Goal: Use online tool/utility: Utilize a website feature to perform a specific function

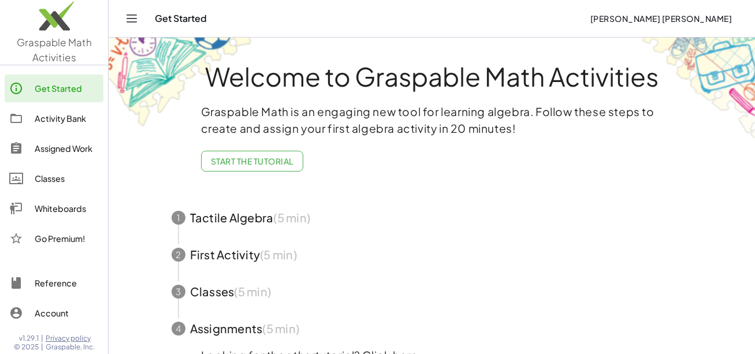
click at [644, 75] on h1 "Welcome to Graspable Math Activities" at bounding box center [432, 76] width 564 height 27
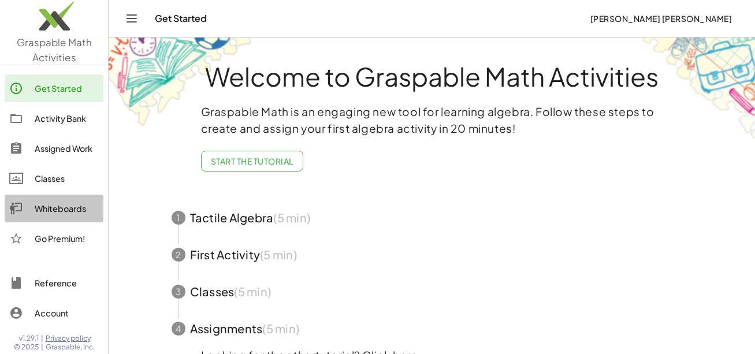
click at [80, 222] on link "Whiteboards" at bounding box center [54, 209] width 99 height 28
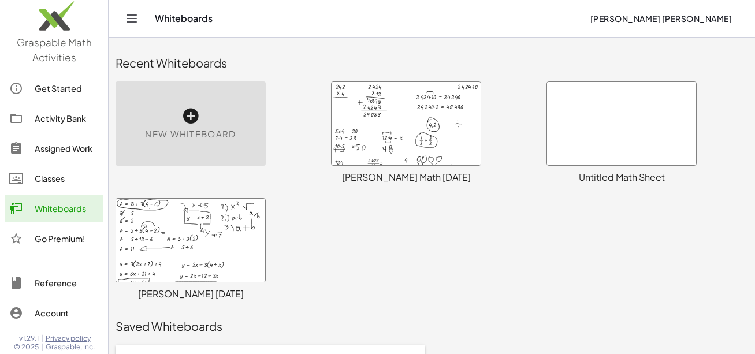
click at [377, 112] on div at bounding box center [406, 123] width 149 height 83
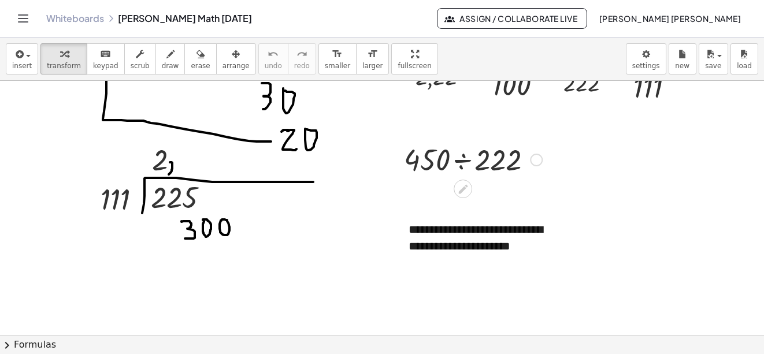
scroll to position [4109, 0]
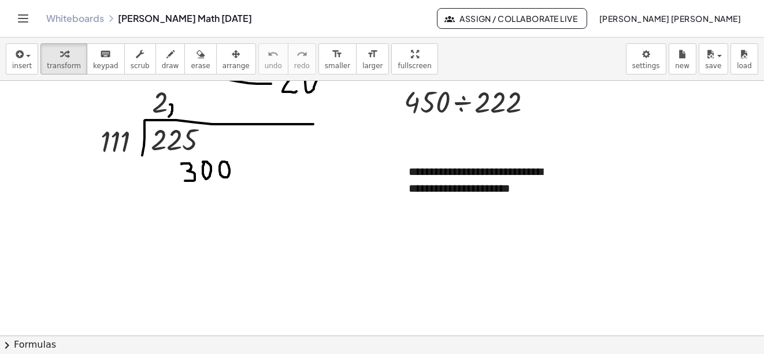
click at [192, 57] on div "button" at bounding box center [200, 54] width 19 height 14
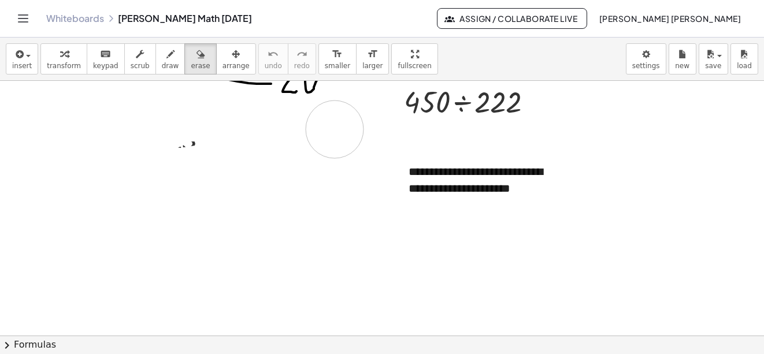
drag, startPoint x: 232, startPoint y: 168, endPoint x: 335, endPoint y: 129, distance: 109.9
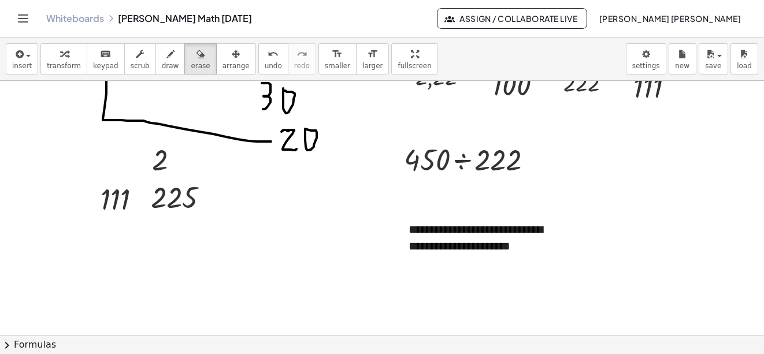
click at [166, 55] on icon "button" at bounding box center [170, 54] width 8 height 14
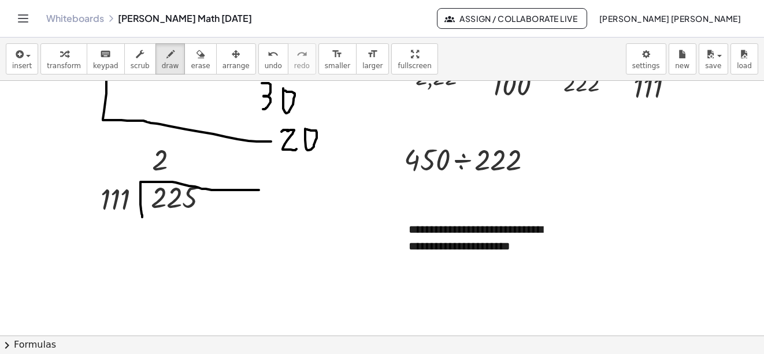
drag, startPoint x: 142, startPoint y: 217, endPoint x: 259, endPoint y: 190, distance: 119.8
click at [268, 57] on icon "undo" at bounding box center [273, 54] width 11 height 14
drag, startPoint x: 140, startPoint y: 216, endPoint x: 270, endPoint y: 183, distance: 134.0
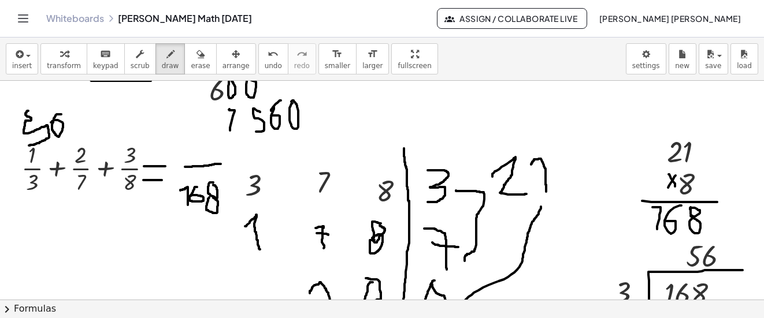
scroll to position [3243, 0]
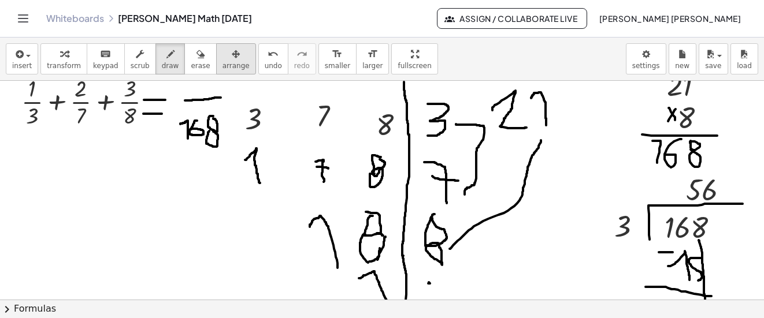
click at [230, 58] on button "arrange" at bounding box center [236, 58] width 40 height 31
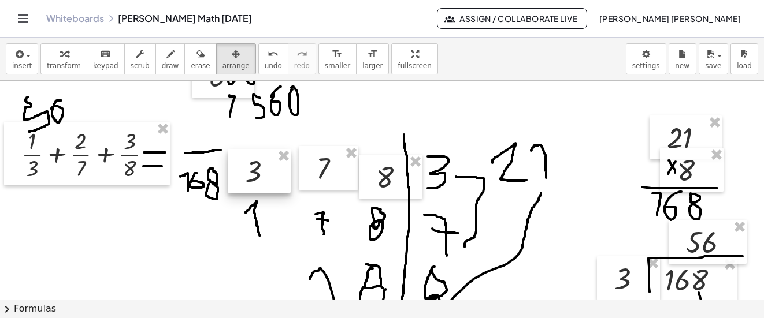
scroll to position [3185, 0]
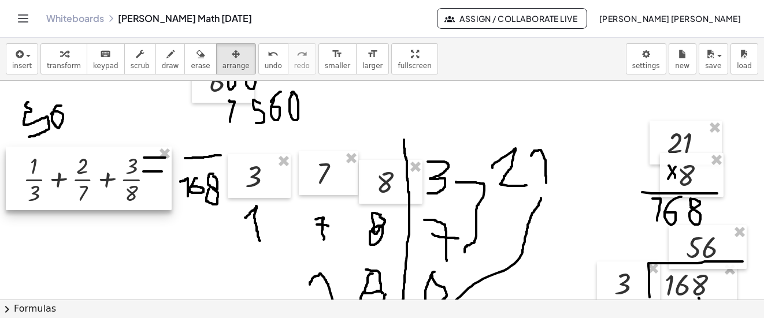
drag, startPoint x: 99, startPoint y: 148, endPoint x: 101, endPoint y: 168, distance: 19.7
click at [101, 168] on div at bounding box center [89, 179] width 166 height 64
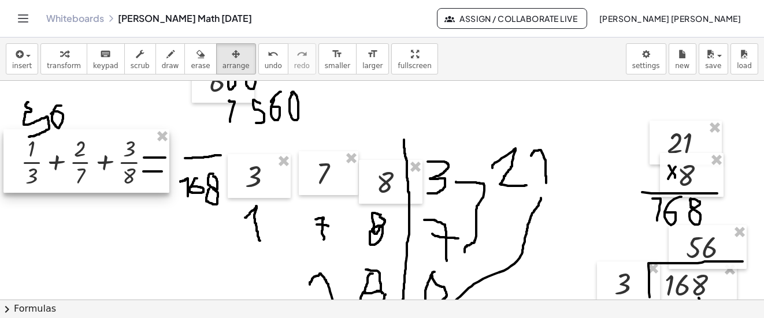
drag, startPoint x: 99, startPoint y: 170, endPoint x: 97, endPoint y: 153, distance: 17.5
click at [97, 153] on div at bounding box center [86, 161] width 166 height 64
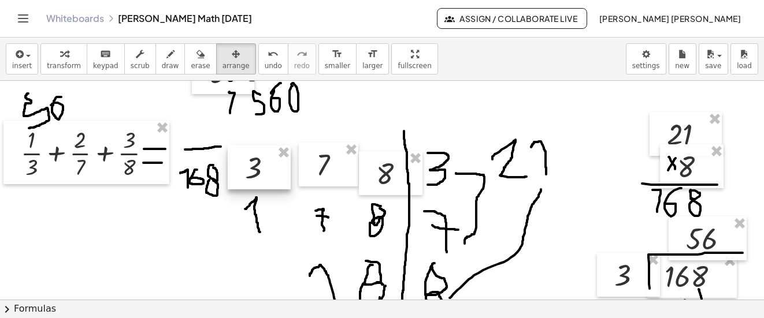
scroll to position [3243, 0]
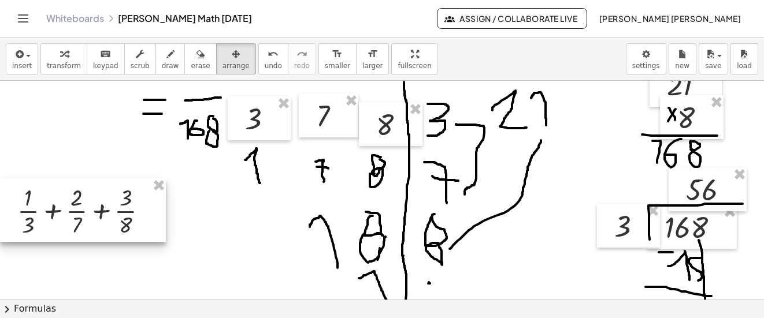
drag, startPoint x: 105, startPoint y: 113, endPoint x: 101, endPoint y: 220, distance: 107.5
click at [101, 220] on div at bounding box center [83, 211] width 166 height 64
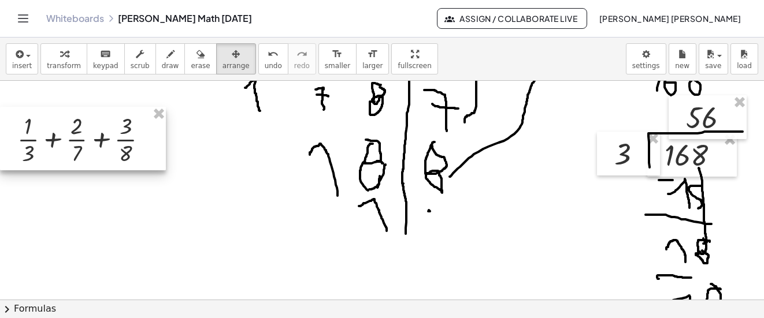
scroll to position [3358, 0]
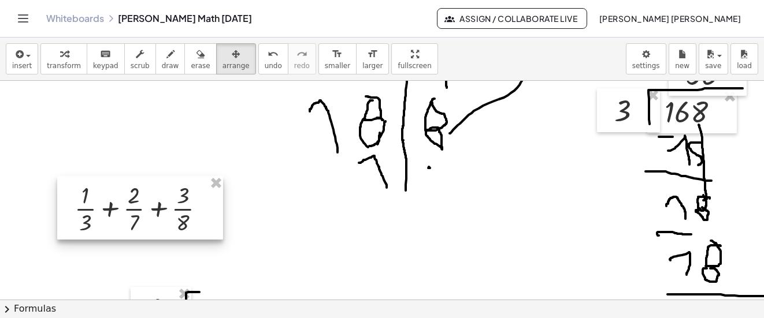
drag, startPoint x: 100, startPoint y: 101, endPoint x: 157, endPoint y: 213, distance: 126.4
click at [157, 213] on div at bounding box center [140, 208] width 166 height 64
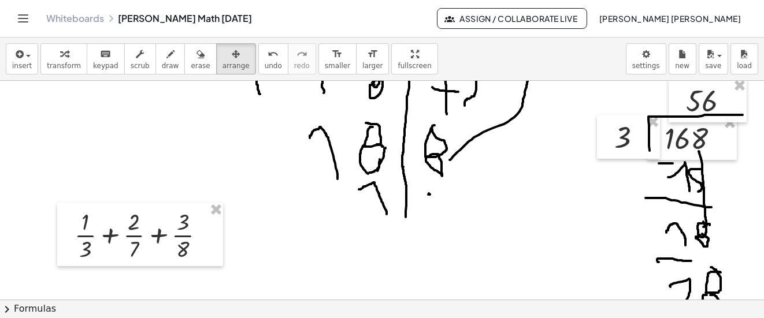
scroll to position [3300, 0]
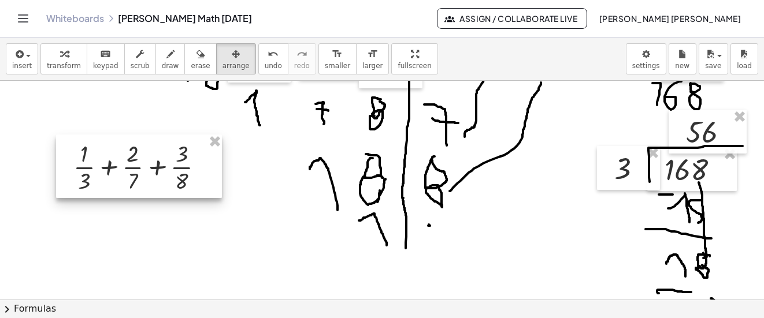
drag, startPoint x: 139, startPoint y: 251, endPoint x: 136, endPoint y: 146, distance: 104.6
click at [136, 146] on div at bounding box center [139, 167] width 166 height 64
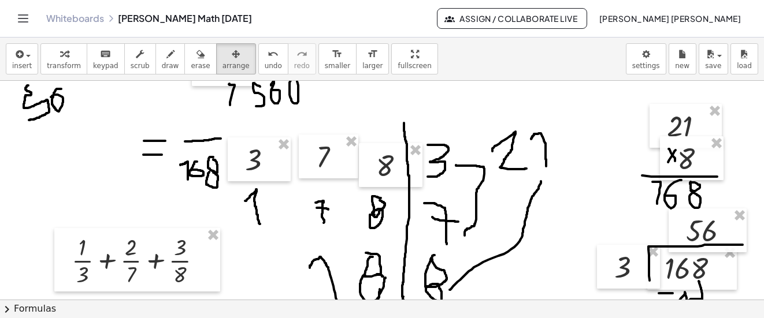
scroll to position [3243, 0]
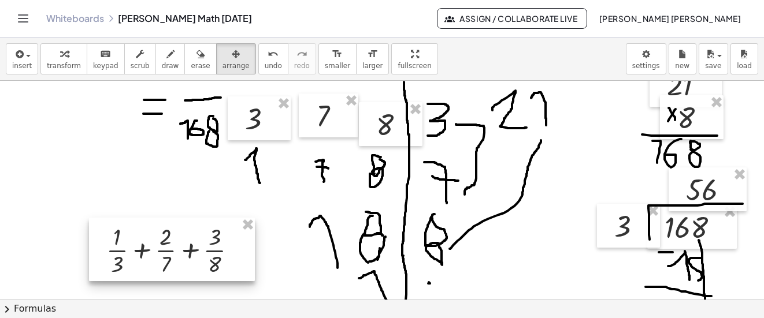
drag, startPoint x: 148, startPoint y: 219, endPoint x: 188, endPoint y: 259, distance: 56.8
click at [188, 259] on div at bounding box center [172, 250] width 166 height 64
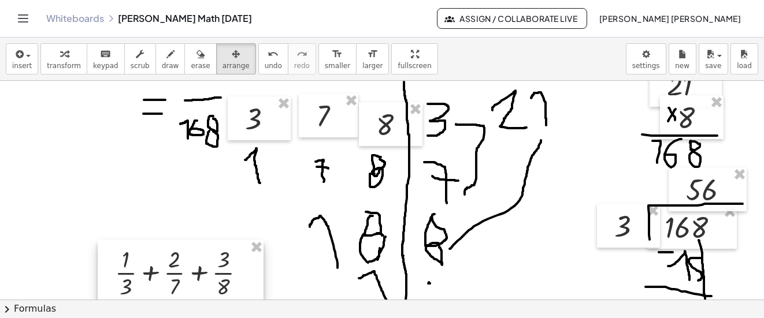
drag, startPoint x: 188, startPoint y: 251, endPoint x: 192, endPoint y: 266, distance: 15.4
click at [192, 266] on div at bounding box center [181, 272] width 166 height 64
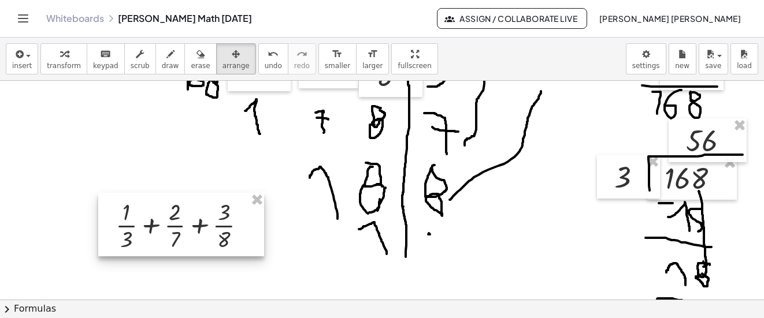
scroll to position [3416, 0]
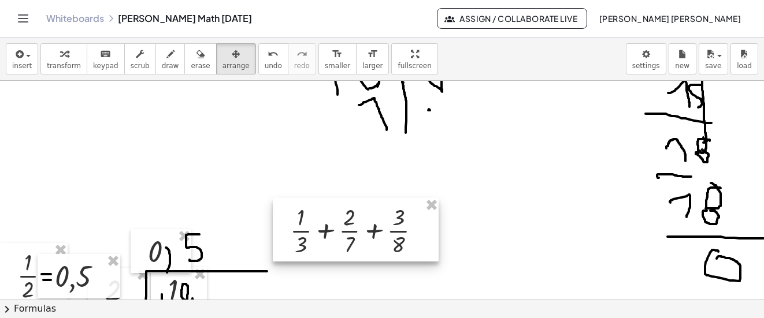
drag, startPoint x: 176, startPoint y: 99, endPoint x: 375, endPoint y: 233, distance: 239.7
click at [375, 233] on div at bounding box center [356, 230] width 166 height 64
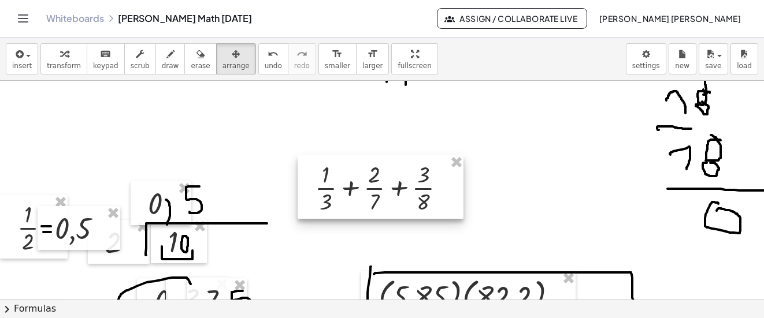
scroll to position [3474, 0]
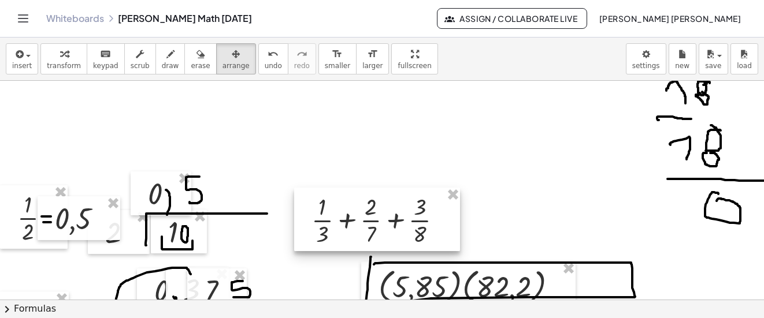
drag, startPoint x: 380, startPoint y: 175, endPoint x: 374, endPoint y: 231, distance: 55.7
click at [374, 231] on div at bounding box center [377, 220] width 166 height 64
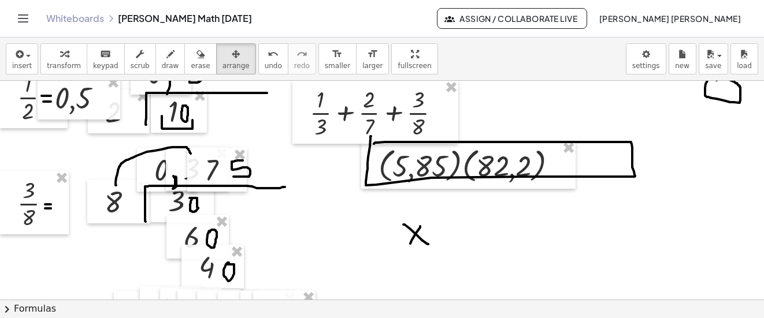
scroll to position [3589, 0]
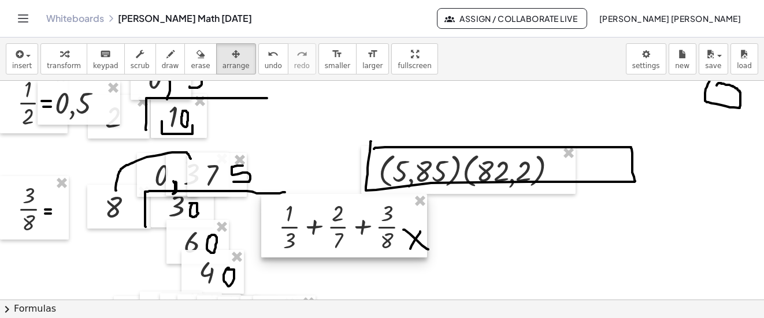
drag, startPoint x: 328, startPoint y: 109, endPoint x: 296, endPoint y: 220, distance: 115.4
click at [296, 220] on div at bounding box center [344, 226] width 166 height 64
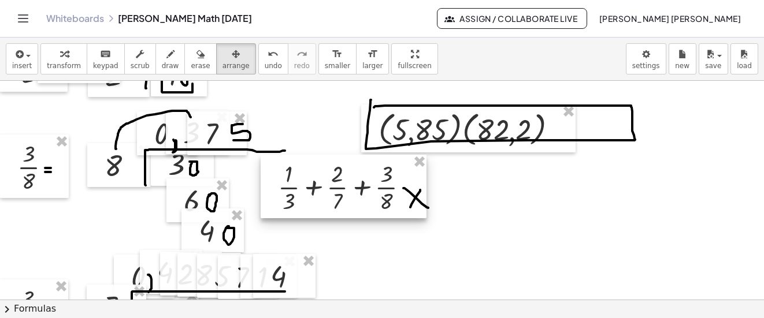
scroll to position [3647, 0]
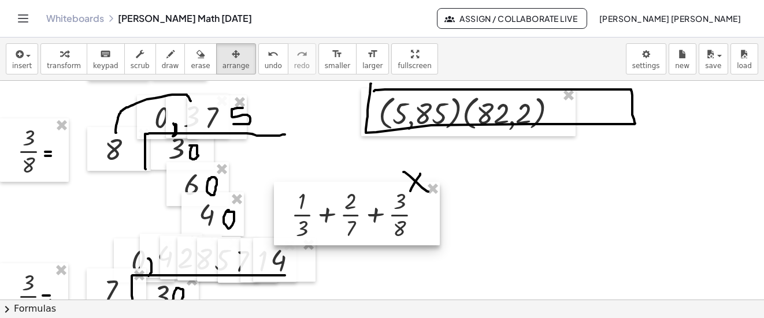
drag, startPoint x: 302, startPoint y: 165, endPoint x: 322, endPoint y: 238, distance: 76.1
click at [322, 238] on div at bounding box center [357, 214] width 166 height 64
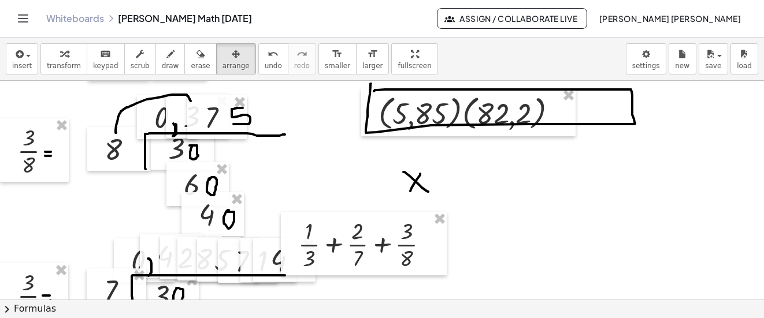
scroll to position [3763, 0]
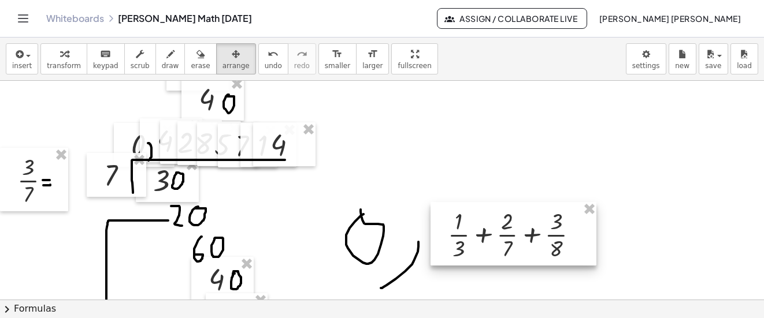
drag, startPoint x: 361, startPoint y: 142, endPoint x: 532, endPoint y: 258, distance: 207.5
click at [532, 258] on div at bounding box center [513, 234] width 166 height 64
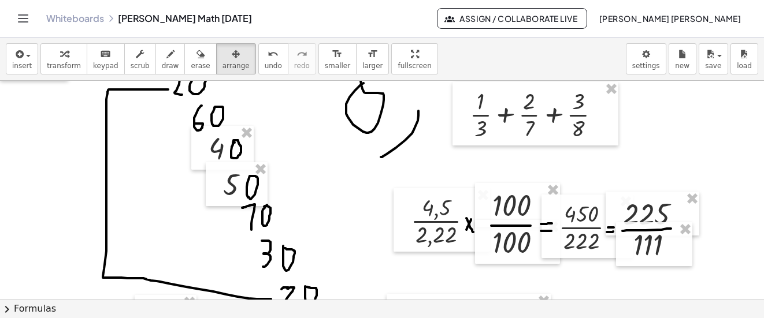
scroll to position [3878, 0]
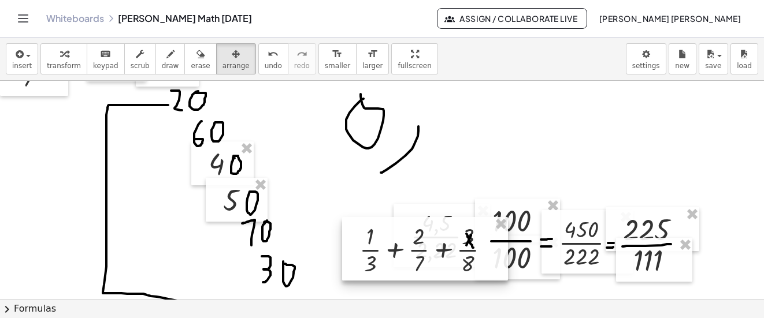
drag, startPoint x: 507, startPoint y: 145, endPoint x: 349, endPoint y: 287, distance: 212.8
click at [349, 281] on div at bounding box center [425, 249] width 166 height 64
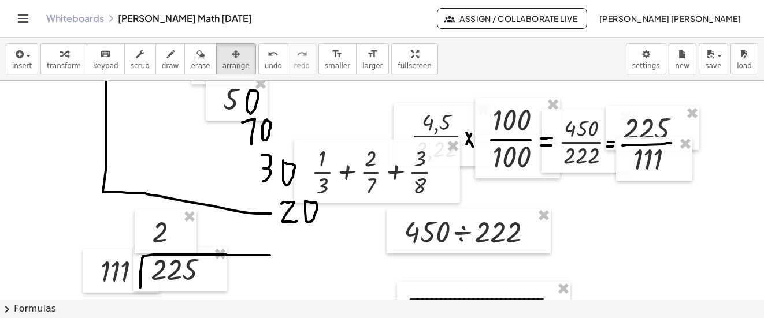
scroll to position [3994, 0]
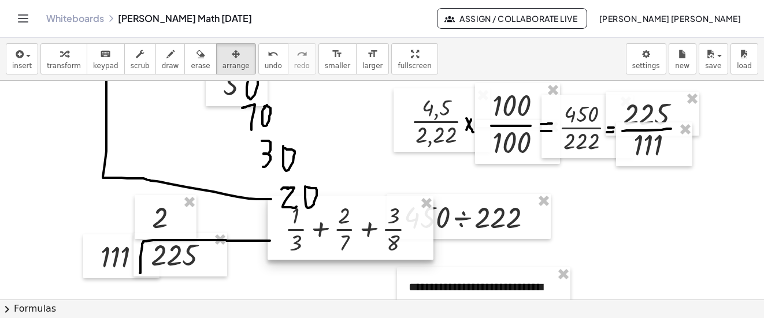
drag, startPoint x: 361, startPoint y: 156, endPoint x: 329, endPoint y: 240, distance: 90.1
click at [329, 240] on div at bounding box center [351, 228] width 166 height 64
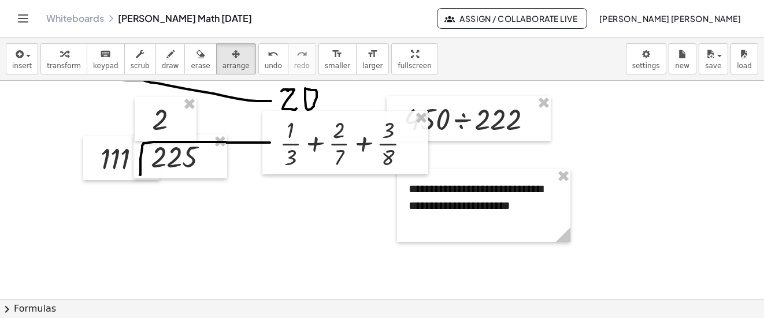
scroll to position [4109, 0]
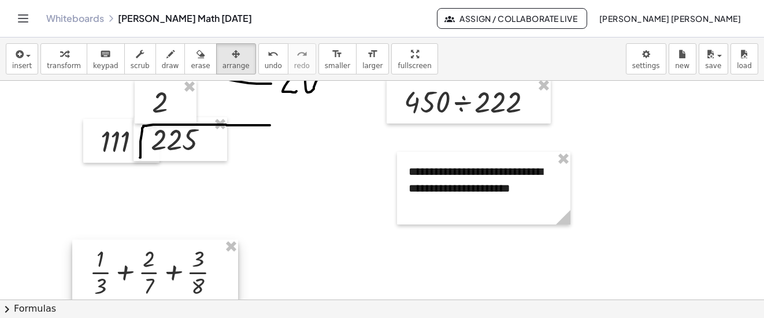
drag, startPoint x: 329, startPoint y: 128, endPoint x: 140, endPoint y: 274, distance: 239.3
click at [140, 274] on div at bounding box center [155, 272] width 166 height 64
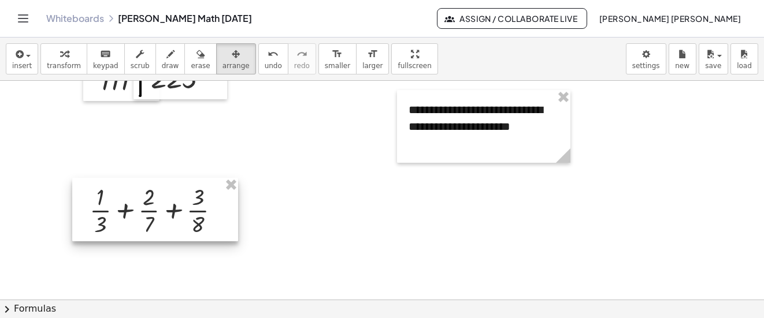
scroll to position [4225, 0]
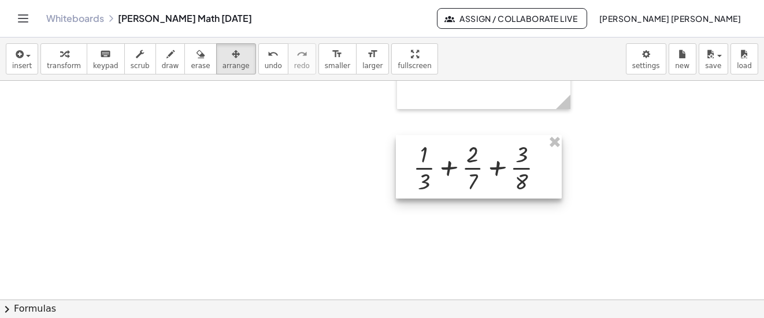
drag, startPoint x: 157, startPoint y: 180, endPoint x: 480, endPoint y: 191, distance: 323.8
click at [480, 191] on div at bounding box center [479, 167] width 166 height 64
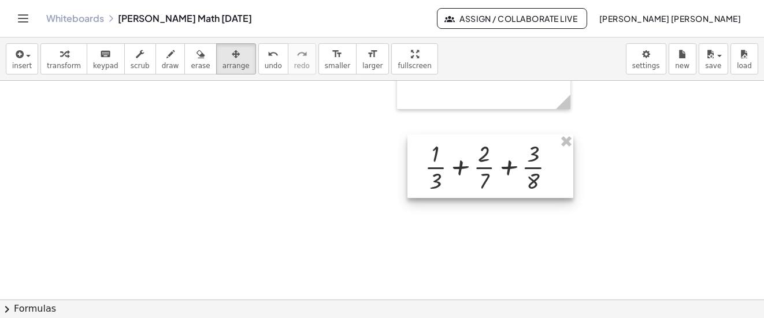
drag, startPoint x: 476, startPoint y: 182, endPoint x: 487, endPoint y: 181, distance: 11.0
click at [487, 181] on div at bounding box center [490, 167] width 166 height 64
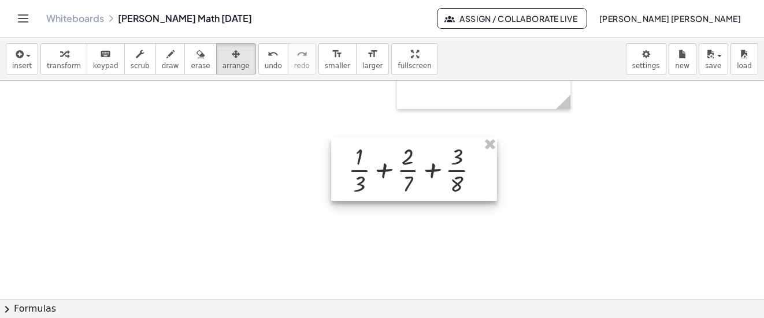
drag, startPoint x: 480, startPoint y: 178, endPoint x: 403, endPoint y: 181, distance: 76.3
click at [403, 181] on div at bounding box center [414, 170] width 166 height 64
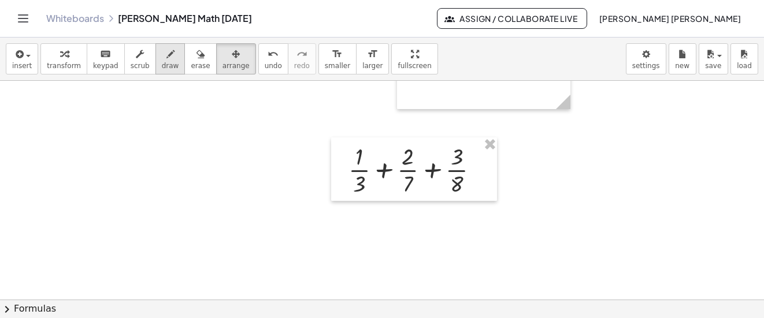
click at [166, 66] on button "draw" at bounding box center [170, 58] width 30 height 31
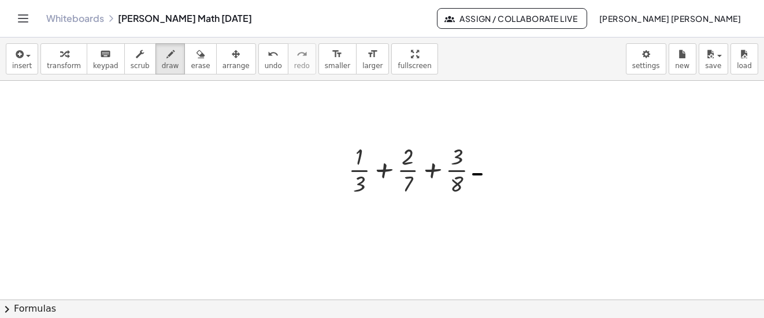
drag, startPoint x: 473, startPoint y: 174, endPoint x: 481, endPoint y: 174, distance: 8.1
drag, startPoint x: 472, startPoint y: 170, endPoint x: 481, endPoint y: 171, distance: 8.7
drag, startPoint x: 493, startPoint y: 173, endPoint x: 589, endPoint y: 174, distance: 95.3
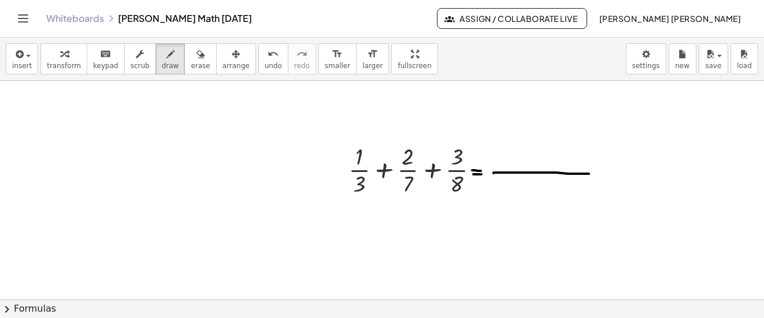
drag, startPoint x: 252, startPoint y: 62, endPoint x: 482, endPoint y: 124, distance: 238.1
click at [265, 62] on span "undo" at bounding box center [273, 66] width 17 height 8
drag, startPoint x: 500, startPoint y: 173, endPoint x: 560, endPoint y: 174, distance: 60.1
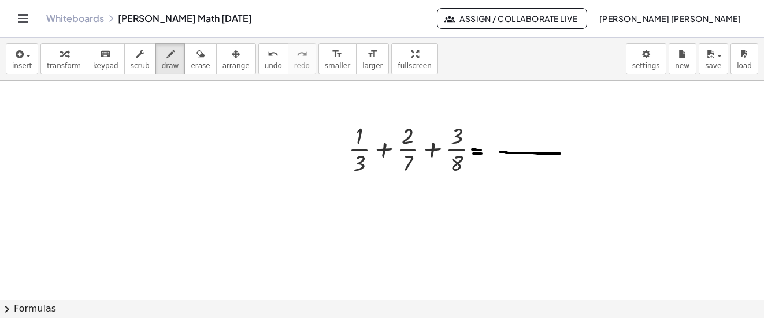
scroll to position [4283, 0]
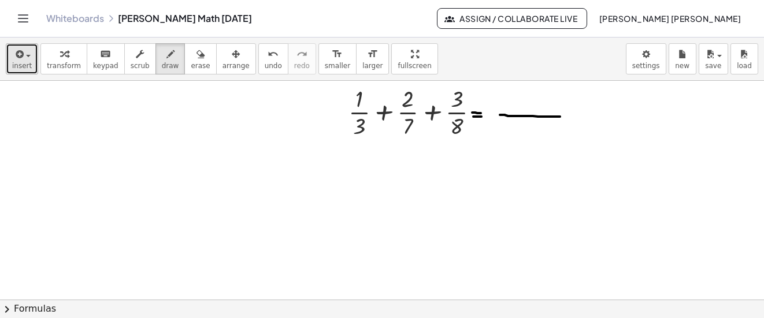
click at [27, 54] on div "button" at bounding box center [22, 54] width 20 height 14
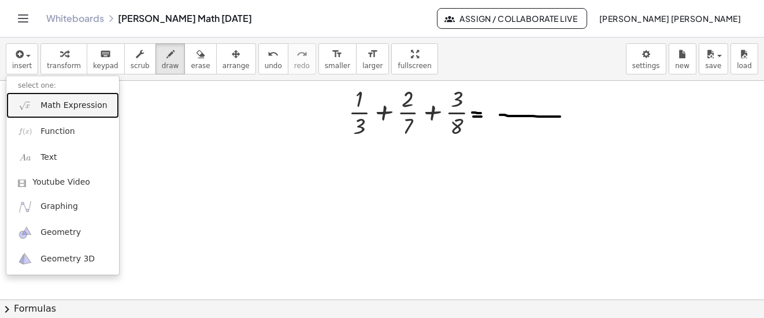
click at [66, 96] on link "Math Expression" at bounding box center [62, 105] width 113 height 26
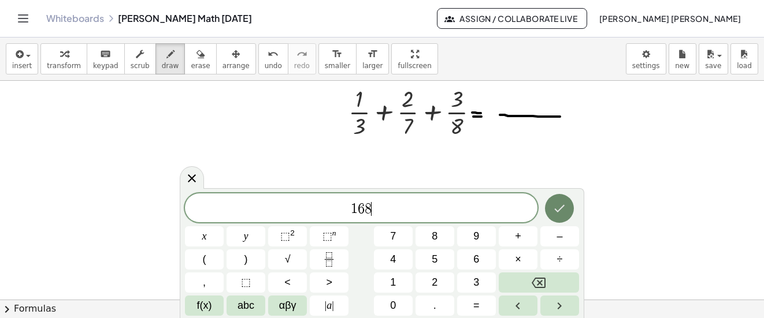
click at [563, 213] on icon "Done" at bounding box center [559, 209] width 14 height 14
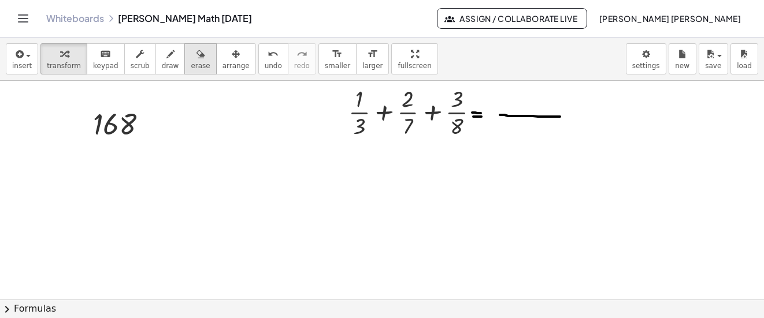
click at [198, 53] on button "erase" at bounding box center [200, 58] width 32 height 31
click at [225, 57] on div "button" at bounding box center [235, 54] width 27 height 14
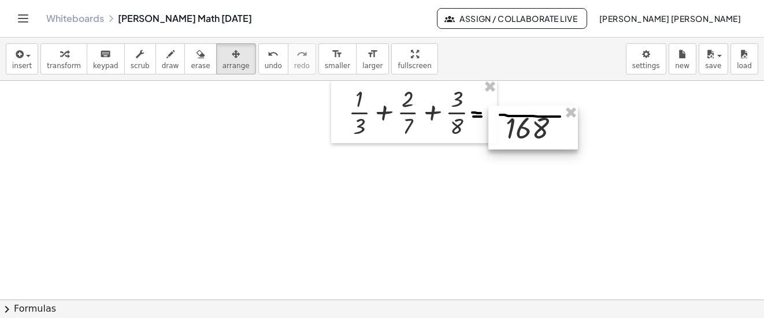
drag, startPoint x: 225, startPoint y: 57, endPoint x: 527, endPoint y: 125, distance: 309.8
click at [527, 125] on div at bounding box center [533, 128] width 90 height 44
click at [29, 55] on button "insert" at bounding box center [22, 58] width 32 height 31
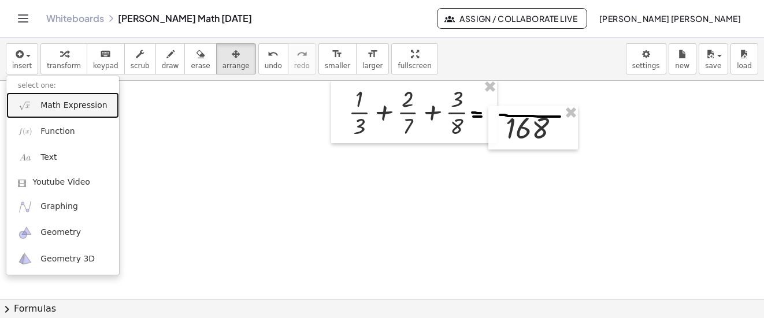
click at [81, 105] on span "Math Expression" at bounding box center [73, 106] width 66 height 12
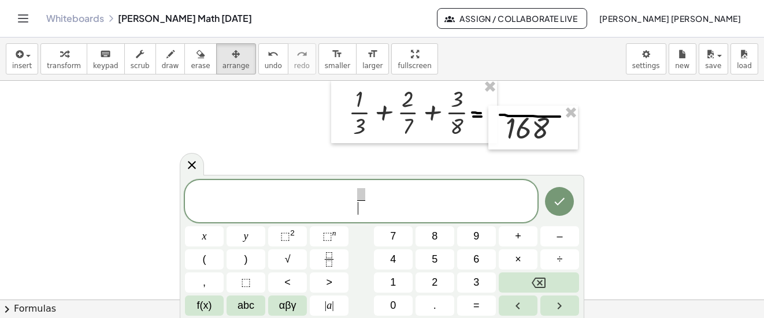
click at [363, 206] on span "​" at bounding box center [361, 208] width 8 height 16
click at [363, 197] on span "​" at bounding box center [360, 194] width 21 height 13
click at [560, 201] on icon "Done" at bounding box center [559, 202] width 14 height 14
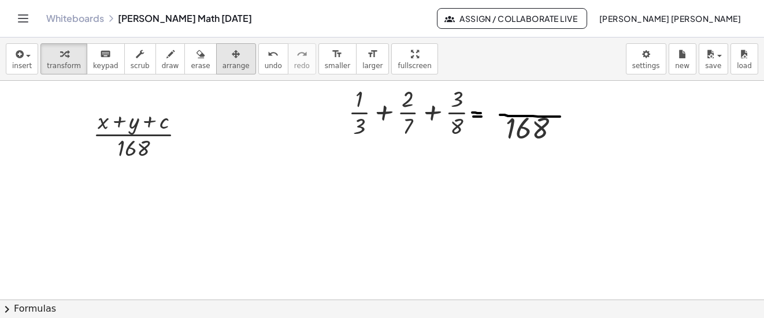
click at [232, 55] on icon "button" at bounding box center [236, 54] width 8 height 14
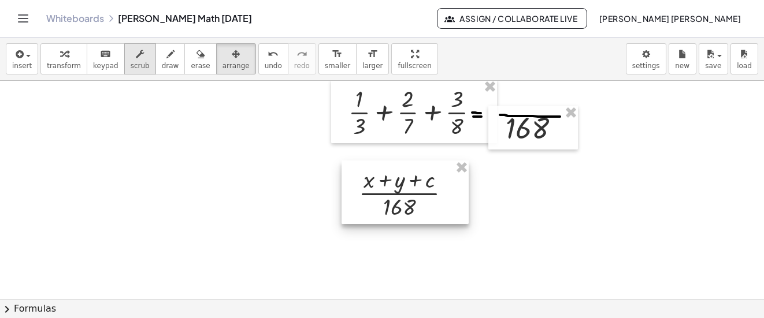
drag, startPoint x: 216, startPoint y: 55, endPoint x: 139, endPoint y: 73, distance: 78.5
click at [403, 181] on div at bounding box center [404, 193] width 127 height 64
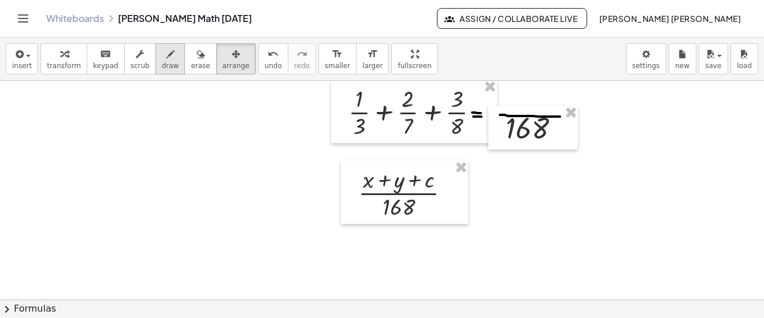
click at [155, 47] on button "draw" at bounding box center [170, 58] width 30 height 31
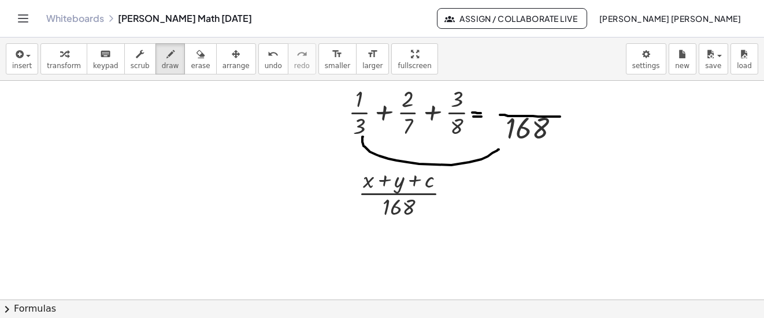
drag, startPoint x: 363, startPoint y: 137, endPoint x: 499, endPoint y: 150, distance: 136.4
click at [268, 59] on icon "undo" at bounding box center [273, 54] width 11 height 14
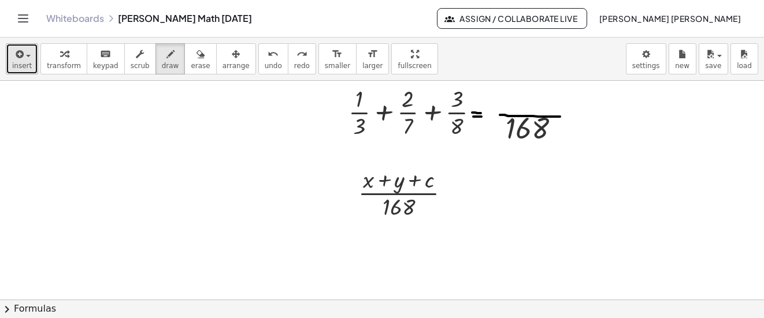
click at [14, 50] on icon "button" at bounding box center [18, 54] width 10 height 14
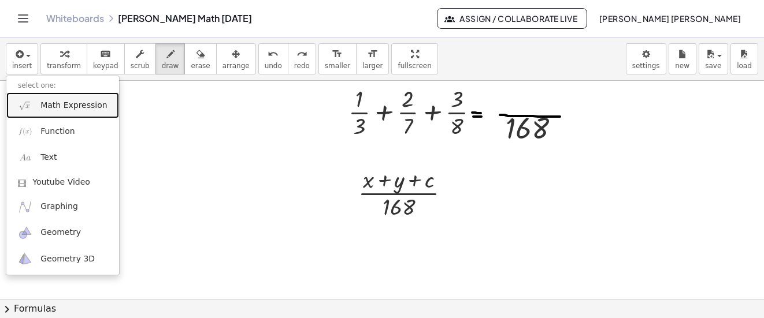
click at [55, 110] on span "Math Expression" at bounding box center [73, 106] width 66 height 12
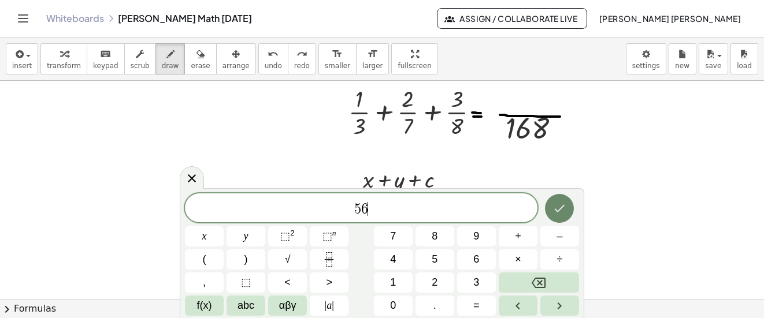
click at [551, 206] on button "Done" at bounding box center [559, 208] width 29 height 29
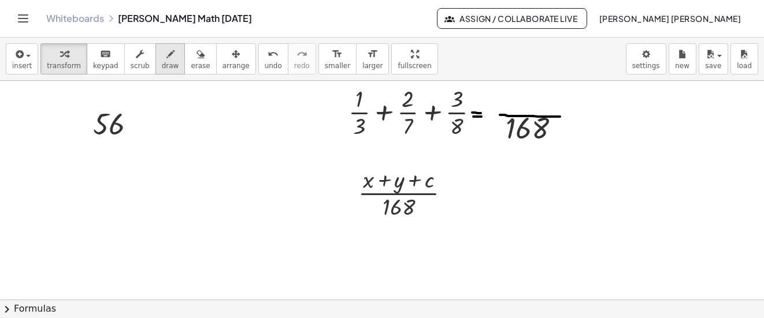
click at [162, 57] on div "button" at bounding box center [170, 54] width 17 height 14
drag, startPoint x: 337, startPoint y: 132, endPoint x: 372, endPoint y: 124, distance: 36.2
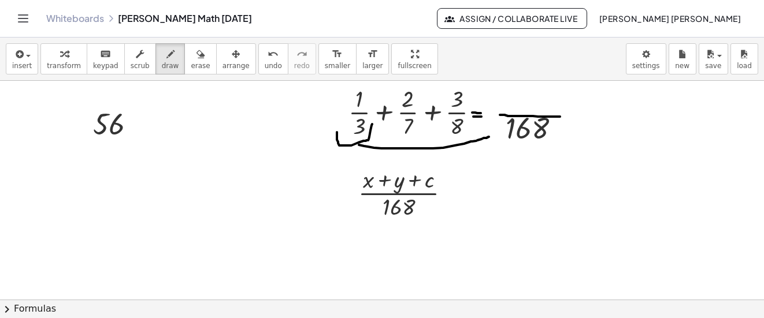
drag, startPoint x: 359, startPoint y: 145, endPoint x: 495, endPoint y: 135, distance: 136.8
click at [258, 57] on button "undo undo" at bounding box center [273, 58] width 30 height 31
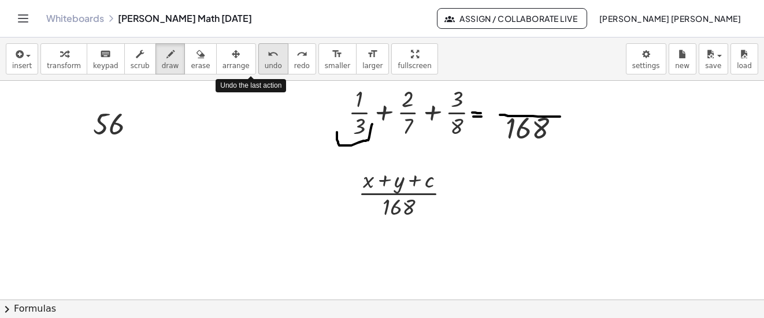
click at [258, 57] on button "undo undo" at bounding box center [273, 58] width 30 height 31
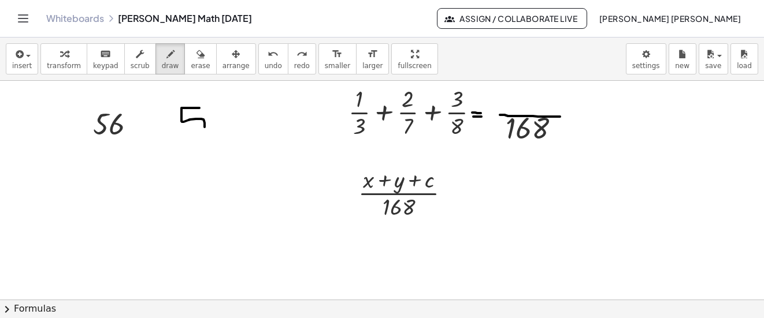
drag, startPoint x: 199, startPoint y: 108, endPoint x: 192, endPoint y: 134, distance: 26.9
click at [265, 57] on div "undo" at bounding box center [273, 54] width 17 height 14
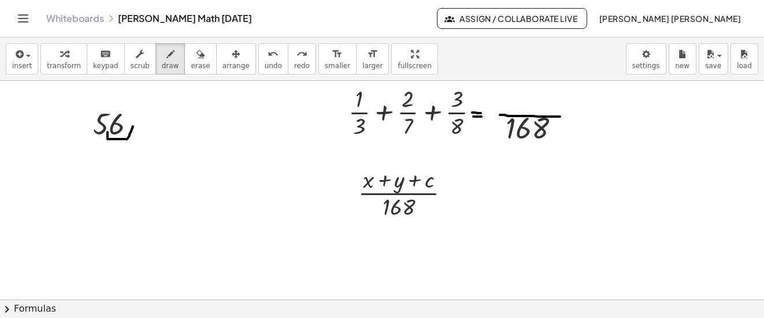
drag, startPoint x: 107, startPoint y: 132, endPoint x: 133, endPoint y: 127, distance: 26.1
click at [268, 53] on icon "undo" at bounding box center [273, 54] width 11 height 14
drag, startPoint x: 110, startPoint y: 135, endPoint x: 127, endPoint y: 134, distance: 16.8
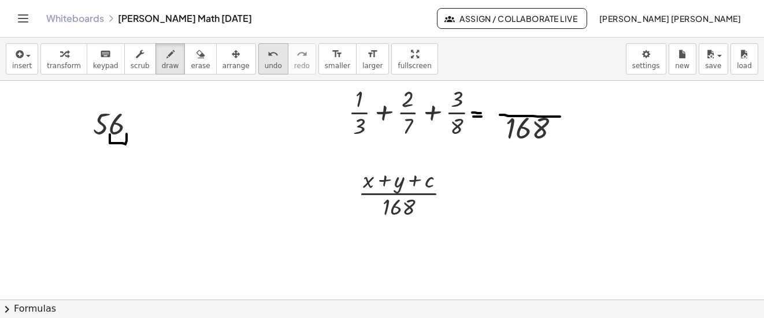
click at [260, 53] on button "undo undo" at bounding box center [273, 58] width 30 height 31
click at [258, 58] on button "undo undo" at bounding box center [273, 58] width 30 height 31
drag, startPoint x: 110, startPoint y: 139, endPoint x: 107, endPoint y: 150, distance: 11.4
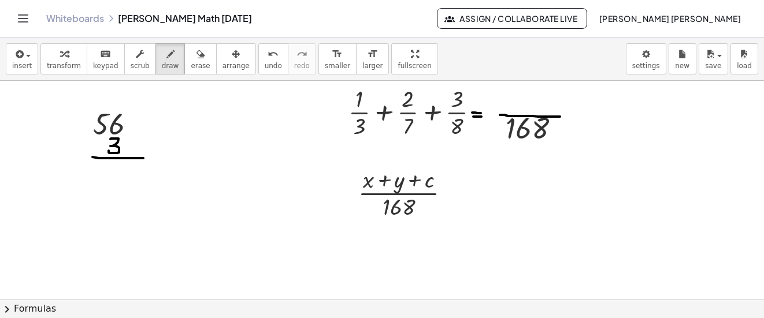
drag, startPoint x: 92, startPoint y: 157, endPoint x: 143, endPoint y: 158, distance: 50.9
click at [15, 51] on icon "button" at bounding box center [18, 54] width 10 height 14
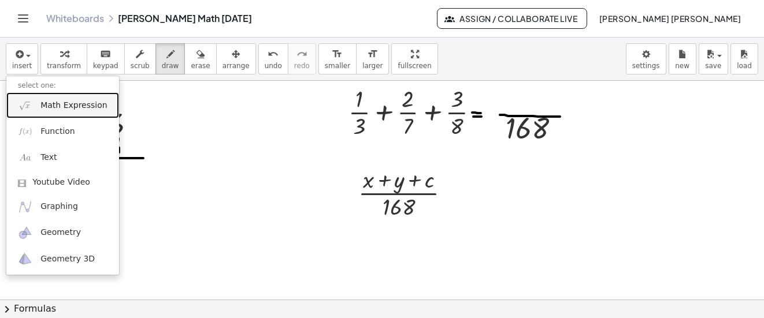
click at [80, 103] on span "Math Expression" at bounding box center [73, 106] width 66 height 12
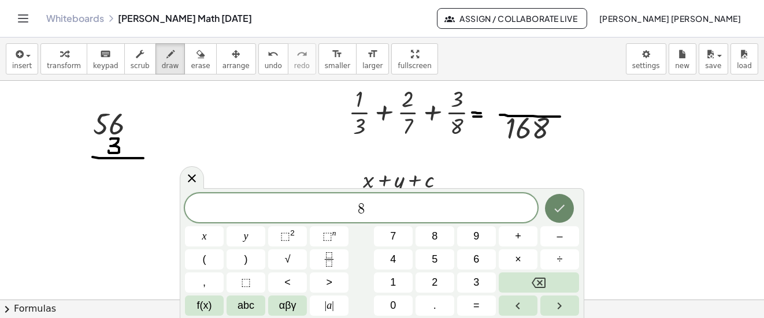
click at [565, 210] on icon "Done" at bounding box center [559, 209] width 14 height 14
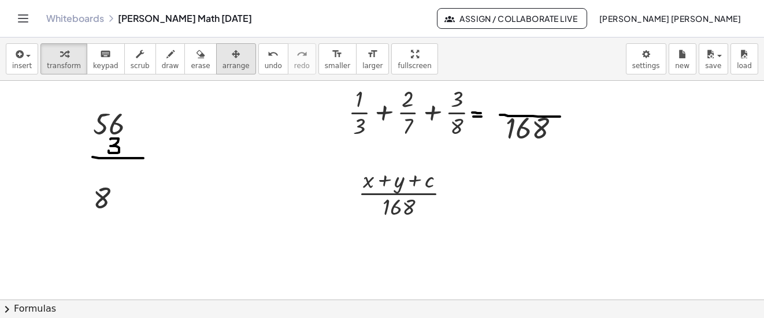
click at [232, 55] on icon "button" at bounding box center [236, 54] width 8 height 14
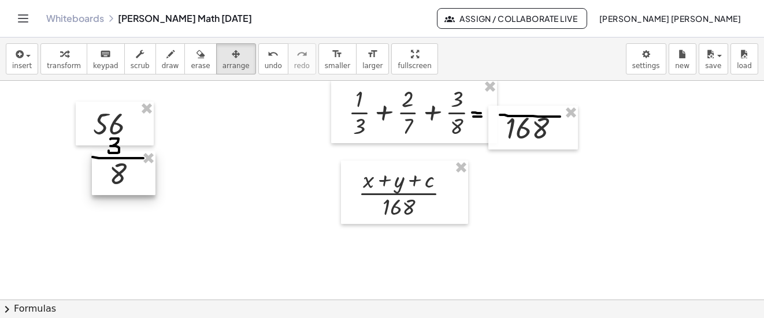
drag, startPoint x: 106, startPoint y: 198, endPoint x: 122, endPoint y: 173, distance: 29.2
click at [122, 173] on div at bounding box center [124, 173] width 64 height 44
click at [162, 66] on span "draw" at bounding box center [170, 66] width 17 height 8
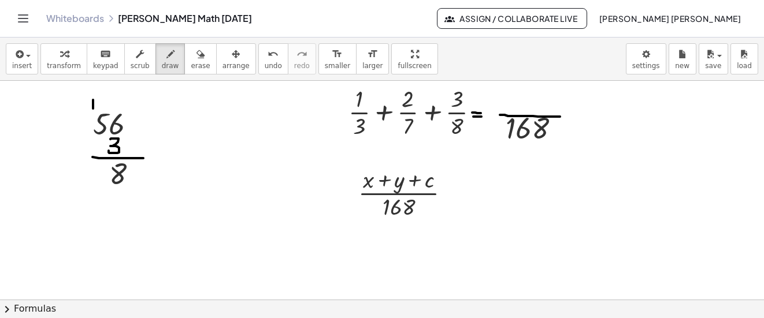
drag, startPoint x: 93, startPoint y: 109, endPoint x: 93, endPoint y: 100, distance: 8.7
drag, startPoint x: 90, startPoint y: 184, endPoint x: 92, endPoint y: 166, distance: 18.1
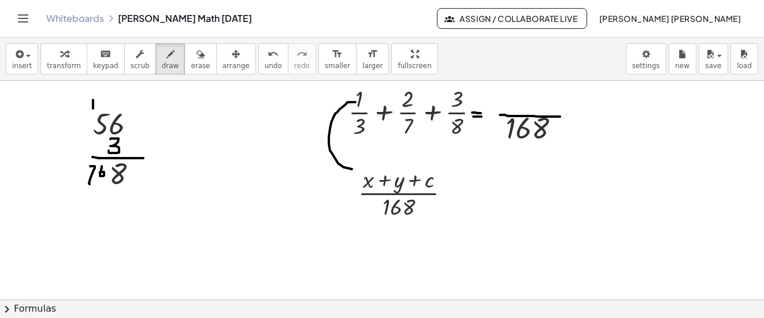
drag, startPoint x: 354, startPoint y: 102, endPoint x: 352, endPoint y: 170, distance: 67.6
click at [268, 58] on icon "undo" at bounding box center [273, 54] width 11 height 14
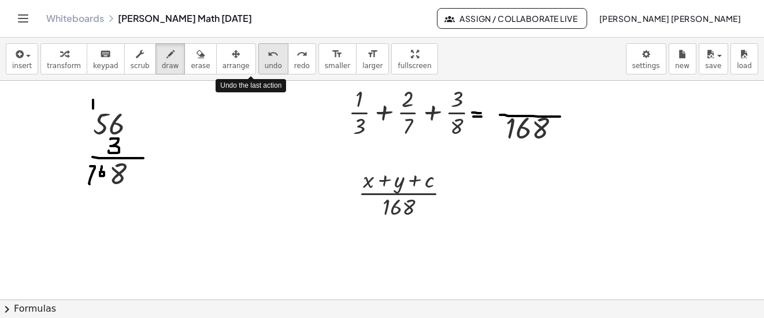
click at [268, 58] on icon "undo" at bounding box center [273, 54] width 11 height 14
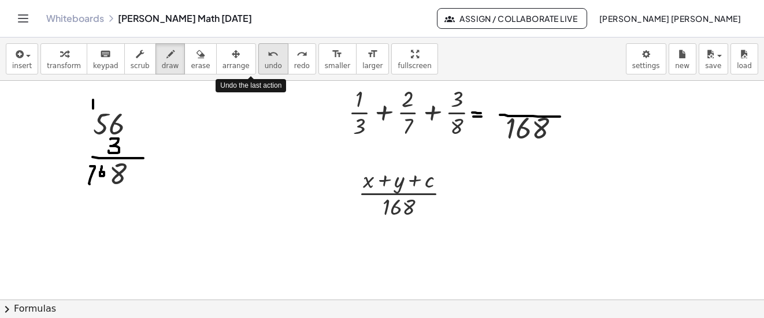
click at [268, 58] on icon "undo" at bounding box center [273, 54] width 11 height 14
drag, startPoint x: 371, startPoint y: 127, endPoint x: 366, endPoint y: 136, distance: 9.8
drag, startPoint x: 366, startPoint y: 128, endPoint x: 374, endPoint y: 136, distance: 11.4
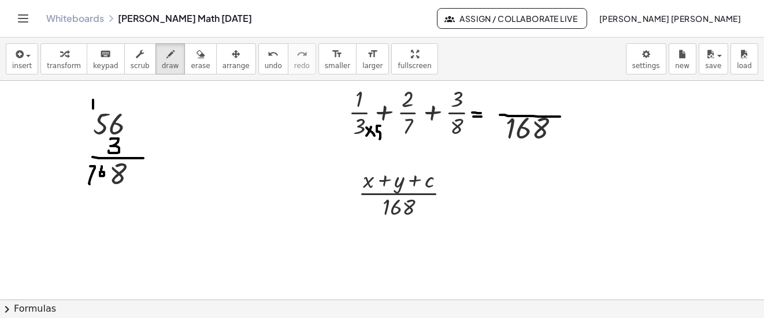
drag, startPoint x: 380, startPoint y: 126, endPoint x: 381, endPoint y: 132, distance: 6.5
drag, startPoint x: 385, startPoint y: 125, endPoint x: 383, endPoint y: 131, distance: 6.5
click at [265, 51] on div "undo" at bounding box center [273, 54] width 17 height 14
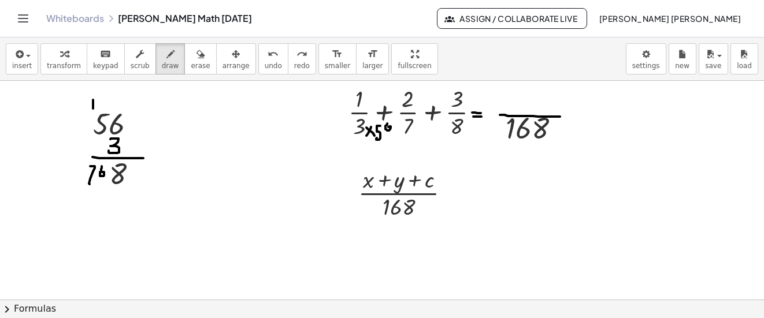
drag, startPoint x: 387, startPoint y: 124, endPoint x: 393, endPoint y: 120, distance: 7.1
drag, startPoint x: 371, startPoint y: 88, endPoint x: 368, endPoint y: 96, distance: 9.1
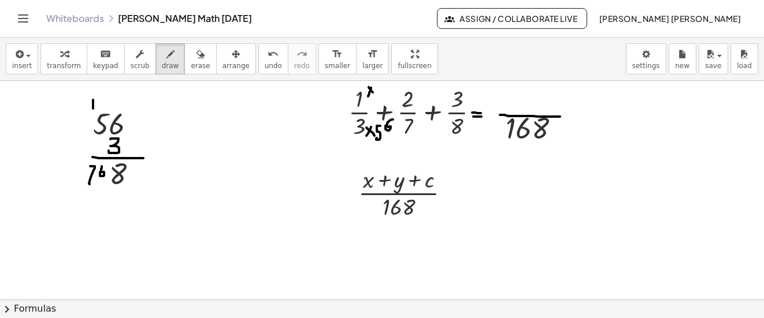
drag, startPoint x: 379, startPoint y: 87, endPoint x: 378, endPoint y: 98, distance: 11.0
click at [268, 56] on icon "undo" at bounding box center [273, 54] width 11 height 14
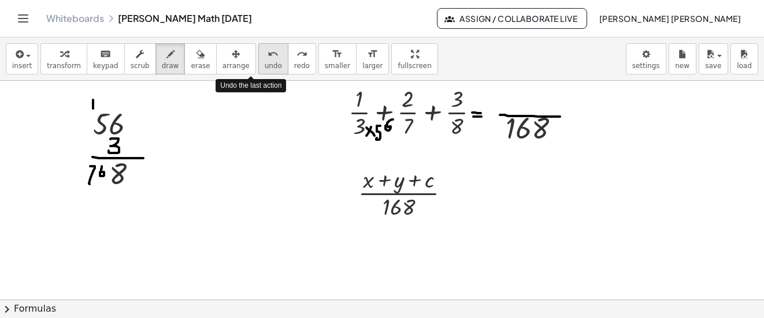
click at [268, 56] on icon "undo" at bounding box center [273, 54] width 11 height 14
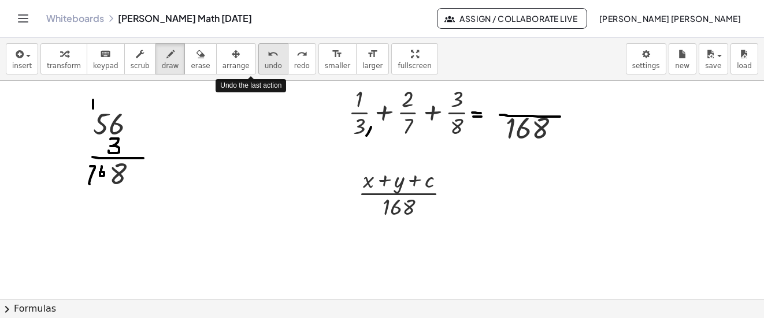
click at [268, 56] on icon "undo" at bounding box center [273, 54] width 11 height 14
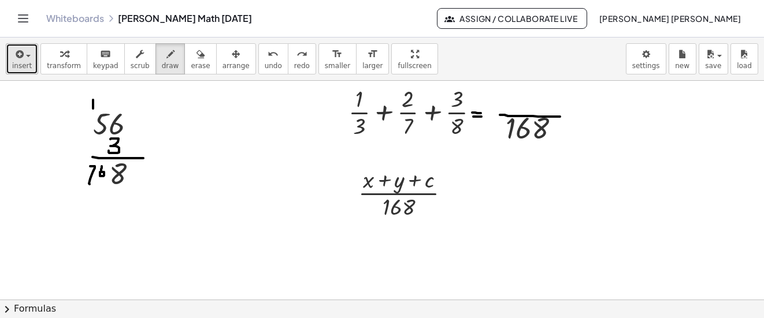
click at [25, 65] on span "insert" at bounding box center [22, 66] width 20 height 8
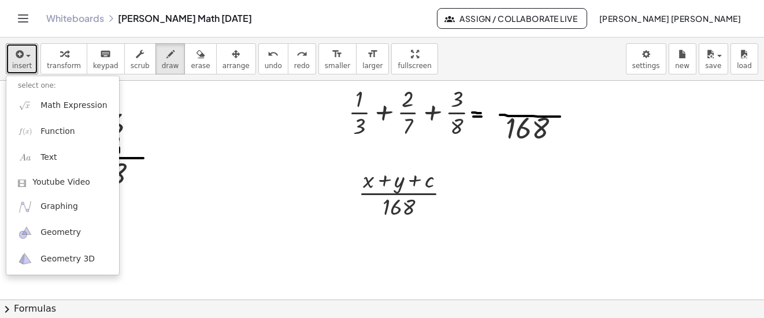
click at [136, 54] on icon "button" at bounding box center [140, 54] width 8 height 14
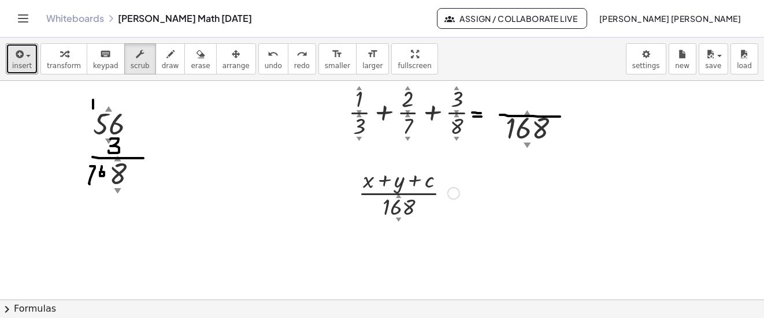
click at [452, 188] on div at bounding box center [453, 193] width 13 height 13
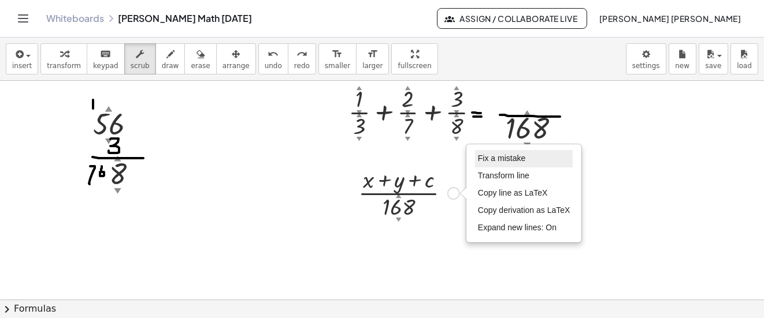
click at [513, 159] on span "Fix a mistake" at bounding box center [501, 158] width 47 height 9
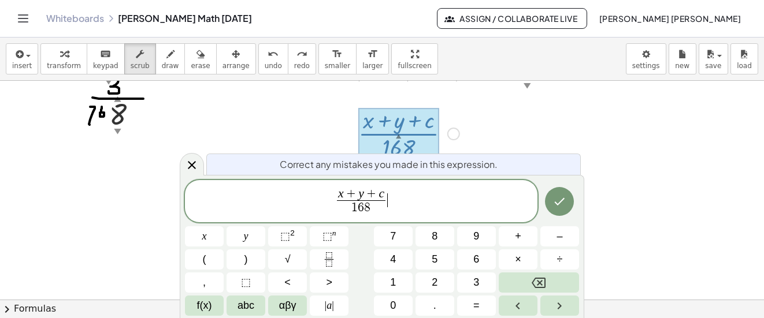
scroll to position [4347, 0]
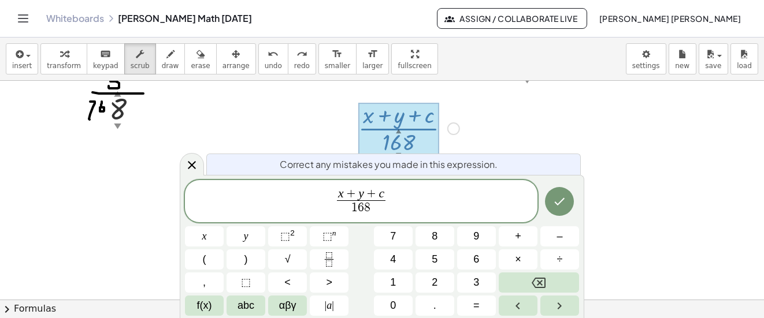
click at [347, 192] on span "+" at bounding box center [351, 194] width 15 height 13
click at [548, 207] on button "Done" at bounding box center [559, 201] width 29 height 29
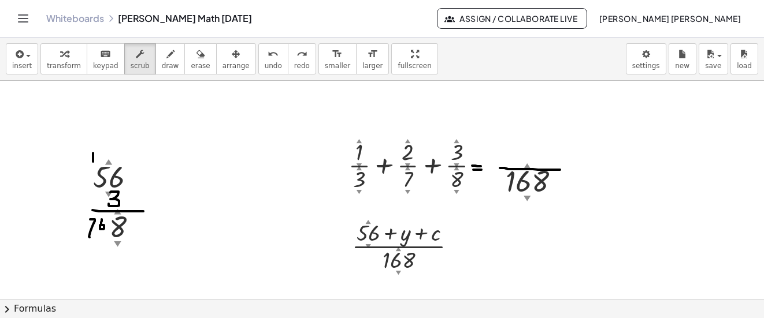
scroll to position [4225, 0]
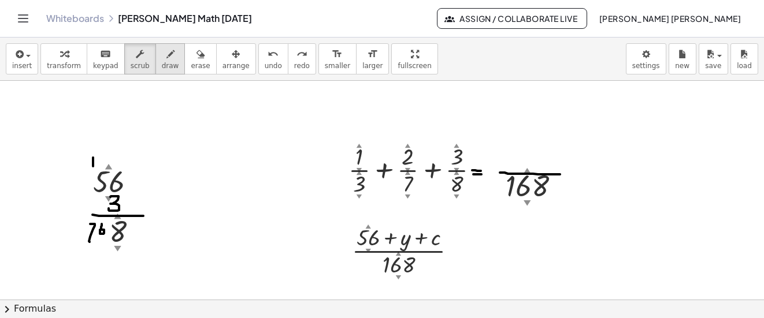
click at [162, 66] on span "draw" at bounding box center [170, 66] width 17 height 8
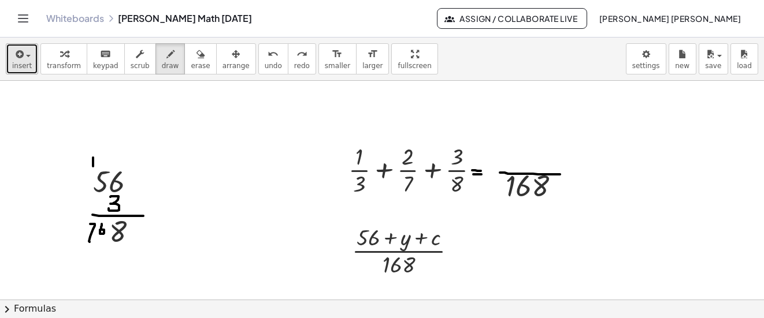
click at [28, 62] on span "insert" at bounding box center [22, 66] width 20 height 8
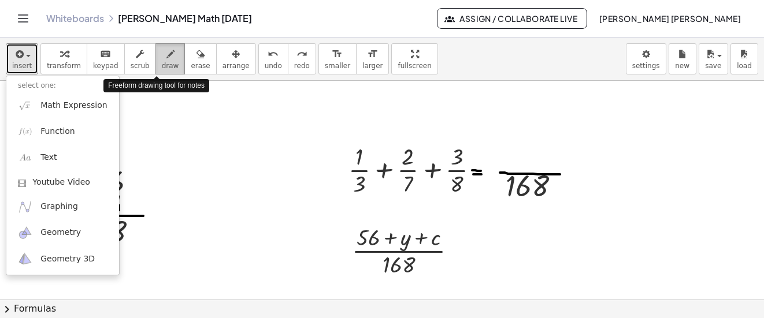
click at [164, 58] on button "draw" at bounding box center [170, 58] width 30 height 31
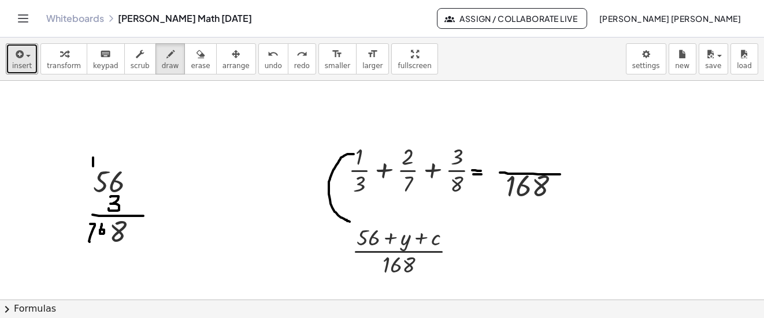
drag, startPoint x: 354, startPoint y: 154, endPoint x: 350, endPoint y: 222, distance: 67.7
click at [265, 60] on div "undo" at bounding box center [273, 54] width 17 height 14
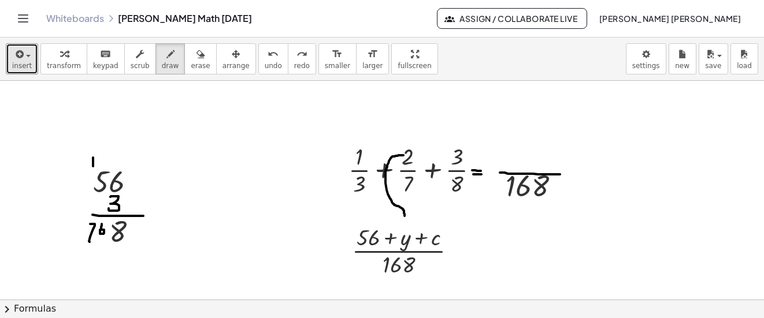
drag, startPoint x: 403, startPoint y: 155, endPoint x: 404, endPoint y: 216, distance: 60.7
drag, startPoint x: 400, startPoint y: 217, endPoint x: 407, endPoint y: 216, distance: 6.4
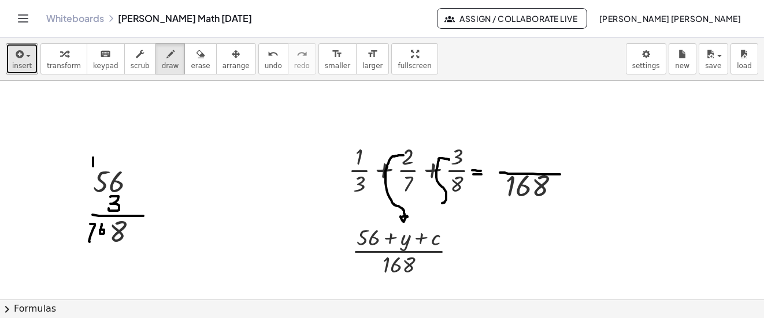
drag, startPoint x: 449, startPoint y: 160, endPoint x: 442, endPoint y: 203, distance: 43.9
drag, startPoint x: 437, startPoint y: 203, endPoint x: 446, endPoint y: 205, distance: 9.4
drag, startPoint x: 437, startPoint y: 202, endPoint x: 447, endPoint y: 206, distance: 10.6
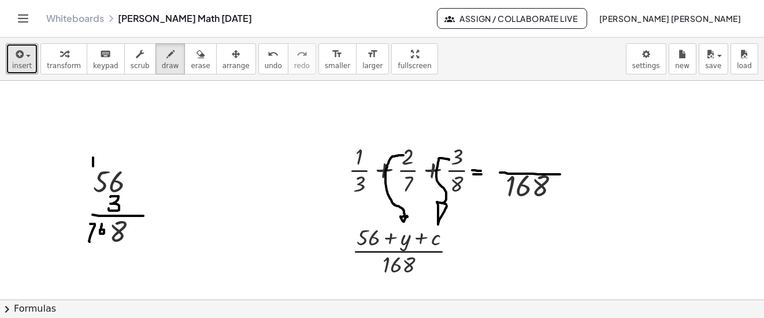
drag, startPoint x: 396, startPoint y: 245, endPoint x: 413, endPoint y: 245, distance: 17.3
drag, startPoint x: 430, startPoint y: 244, endPoint x: 452, endPoint y: 245, distance: 22.0
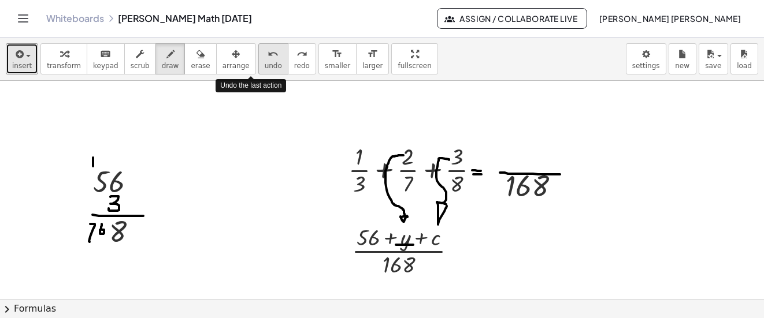
click at [258, 46] on button "undo undo" at bounding box center [273, 58] width 30 height 31
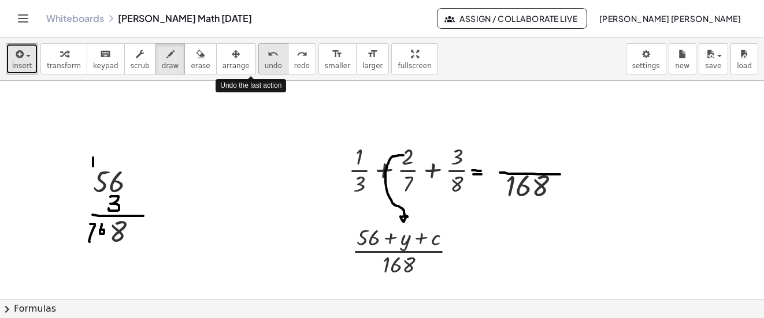
click at [258, 46] on button "undo undo" at bounding box center [273, 58] width 30 height 31
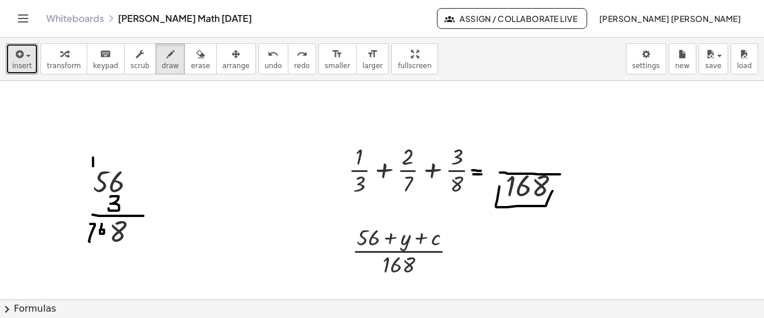
drag, startPoint x: 499, startPoint y: 187, endPoint x: 552, endPoint y: 191, distance: 53.4
drag, startPoint x: 517, startPoint y: 224, endPoint x: 521, endPoint y: 216, distance: 9.0
drag, startPoint x: 519, startPoint y: 214, endPoint x: 513, endPoint y: 232, distance: 19.7
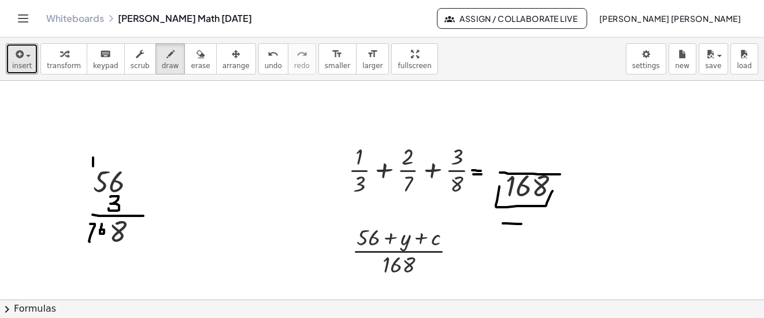
drag, startPoint x: 506, startPoint y: 276, endPoint x: 498, endPoint y: 251, distance: 26.1
drag, startPoint x: 503, startPoint y: 265, endPoint x: 518, endPoint y: 263, distance: 14.5
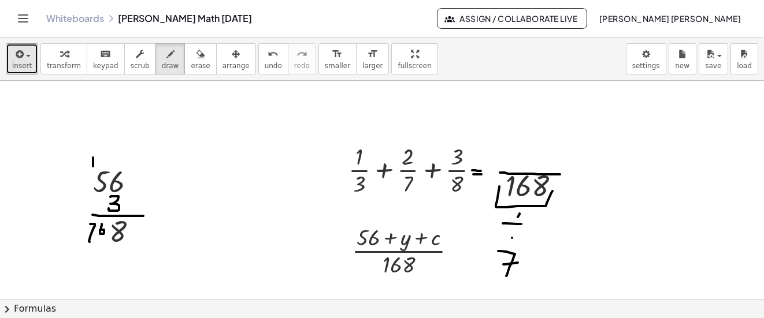
click at [258, 64] on button "undo undo" at bounding box center [273, 58] width 30 height 31
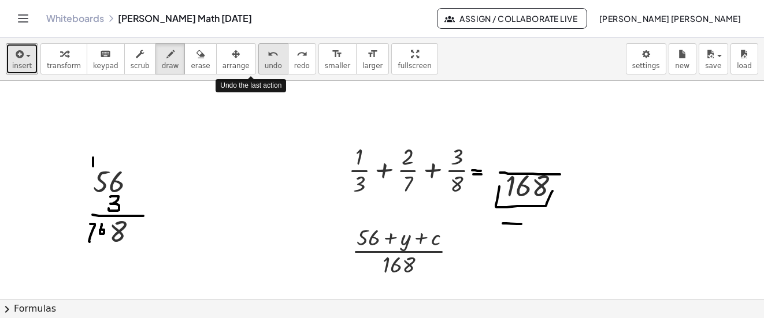
click at [258, 64] on button "undo undo" at bounding box center [273, 58] width 30 height 31
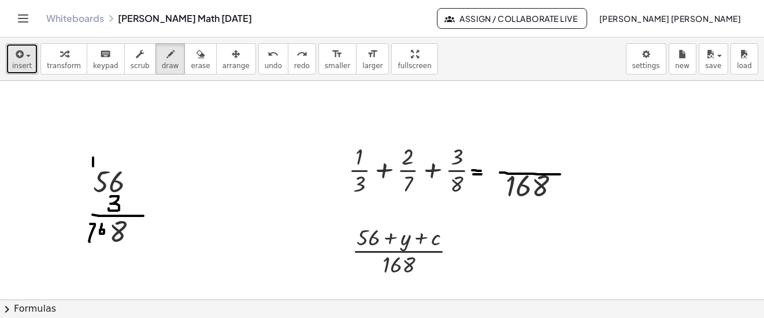
click at [16, 60] on icon "button" at bounding box center [18, 54] width 10 height 14
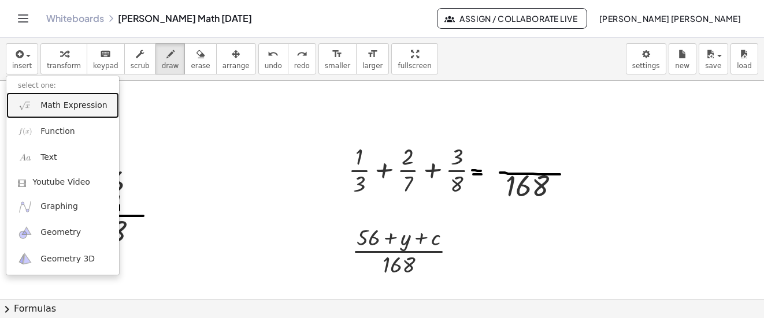
click at [71, 103] on span "Math Expression" at bounding box center [73, 106] width 66 height 12
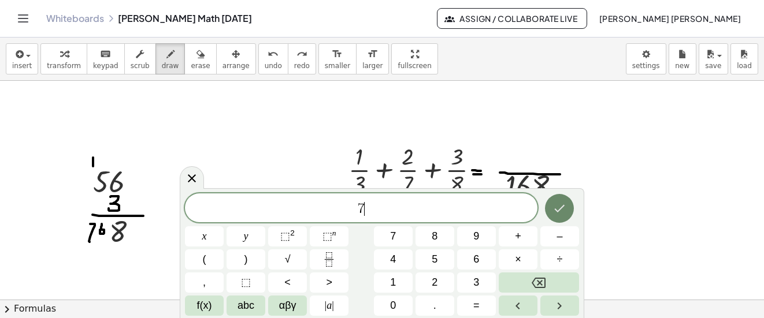
click at [560, 211] on icon "Done" at bounding box center [559, 209] width 14 height 14
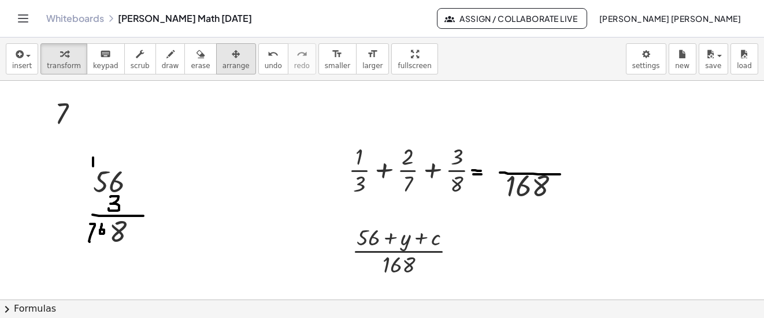
click at [222, 60] on div "button" at bounding box center [235, 54] width 27 height 14
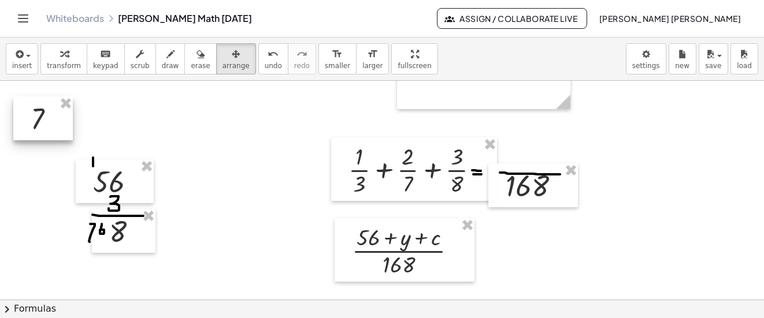
drag, startPoint x: 221, startPoint y: 60, endPoint x: 36, endPoint y: 113, distance: 192.5
click at [36, 113] on div at bounding box center [43, 118] width 60 height 44
click at [162, 67] on span "draw" at bounding box center [170, 66] width 17 height 8
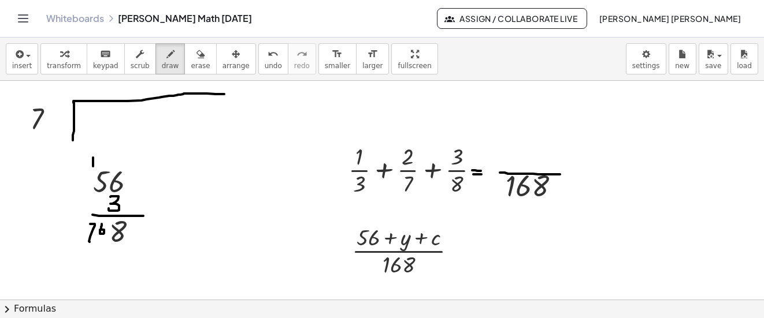
drag, startPoint x: 73, startPoint y: 140, endPoint x: 224, endPoint y: 94, distance: 158.3
click at [21, 55] on icon "button" at bounding box center [18, 54] width 10 height 14
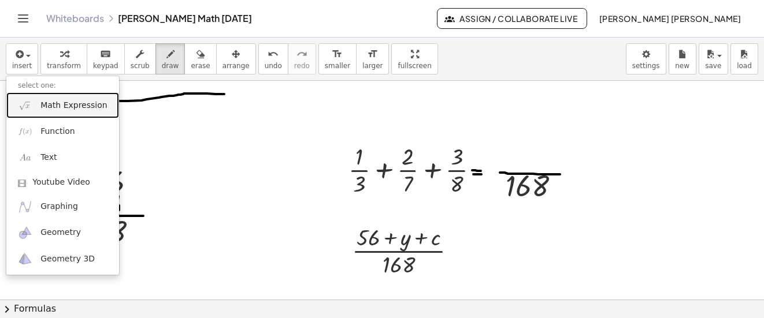
click at [50, 112] on link "Math Expression" at bounding box center [62, 105] width 113 height 26
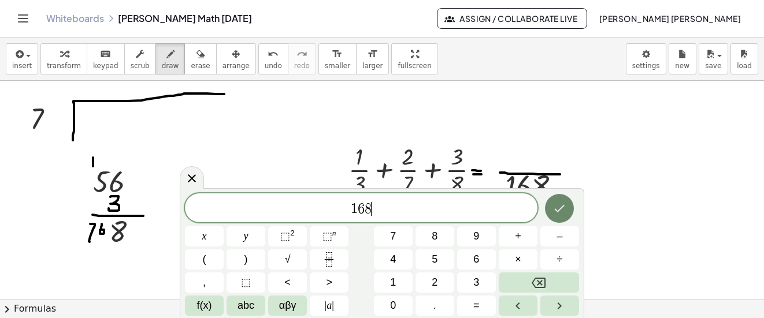
click at [552, 213] on icon "Done" at bounding box center [559, 209] width 14 height 14
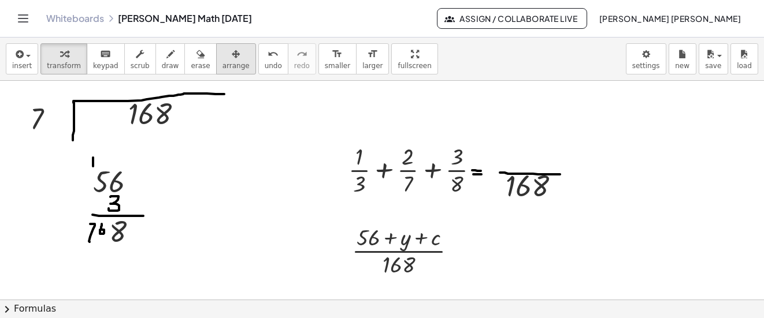
click at [222, 65] on span "arrange" at bounding box center [235, 66] width 27 height 8
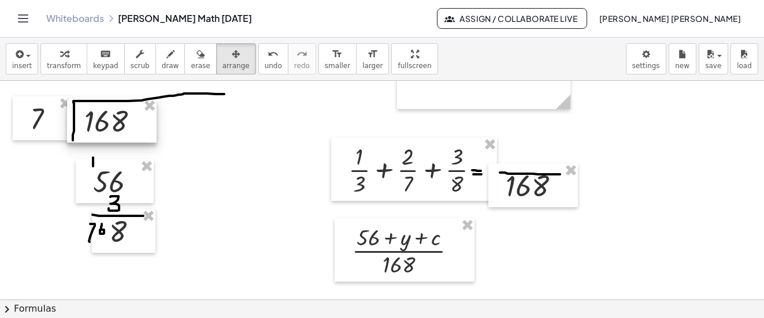
drag, startPoint x: 220, startPoint y: 65, endPoint x: 117, endPoint y: 122, distance: 117.7
click at [117, 122] on div at bounding box center [112, 121] width 90 height 44
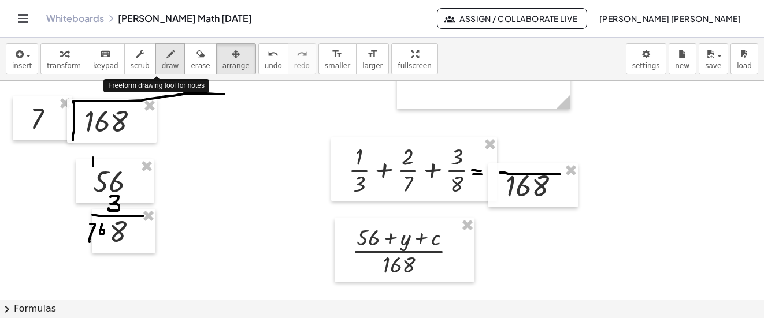
click at [155, 61] on button "draw" at bounding box center [170, 58] width 30 height 31
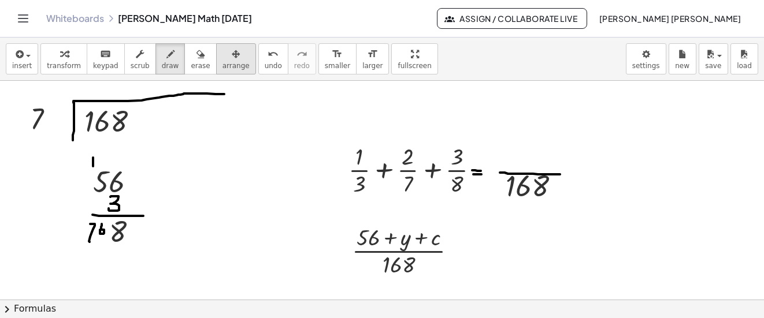
click at [222, 62] on span "arrange" at bounding box center [235, 66] width 27 height 8
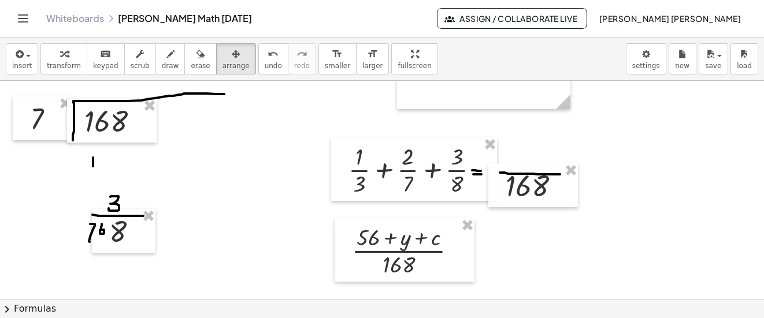
click at [261, 62] on button "undo undo" at bounding box center [273, 58] width 30 height 31
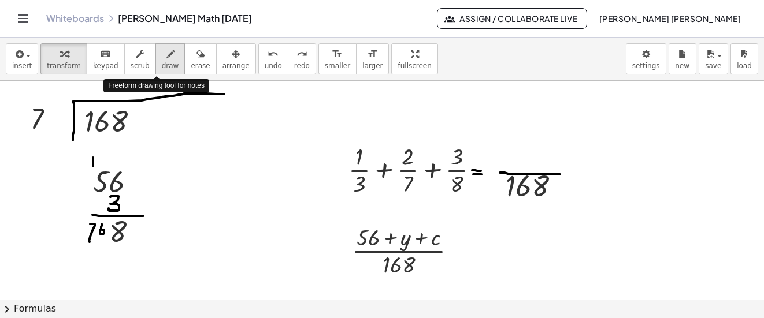
click at [166, 60] on icon "button" at bounding box center [170, 54] width 8 height 14
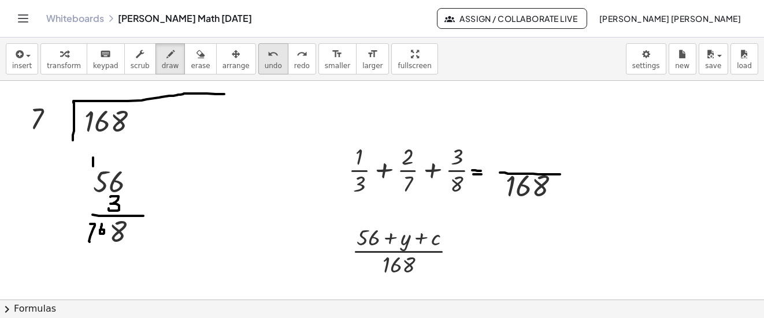
click at [268, 57] on icon "undo" at bounding box center [273, 54] width 11 height 14
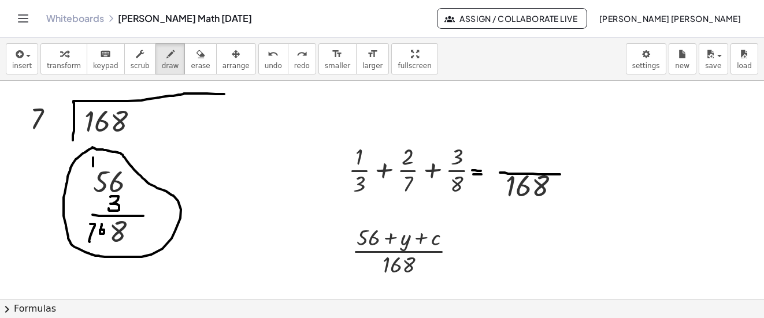
drag, startPoint x: 92, startPoint y: 147, endPoint x: 179, endPoint y: 8, distance: 164.2
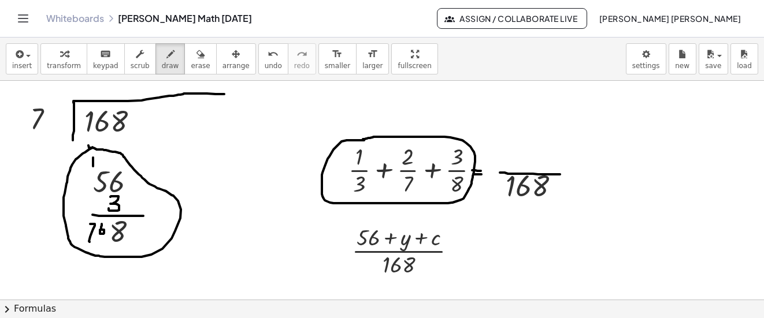
click at [265, 66] on span "undo" at bounding box center [273, 66] width 17 height 8
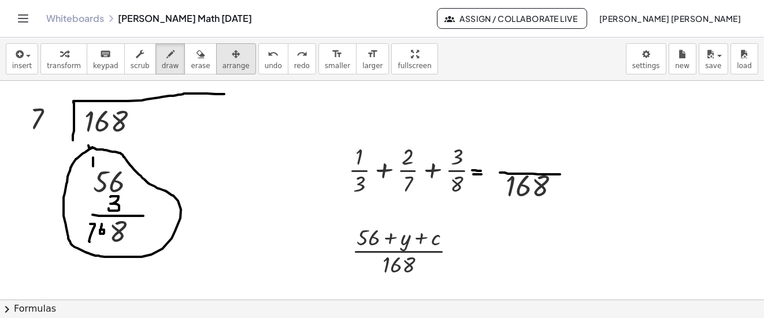
click at [222, 66] on span "arrange" at bounding box center [235, 66] width 27 height 8
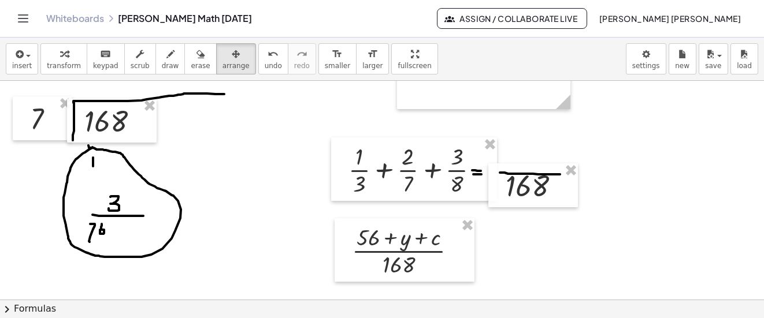
click at [164, 52] on button "draw" at bounding box center [170, 58] width 30 height 31
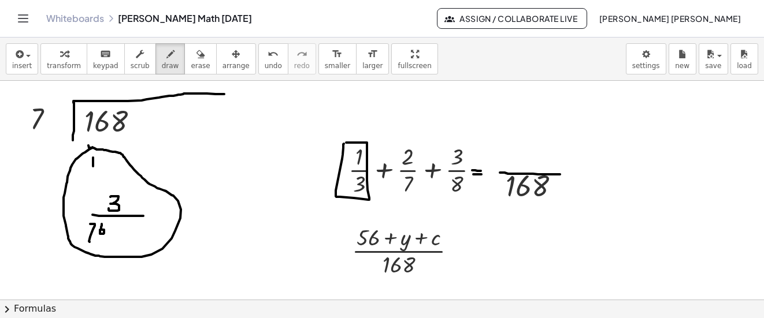
click at [265, 57] on div "undo" at bounding box center [273, 54] width 17 height 14
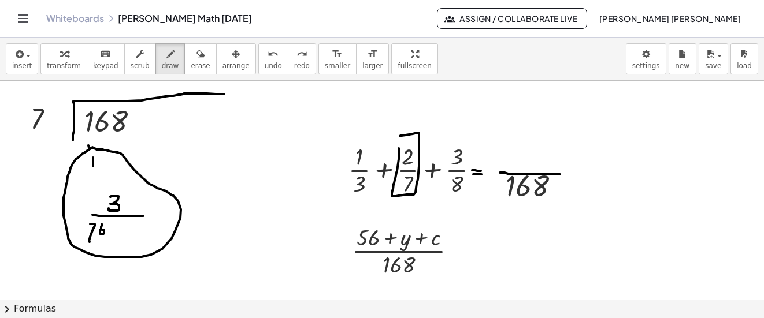
click at [258, 54] on button "undo undo" at bounding box center [273, 58] width 30 height 31
click at [191, 55] on div "button" at bounding box center [200, 54] width 19 height 14
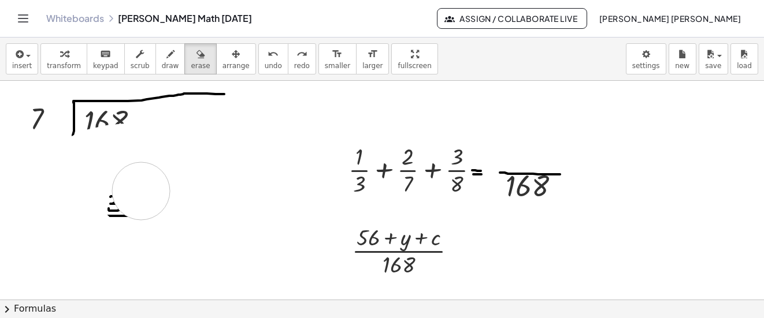
drag, startPoint x: 132, startPoint y: 152, endPoint x: 77, endPoint y: 144, distance: 55.4
click at [166, 55] on icon "button" at bounding box center [170, 54] width 8 height 14
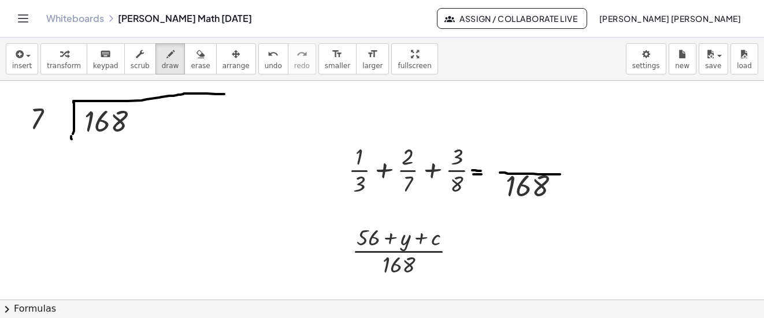
click at [162, 60] on div "button" at bounding box center [170, 54] width 17 height 14
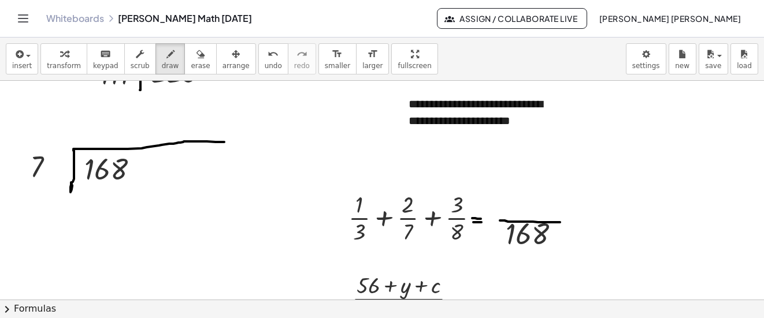
scroll to position [4167, 0]
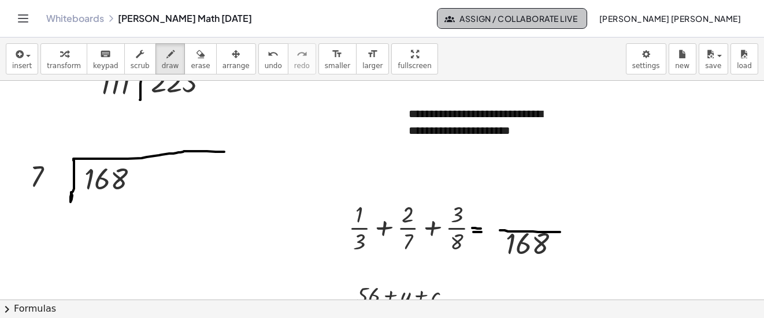
click at [578, 21] on span "Assign / Collaborate Live" at bounding box center [512, 18] width 131 height 10
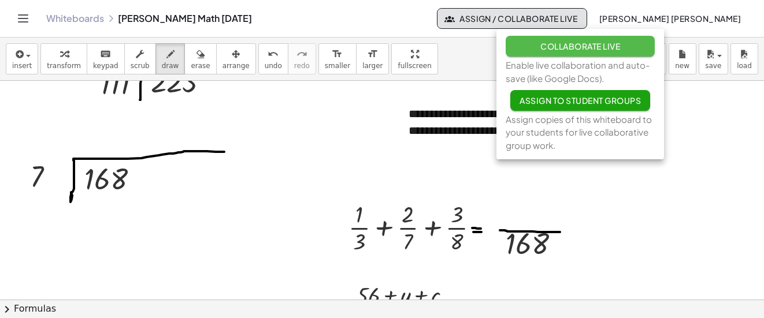
click at [588, 46] on span "Collaborate Live" at bounding box center [580, 46] width 80 height 10
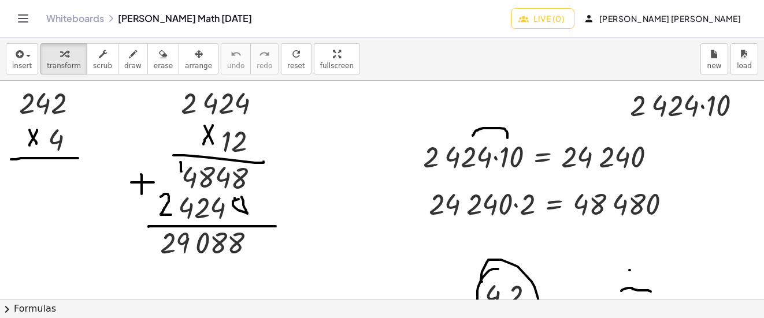
click at [565, 21] on span "Live (0)" at bounding box center [543, 18] width 44 height 10
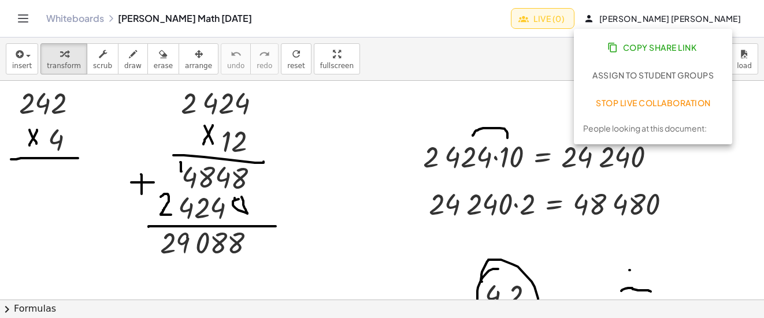
click at [647, 44] on span "Copy Share Link" at bounding box center [653, 47] width 87 height 10
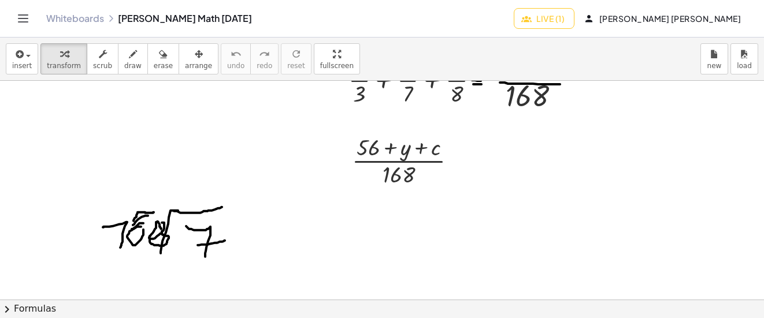
scroll to position [4215, 0]
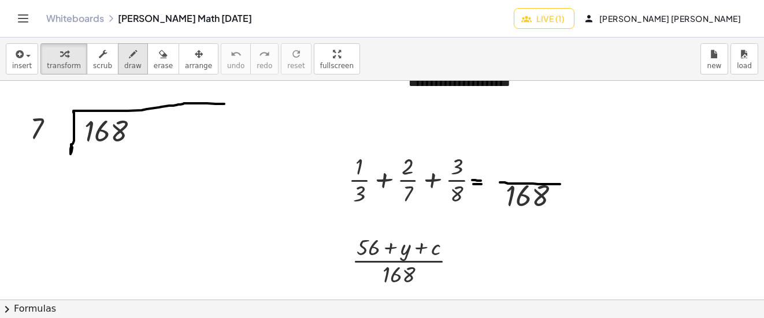
click at [127, 49] on div "button" at bounding box center [132, 54] width 17 height 14
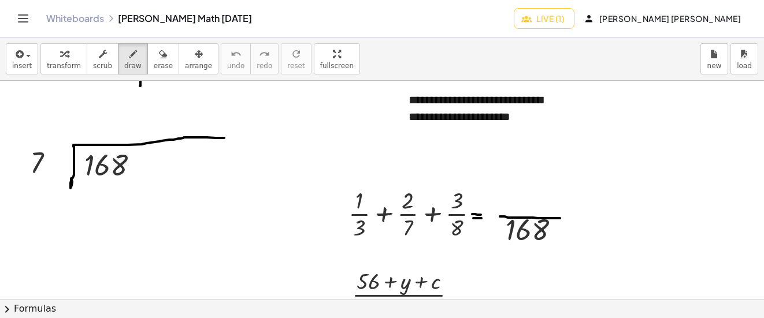
scroll to position [4157, 0]
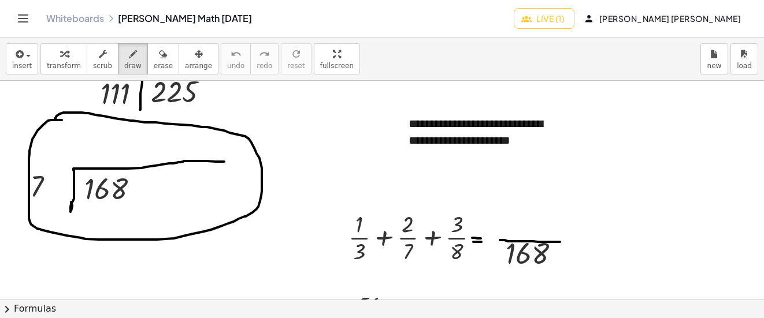
drag, startPoint x: 62, startPoint y: 120, endPoint x: 55, endPoint y: 120, distance: 7.0
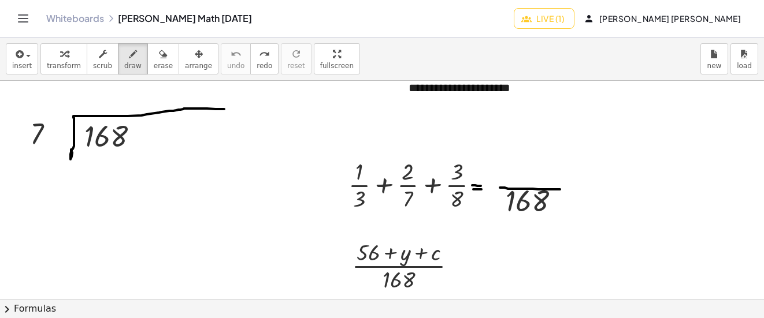
scroll to position [4215, 0]
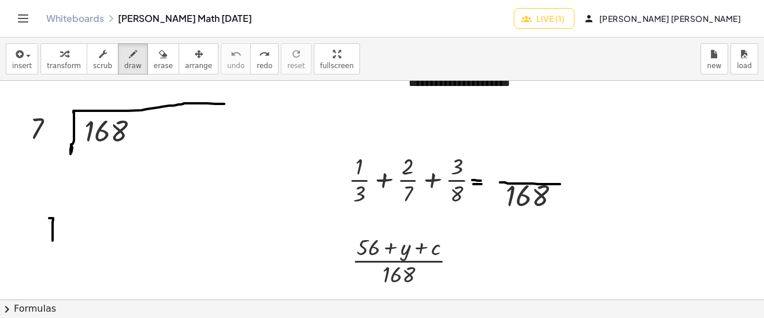
drag, startPoint x: 53, startPoint y: 241, endPoint x: 68, endPoint y: 218, distance: 27.9
drag, startPoint x: 68, startPoint y: 218, endPoint x: 79, endPoint y: 224, distance: 12.2
drag, startPoint x: 89, startPoint y: 218, endPoint x: 90, endPoint y: 235, distance: 17.4
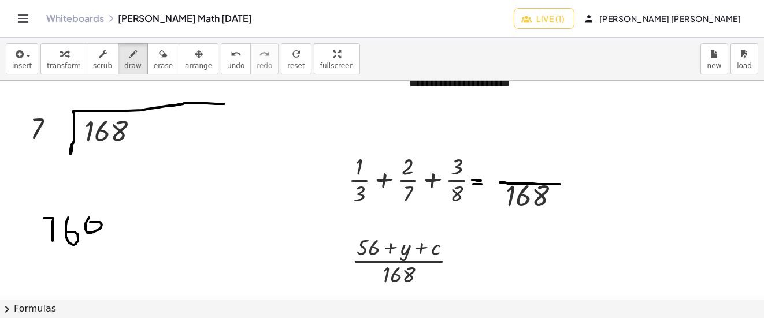
drag, startPoint x: 91, startPoint y: 227, endPoint x: 39, endPoint y: 254, distance: 58.7
drag, startPoint x: 31, startPoint y: 257, endPoint x: 135, endPoint y: 264, distance: 103.7
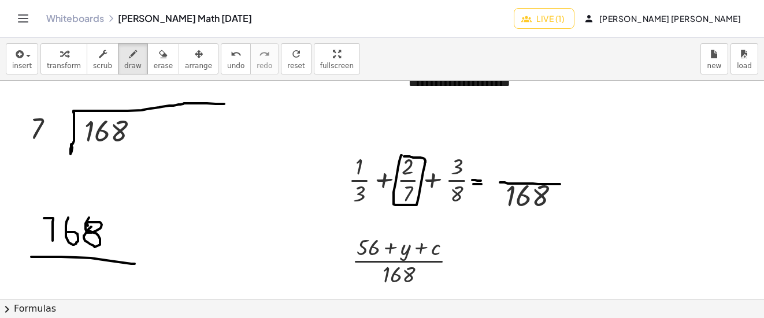
drag, startPoint x: 406, startPoint y: 205, endPoint x: 491, endPoint y: 211, distance: 85.2
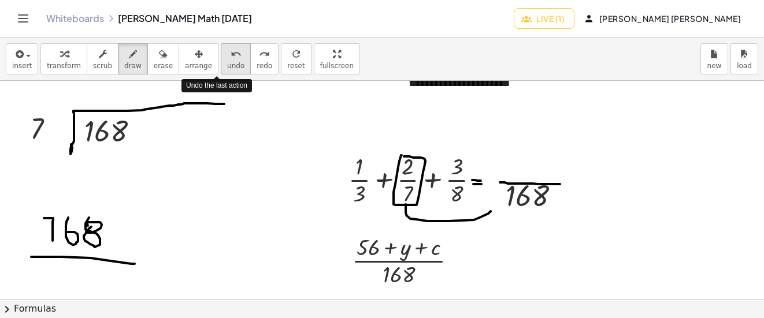
click at [227, 62] on span "undo" at bounding box center [235, 66] width 17 height 8
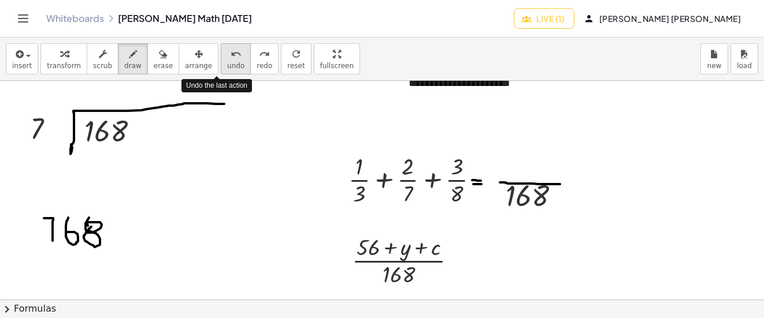
click at [227, 62] on span "undo" at bounding box center [235, 66] width 17 height 8
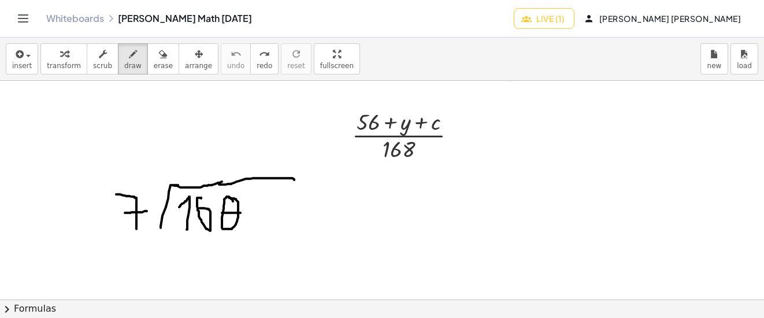
scroll to position [4331, 0]
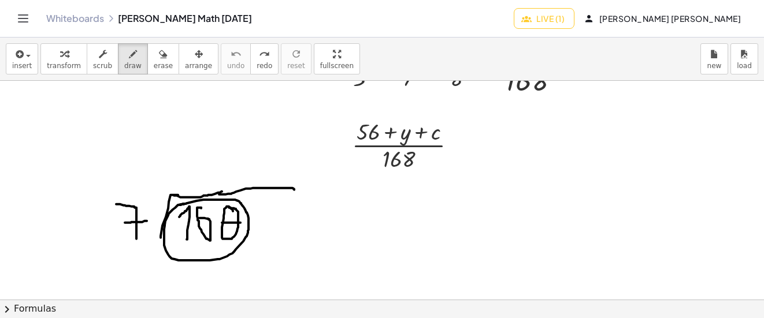
drag, startPoint x: 186, startPoint y: 204, endPoint x: 179, endPoint y: 205, distance: 7.0
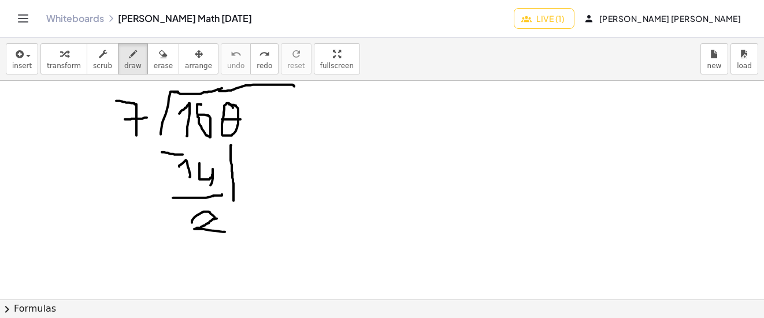
scroll to position [4376, 0]
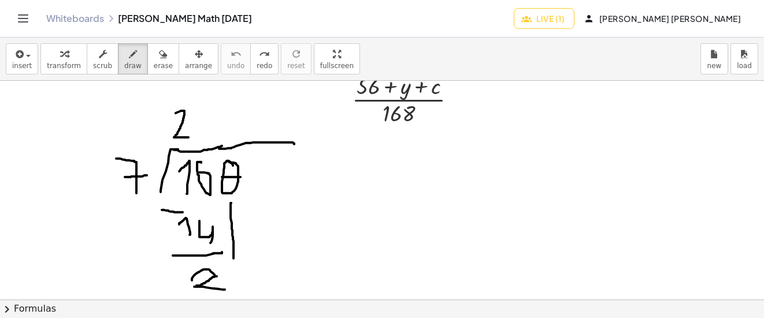
drag, startPoint x: 176, startPoint y: 113, endPoint x: 188, endPoint y: 138, distance: 27.4
drag, startPoint x: 177, startPoint y: 113, endPoint x: 172, endPoint y: 117, distance: 7.0
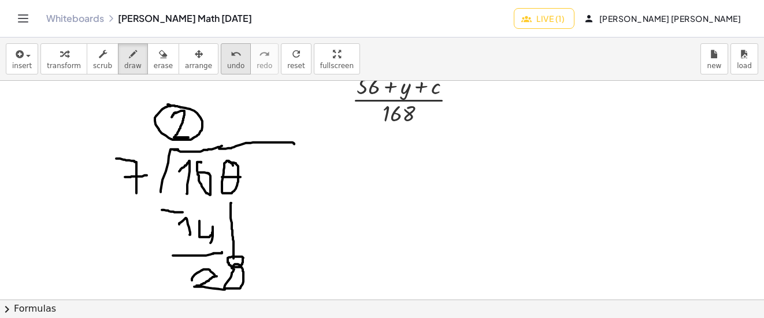
click at [227, 66] on span "undo" at bounding box center [235, 66] width 17 height 8
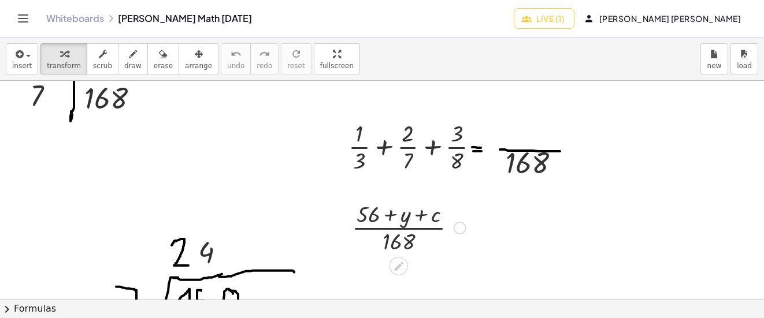
scroll to position [4306, 0]
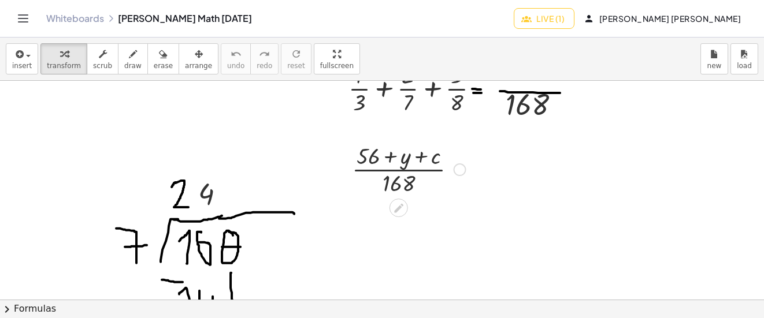
click at [459, 168] on div at bounding box center [460, 170] width 13 height 13
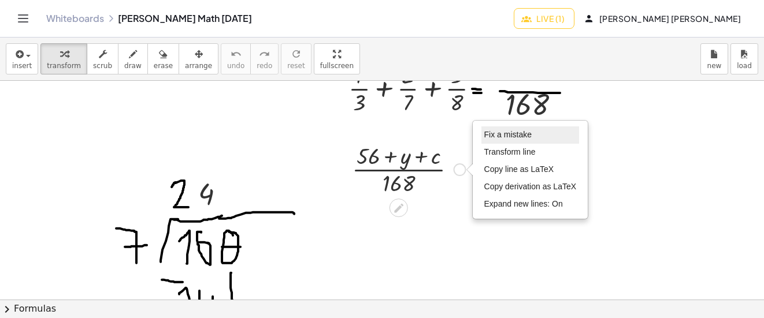
click at [512, 139] on span "Fix a mistake" at bounding box center [507, 134] width 47 height 9
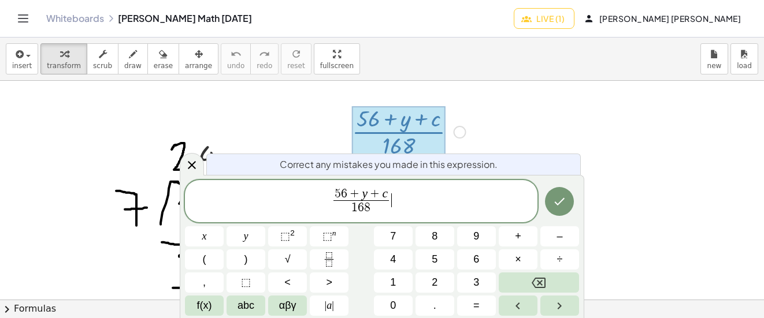
scroll to position [4347, 0]
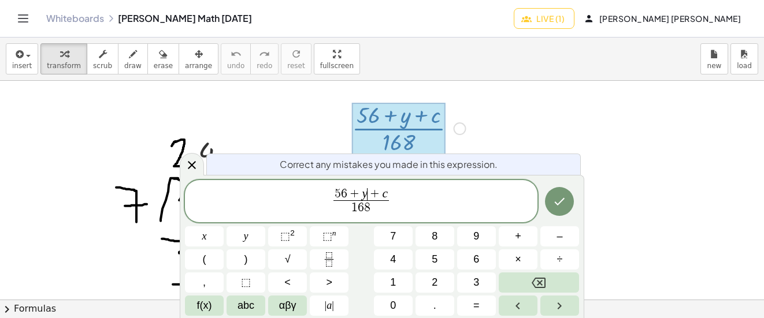
click at [367, 192] on span "+" at bounding box center [374, 194] width 15 height 13
click at [224, 226] on div at bounding box center [204, 236] width 39 height 20
click at [373, 195] on span "+" at bounding box center [378, 194] width 15 height 13
click at [558, 199] on icon "Done" at bounding box center [559, 202] width 14 height 14
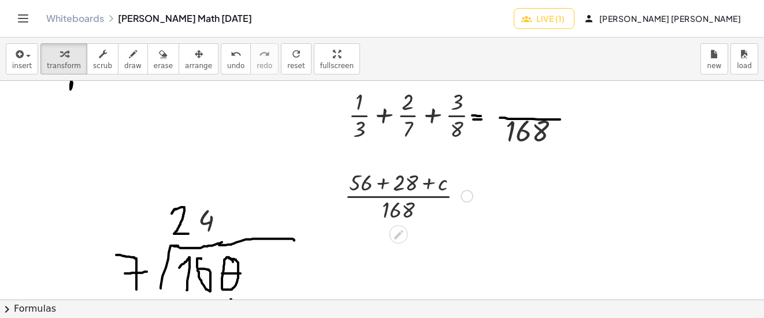
scroll to position [4249, 0]
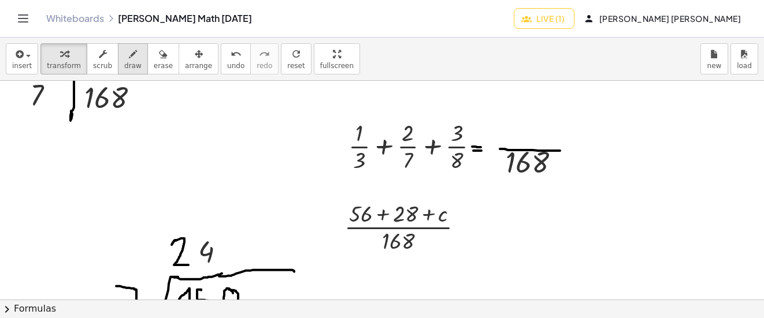
click at [128, 66] on span "draw" at bounding box center [132, 66] width 17 height 8
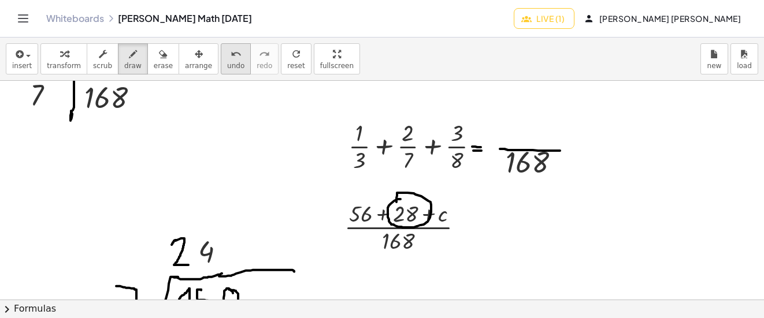
click at [231, 59] on icon "undo" at bounding box center [236, 54] width 11 height 14
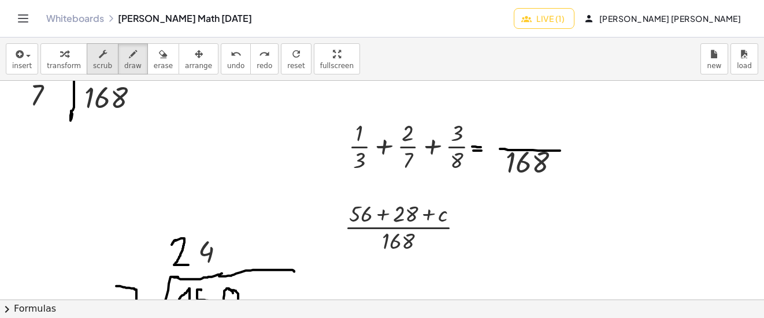
click at [99, 55] on icon "button" at bounding box center [103, 54] width 8 height 14
click at [468, 229] on div "Fix a mistake Transform line Copy line as LaTeX Copy derivation as LaTeX Expand…" at bounding box center [467, 227] width 13 height 13
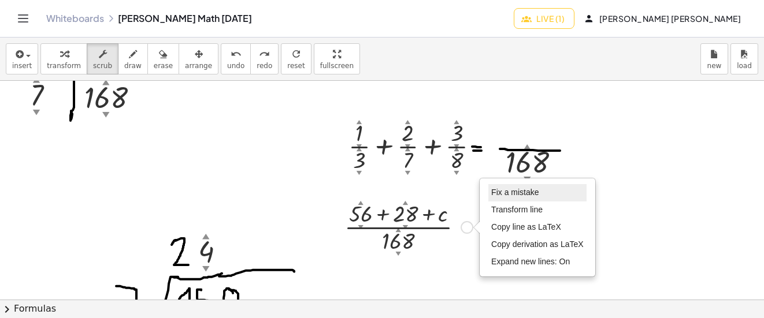
click at [495, 186] on li "Fix a mistake" at bounding box center [537, 192] width 98 height 17
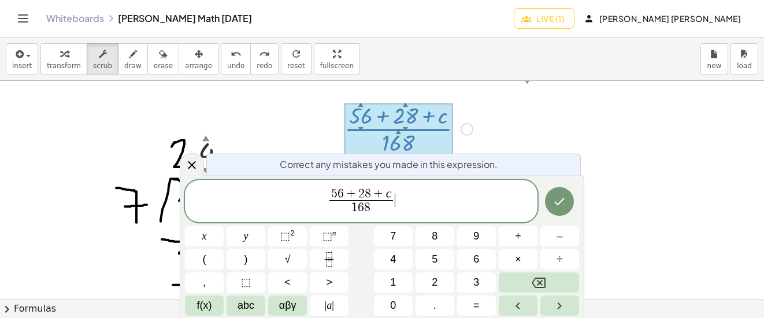
scroll to position [4347, 0]
drag, startPoint x: 365, startPoint y: 190, endPoint x: 380, endPoint y: 169, distance: 25.7
click at [365, 190] on span "5 6 + 2 8 + c" at bounding box center [360, 194] width 63 height 13
click at [566, 211] on button "Done" at bounding box center [559, 201] width 29 height 29
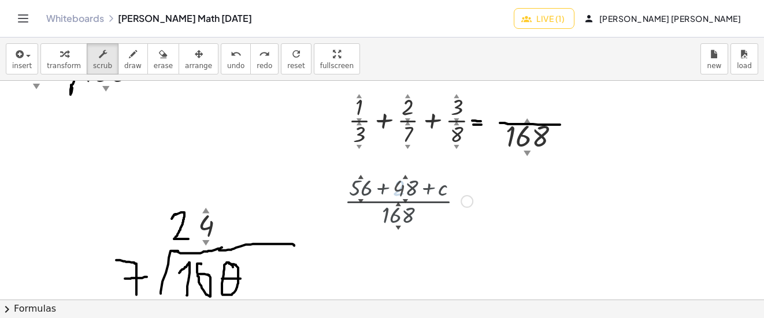
scroll to position [4249, 0]
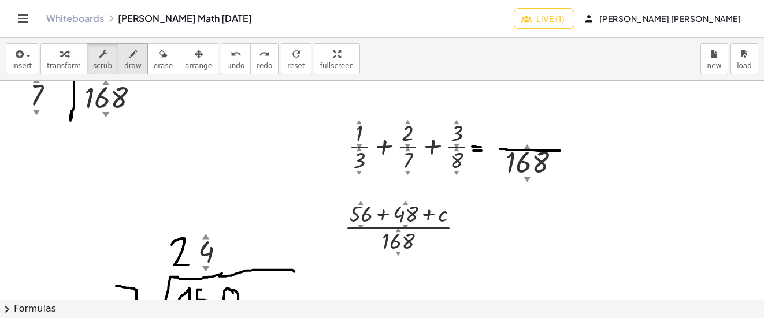
click at [129, 58] on icon "button" at bounding box center [133, 54] width 8 height 14
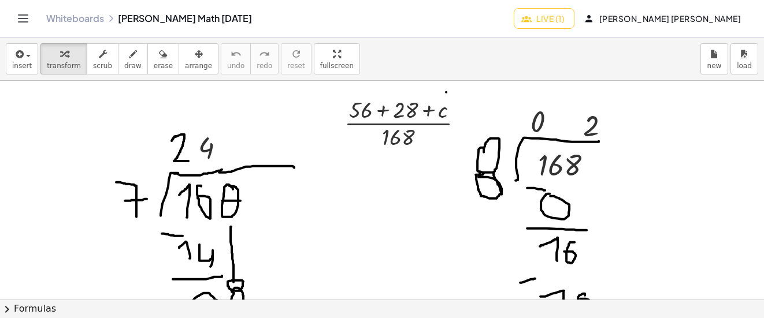
scroll to position [4352, 0]
click at [185, 65] on span "arrange" at bounding box center [198, 66] width 27 height 8
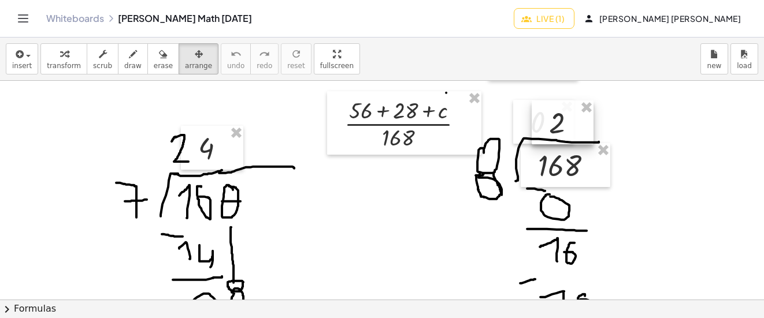
drag, startPoint x: 584, startPoint y: 123, endPoint x: 550, endPoint y: 120, distance: 34.3
click at [550, 120] on div at bounding box center [563, 123] width 62 height 44
drag, startPoint x: 560, startPoint y: 120, endPoint x: 571, endPoint y: 119, distance: 10.5
click at [589, 129] on div at bounding box center [590, 123] width 62 height 44
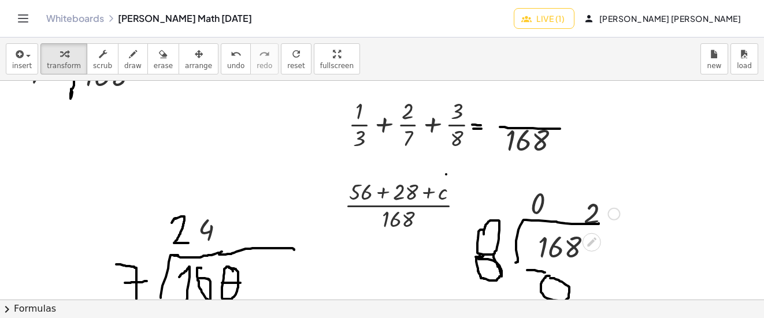
scroll to position [4276, 0]
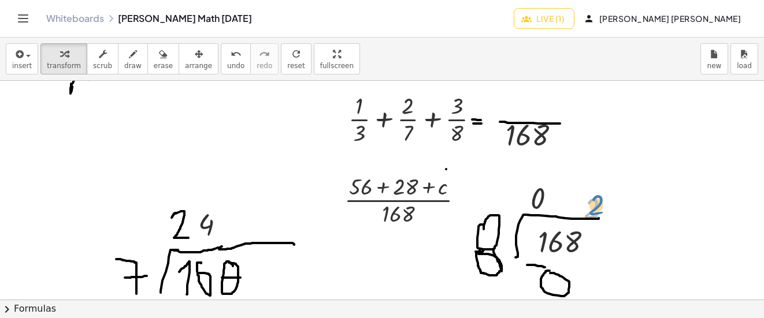
click at [596, 202] on div at bounding box center [601, 208] width 47 height 38
click at [195, 58] on icon "button" at bounding box center [199, 54] width 8 height 14
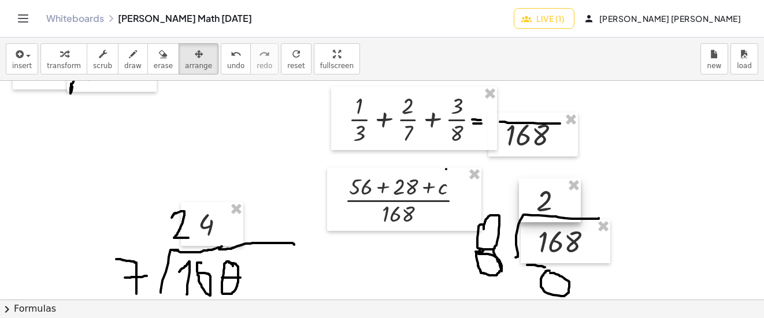
drag, startPoint x: 595, startPoint y: 206, endPoint x: 548, endPoint y: 199, distance: 48.0
click at [548, 199] on div at bounding box center [550, 201] width 62 height 44
click at [129, 58] on div "button" at bounding box center [132, 54] width 17 height 14
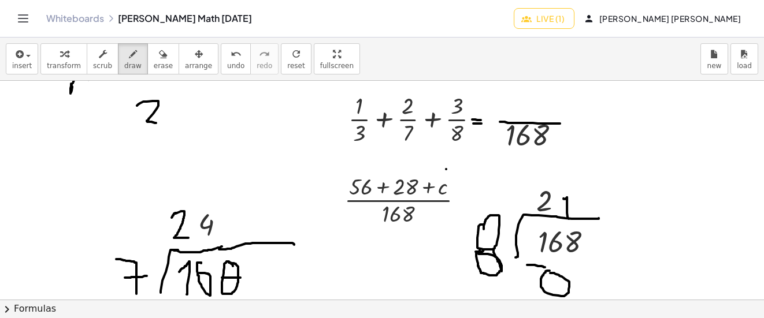
drag, startPoint x: 137, startPoint y: 106, endPoint x: 156, endPoint y: 123, distance: 25.8
drag, startPoint x: 166, startPoint y: 123, endPoint x: 167, endPoint y: 102, distance: 20.8
drag, startPoint x: 126, startPoint y: 138, endPoint x: 188, endPoint y: 138, distance: 61.8
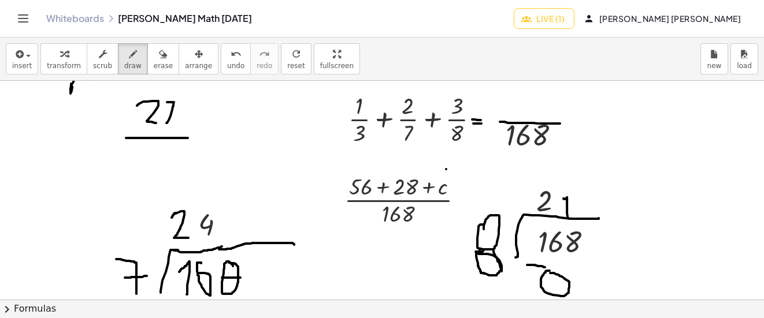
click at [227, 55] on div "undo" at bounding box center [235, 54] width 17 height 14
drag, startPoint x: 163, startPoint y: 134, endPoint x: 165, endPoint y: 152, distance: 18.0
drag, startPoint x: 117, startPoint y: 159, endPoint x: 197, endPoint y: 159, distance: 79.7
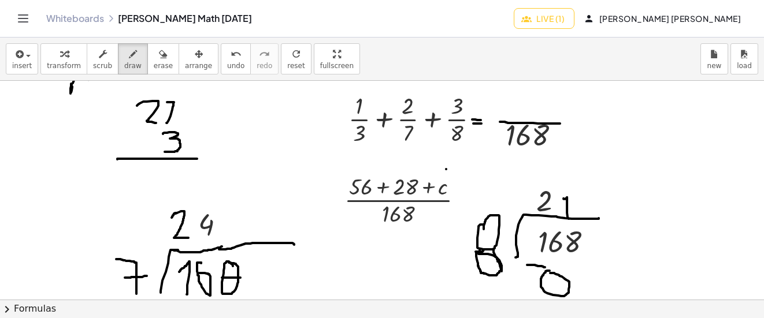
drag, startPoint x: 179, startPoint y: 109, endPoint x: 191, endPoint y: 134, distance: 27.6
click at [227, 64] on span "undo" at bounding box center [235, 66] width 17 height 8
drag, startPoint x: 166, startPoint y: 169, endPoint x: 169, endPoint y: 194, distance: 25.6
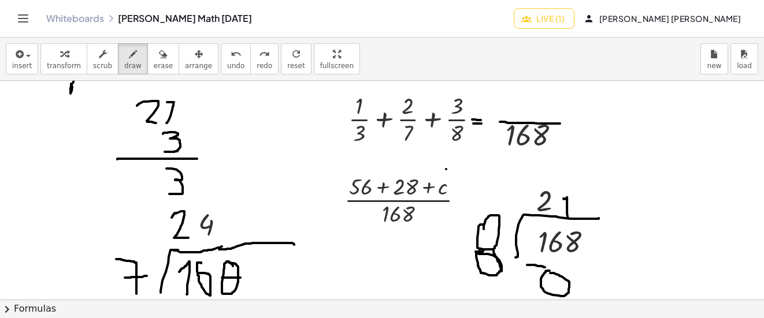
drag, startPoint x: 146, startPoint y: 138, endPoint x: 159, endPoint y: 147, distance: 16.7
drag, startPoint x: 149, startPoint y: 172, endPoint x: 141, endPoint y: 184, distance: 15.1
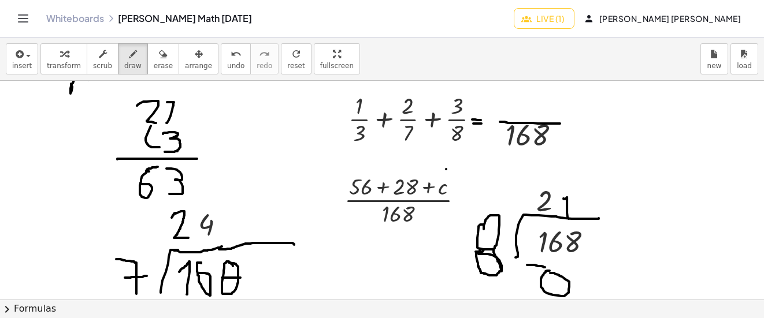
drag, startPoint x: 146, startPoint y: 172, endPoint x: 158, endPoint y: 167, distance: 12.7
click at [227, 63] on span "undo" at bounding box center [235, 66] width 17 height 8
drag, startPoint x: 133, startPoint y: 158, endPoint x: 195, endPoint y: 160, distance: 62.4
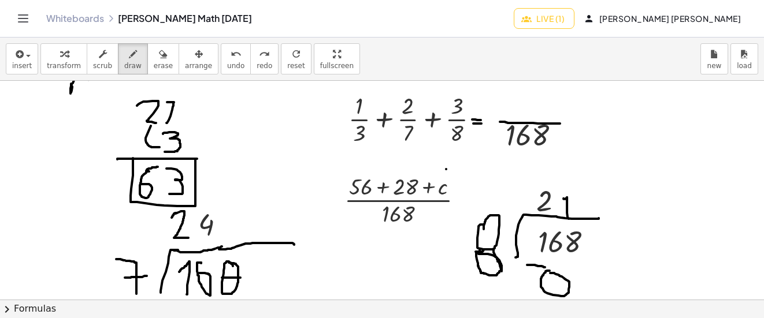
click at [227, 48] on div "undo" at bounding box center [235, 54] width 17 height 14
click at [104, 52] on button "scrub" at bounding box center [103, 58] width 32 height 31
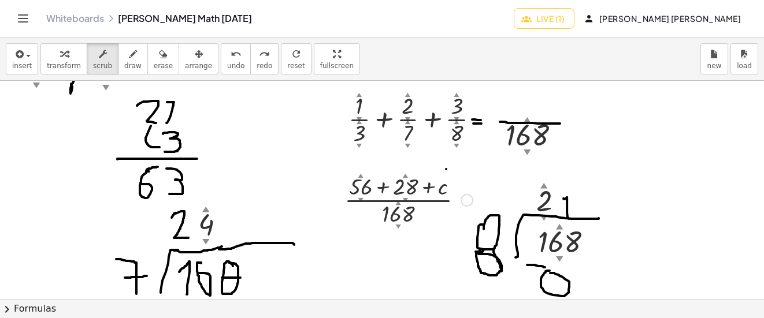
click at [469, 202] on div at bounding box center [467, 200] width 13 height 13
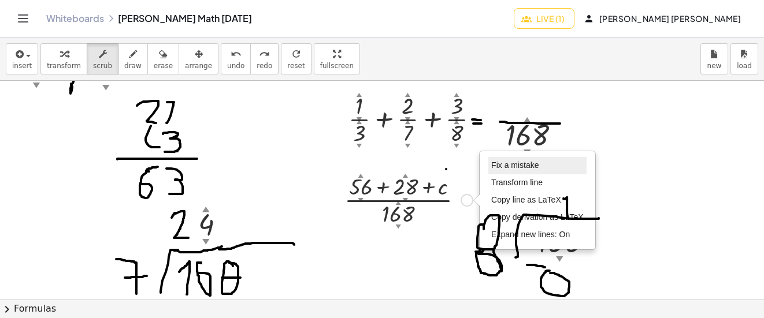
click at [502, 166] on span "Fix a mistake" at bounding box center [514, 165] width 47 height 9
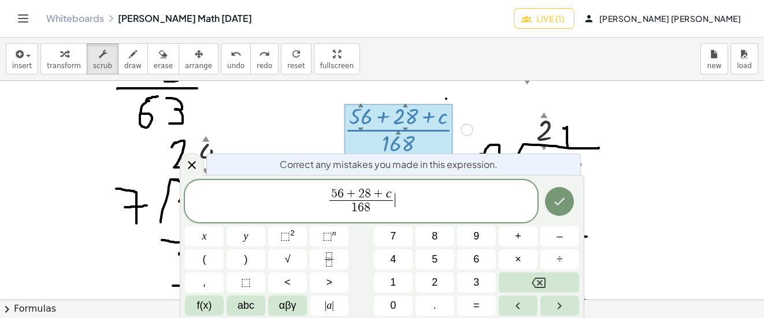
scroll to position [4347, 0]
click at [388, 190] on var "c" at bounding box center [389, 194] width 6 height 14
click at [391, 190] on span "5 6 + 2 8 + ​ c" at bounding box center [360, 194] width 63 height 13
click at [556, 204] on icon "Done" at bounding box center [560, 202] width 10 height 8
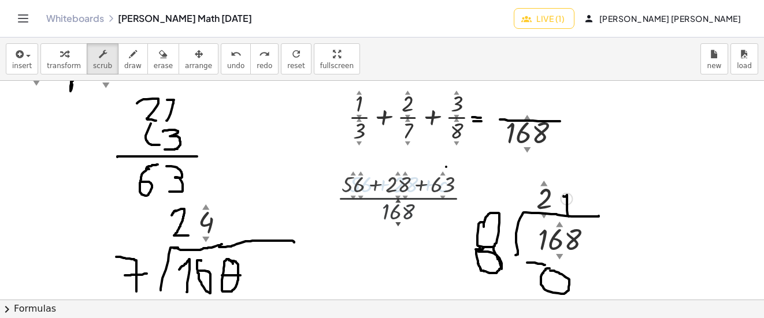
scroll to position [4276, 0]
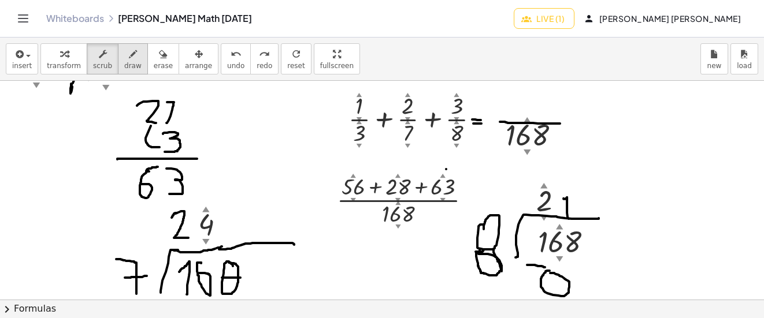
click at [129, 50] on icon "button" at bounding box center [133, 54] width 8 height 14
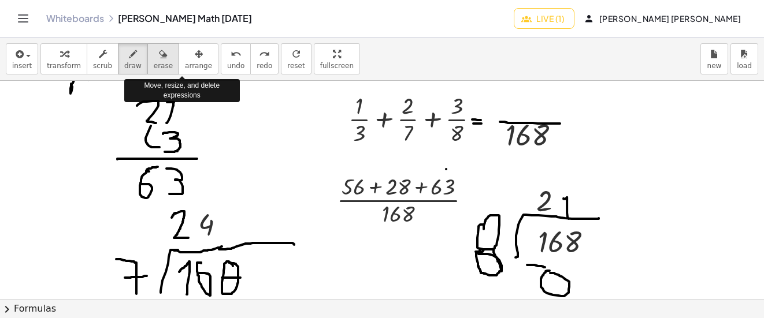
click at [159, 51] on icon "button" at bounding box center [163, 54] width 8 height 14
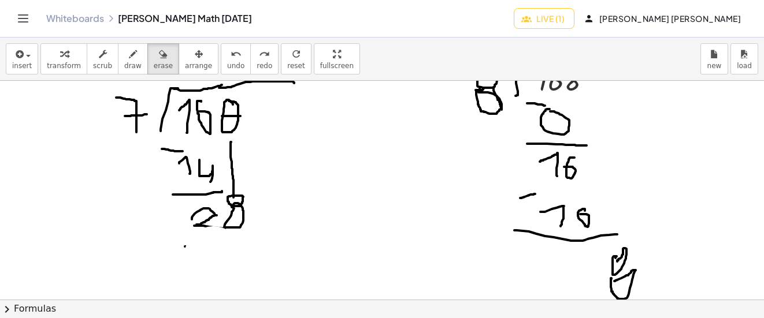
scroll to position [4391, 0]
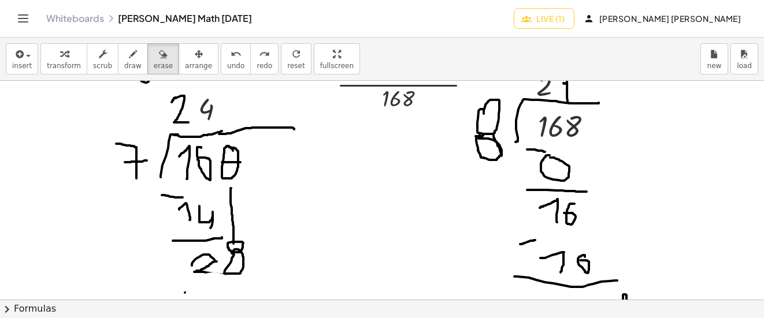
drag, startPoint x: 258, startPoint y: 245, endPoint x: 282, endPoint y: 215, distance: 38.3
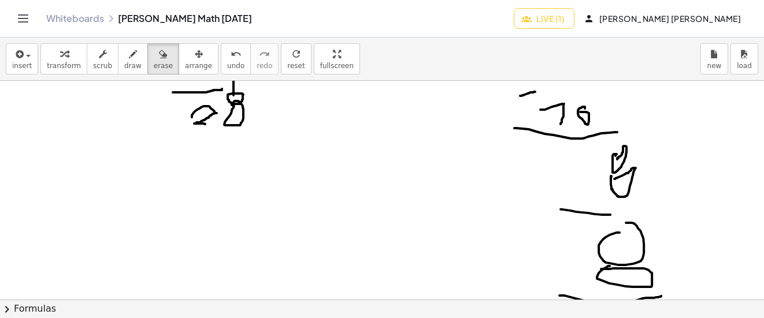
scroll to position [4507, 0]
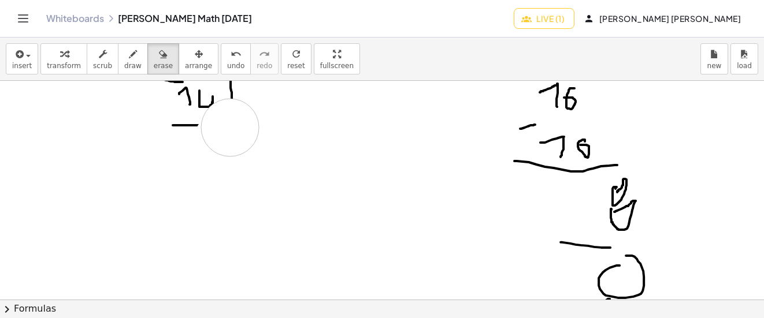
drag, startPoint x: 264, startPoint y: 147, endPoint x: 230, endPoint y: 128, distance: 39.1
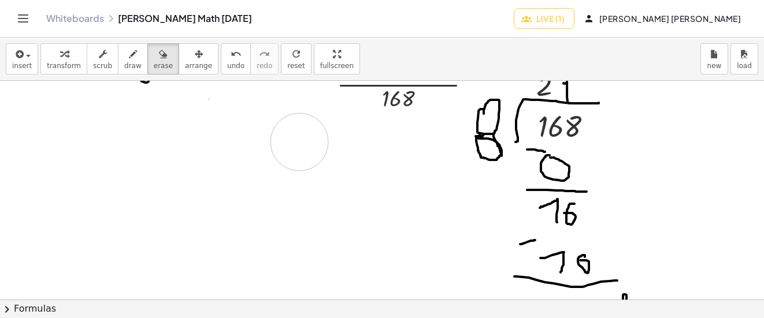
drag, startPoint x: 237, startPoint y: 183, endPoint x: 529, endPoint y: 225, distance: 294.9
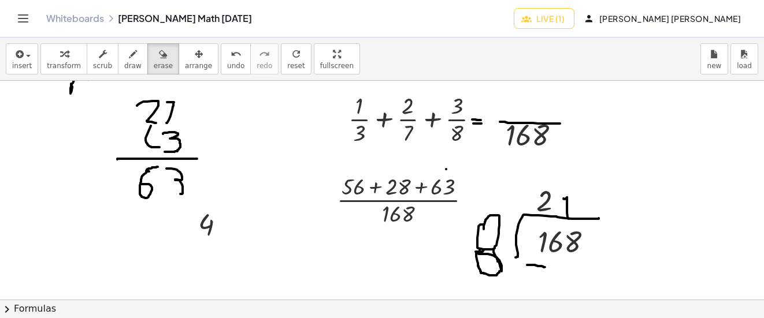
drag, startPoint x: 529, startPoint y: 225, endPoint x: 436, endPoint y: 256, distance: 98.5
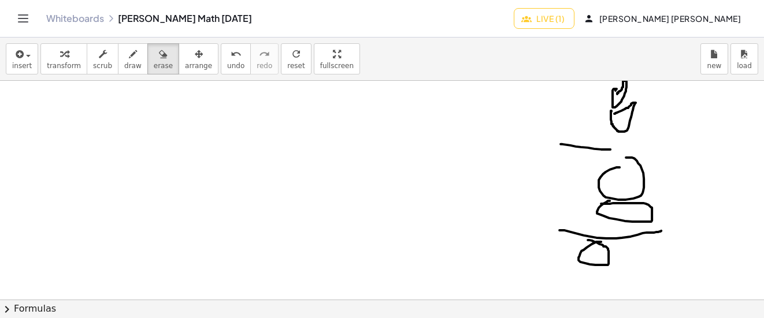
scroll to position [4680, 0]
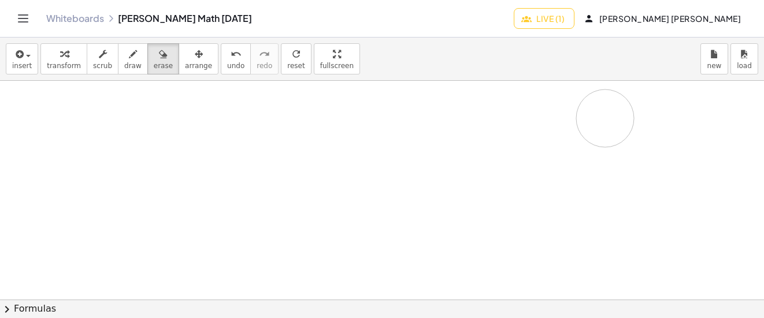
drag, startPoint x: 625, startPoint y: 203, endPoint x: 566, endPoint y: 270, distance: 89.7
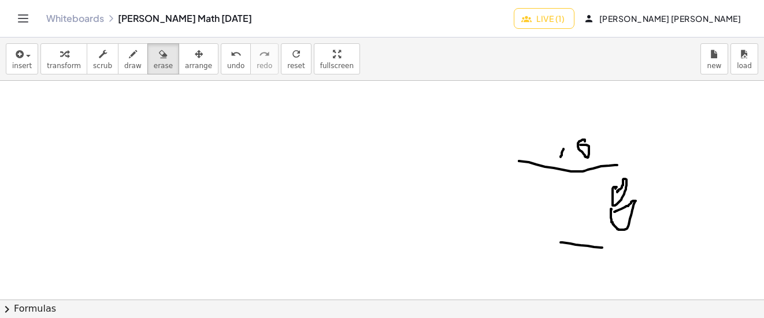
drag, startPoint x: 566, startPoint y: 270, endPoint x: 606, endPoint y: 222, distance: 62.4
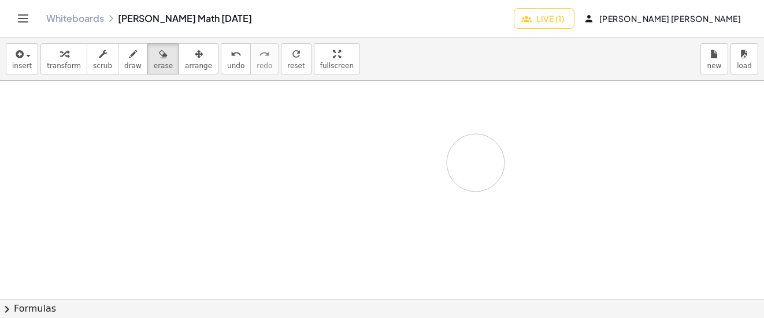
drag, startPoint x: 591, startPoint y: 252, endPoint x: 548, endPoint y: 222, distance: 52.6
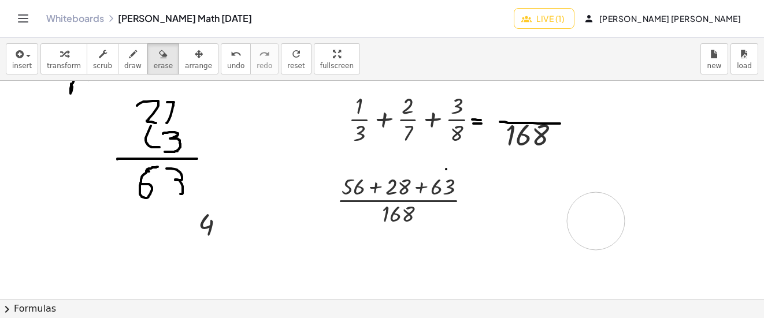
drag, startPoint x: 551, startPoint y: 220, endPoint x: 581, endPoint y: 229, distance: 31.4
click at [188, 63] on span "arrange" at bounding box center [198, 66] width 27 height 8
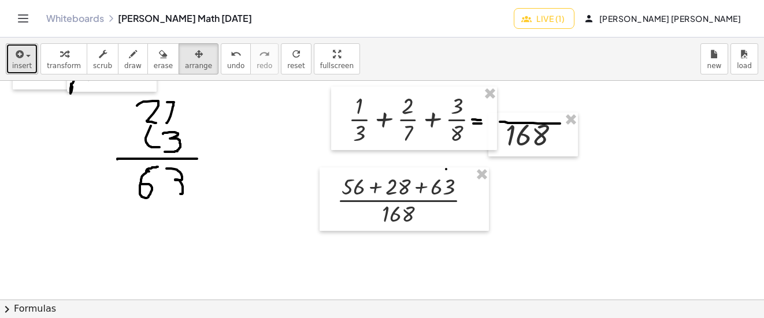
click at [25, 54] on div "button" at bounding box center [22, 54] width 20 height 14
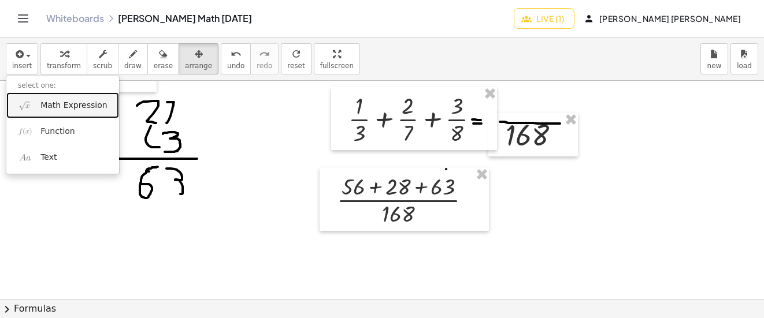
click at [49, 104] on span "Math Expression" at bounding box center [73, 106] width 66 height 12
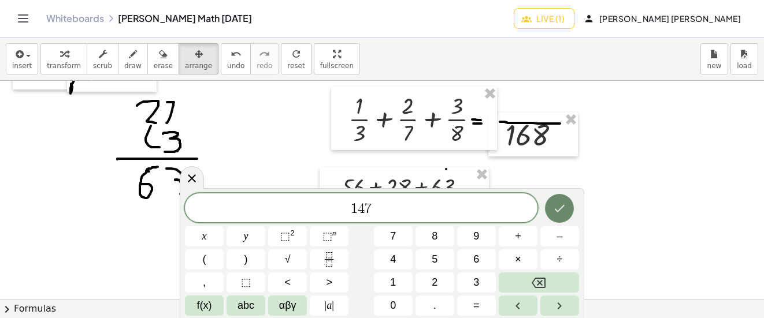
click at [558, 216] on button "Done" at bounding box center [559, 208] width 29 height 29
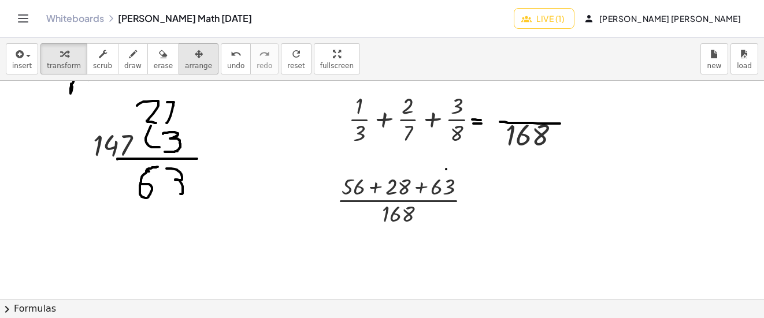
click at [195, 53] on icon "button" at bounding box center [199, 54] width 8 height 14
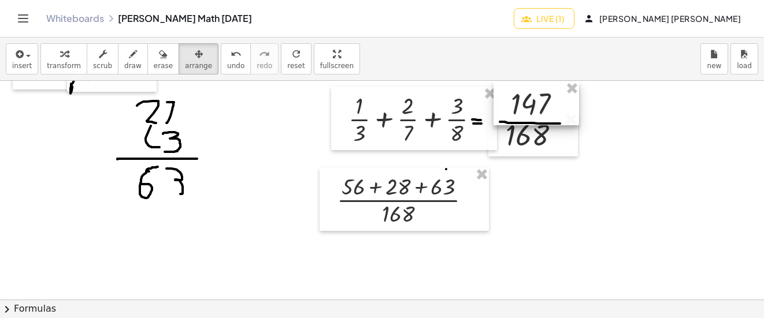
drag, startPoint x: 179, startPoint y: 53, endPoint x: 525, endPoint y: 105, distance: 350.6
click at [525, 105] on div at bounding box center [536, 103] width 86 height 44
click at [124, 50] on div "button" at bounding box center [132, 54] width 17 height 14
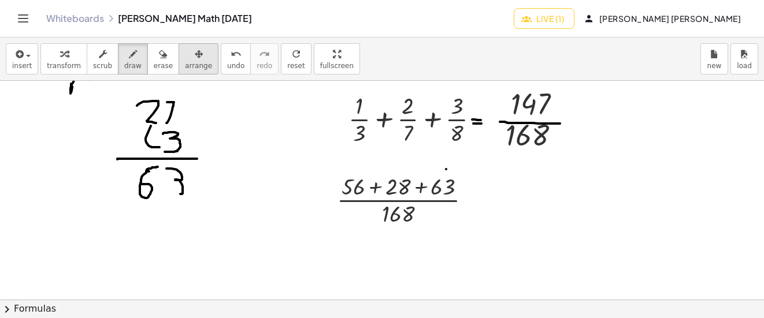
click at [193, 60] on div "button" at bounding box center [198, 54] width 27 height 14
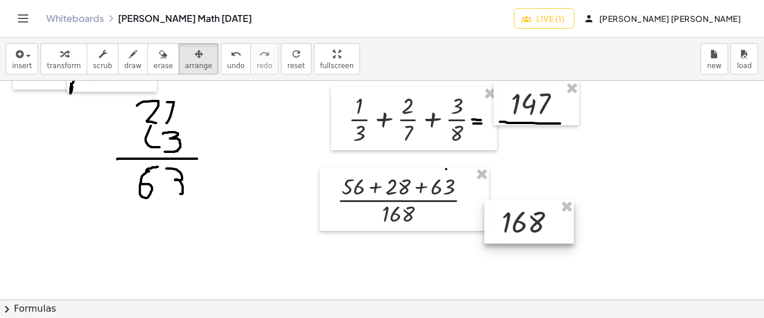
drag, startPoint x: 193, startPoint y: 60, endPoint x: 530, endPoint y: 220, distance: 372.9
click at [530, 220] on div at bounding box center [529, 222] width 90 height 44
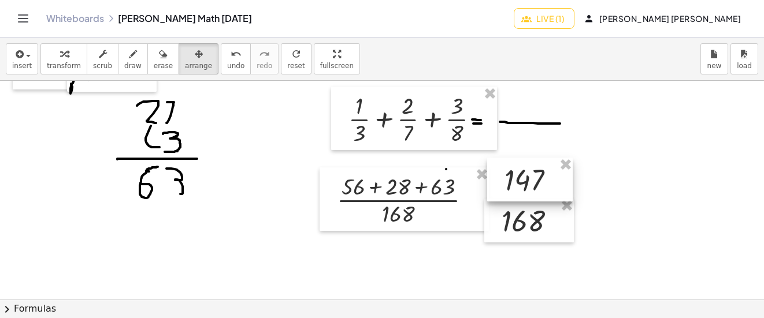
drag, startPoint x: 535, startPoint y: 99, endPoint x: 440, endPoint y: 158, distance: 111.8
click at [528, 176] on div at bounding box center [530, 180] width 86 height 44
click at [130, 61] on button "draw" at bounding box center [133, 58] width 30 height 31
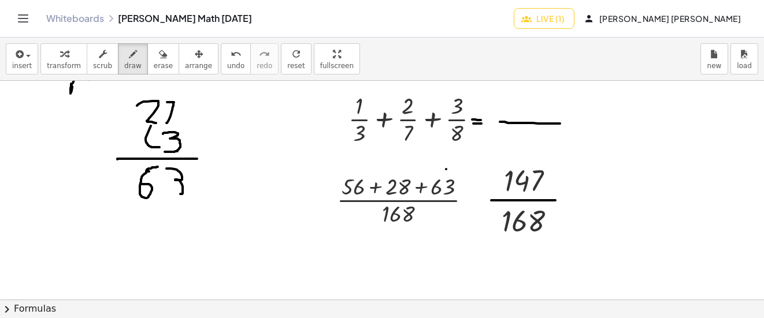
drag, startPoint x: 537, startPoint y: 200, endPoint x: 555, endPoint y: 200, distance: 17.9
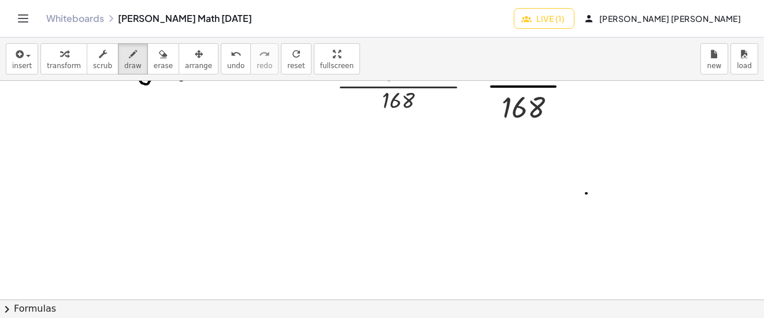
scroll to position [4391, 0]
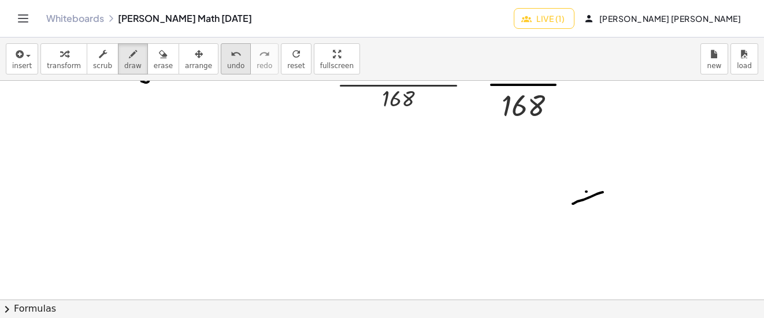
drag, startPoint x: 603, startPoint y: 192, endPoint x: 219, endPoint y: 58, distance: 406.6
click at [231, 58] on icon "undo" at bounding box center [236, 54] width 11 height 14
click at [159, 60] on icon "button" at bounding box center [163, 54] width 8 height 14
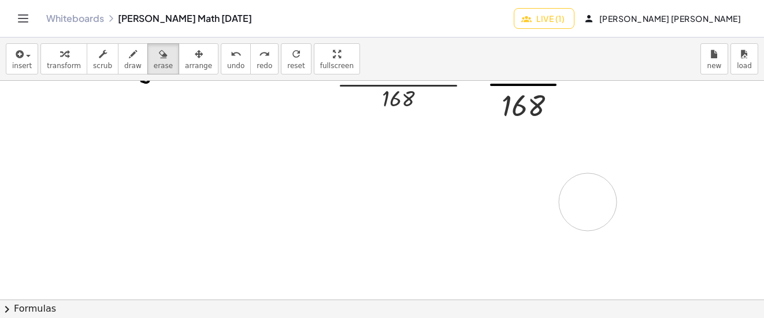
drag, startPoint x: 597, startPoint y: 195, endPoint x: 278, endPoint y: 140, distance: 323.1
click at [129, 59] on icon "button" at bounding box center [133, 54] width 8 height 14
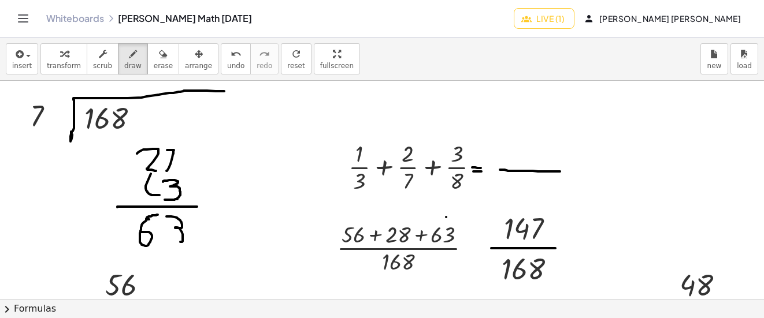
scroll to position [4218, 0]
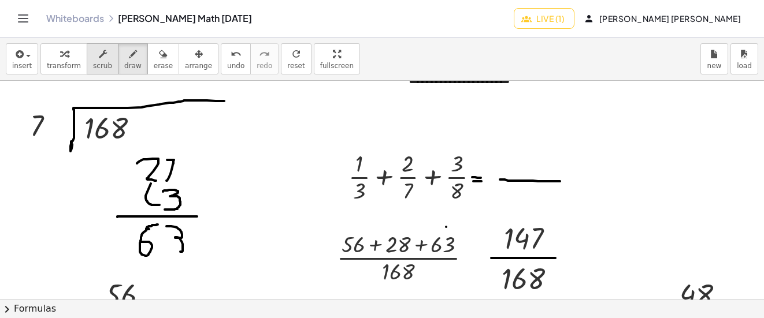
click at [93, 49] on div "button" at bounding box center [102, 54] width 19 height 14
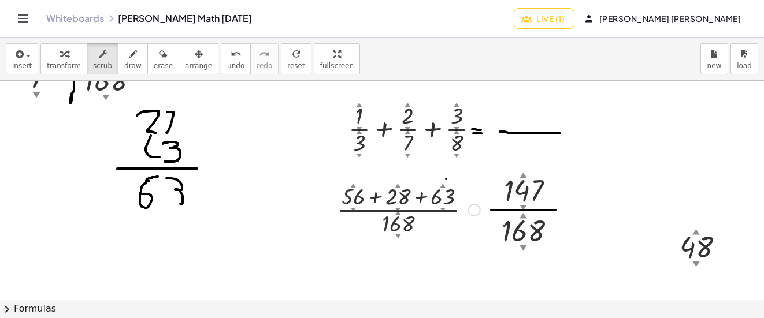
scroll to position [4276, 0]
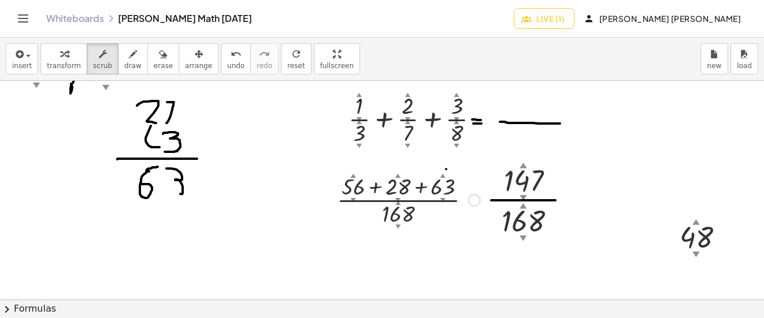
click at [470, 203] on div "Fix a mistake Transform line Copy line as LaTeX Copy derivation as LaTeX Expand…" at bounding box center [474, 200] width 13 height 13
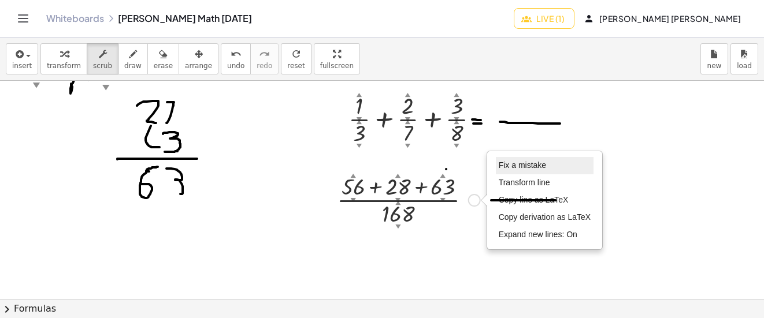
click at [512, 164] on span "Fix a mistake" at bounding box center [522, 165] width 47 height 9
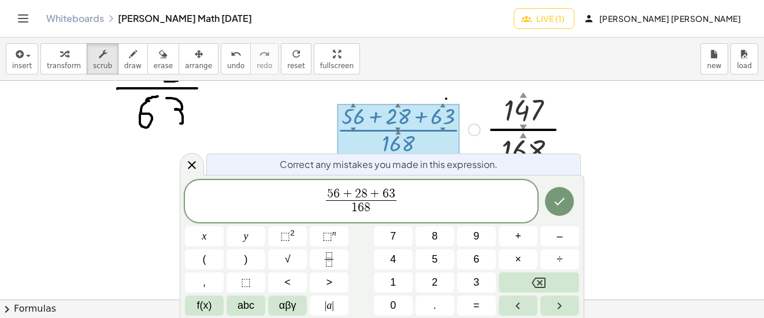
scroll to position [4347, 0]
click at [363, 192] on span "8" at bounding box center [364, 194] width 6 height 13
click at [550, 205] on button "Done" at bounding box center [559, 201] width 29 height 29
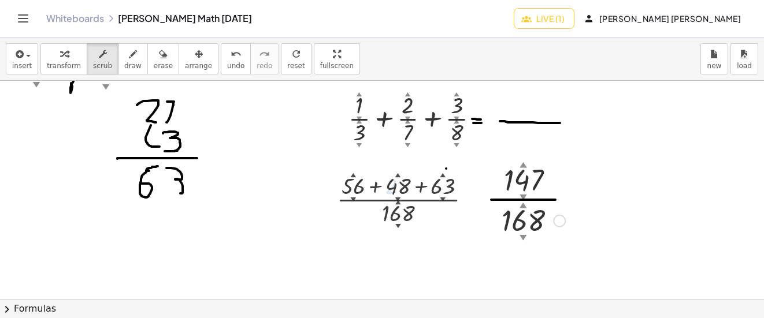
scroll to position [4276, 0]
click at [129, 48] on icon "button" at bounding box center [133, 54] width 8 height 14
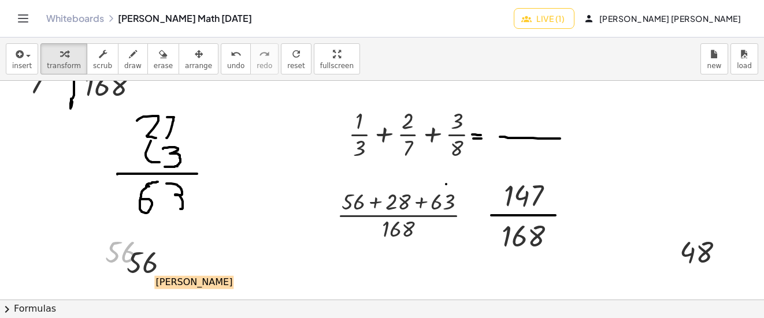
scroll to position [4376, 0]
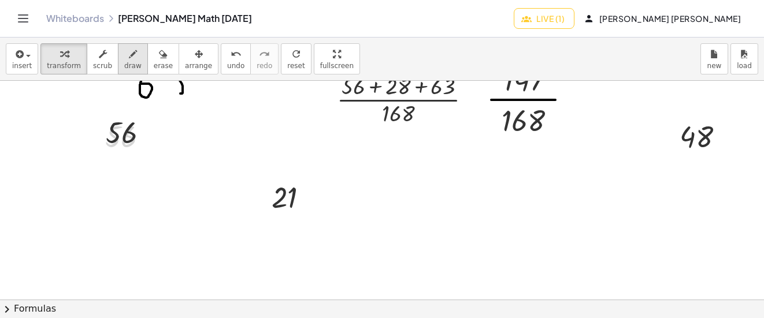
click at [129, 60] on icon "button" at bounding box center [133, 54] width 8 height 14
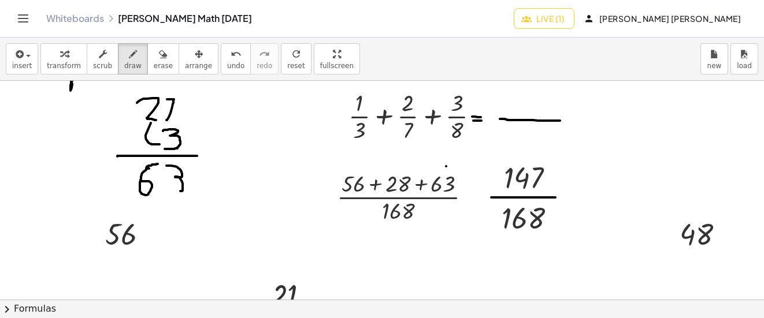
scroll to position [4261, 0]
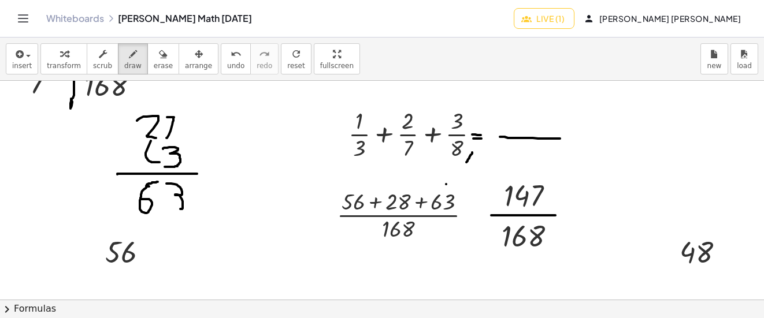
drag, startPoint x: 472, startPoint y: 153, endPoint x: 466, endPoint y: 162, distance: 11.4
drag, startPoint x: 478, startPoint y: 154, endPoint x: 483, endPoint y: 164, distance: 11.6
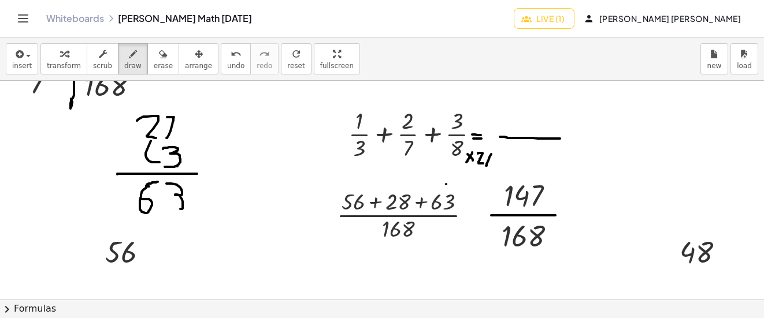
drag, startPoint x: 486, startPoint y: 166, endPoint x: 492, endPoint y: 153, distance: 14.5
drag, startPoint x: 494, startPoint y: 161, endPoint x: 509, endPoint y: 157, distance: 15.7
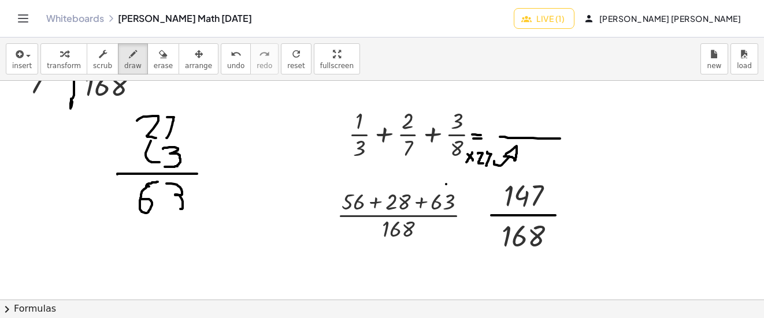
drag, startPoint x: 506, startPoint y: 155, endPoint x: 512, endPoint y: 157, distance: 6.8
drag, startPoint x: 471, startPoint y: 164, endPoint x: 489, endPoint y: 169, distance: 17.9
click at [231, 53] on icon "undo" at bounding box center [236, 54] width 11 height 14
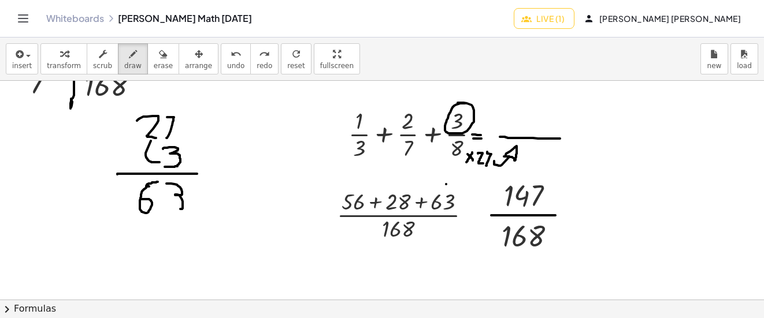
drag, startPoint x: 465, startPoint y: 103, endPoint x: 426, endPoint y: 108, distance: 39.6
click at [221, 55] on button "undo undo" at bounding box center [236, 58] width 30 height 31
drag, startPoint x: 472, startPoint y: 107, endPoint x: 469, endPoint y: 116, distance: 9.1
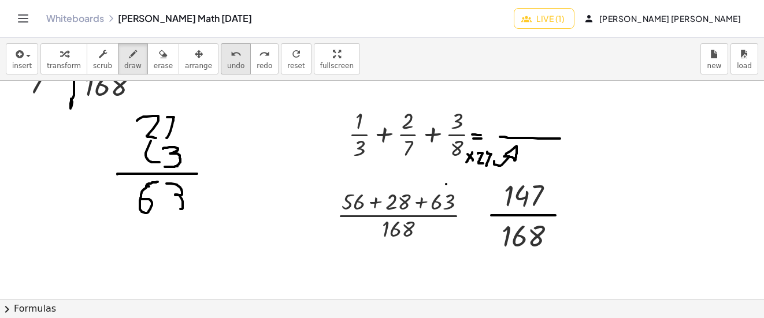
click at [231, 47] on icon "undo" at bounding box center [236, 54] width 11 height 14
drag, startPoint x: 470, startPoint y: 108, endPoint x: 470, endPoint y: 124, distance: 15.6
drag, startPoint x: 475, startPoint y: 106, endPoint x: 485, endPoint y: 116, distance: 14.7
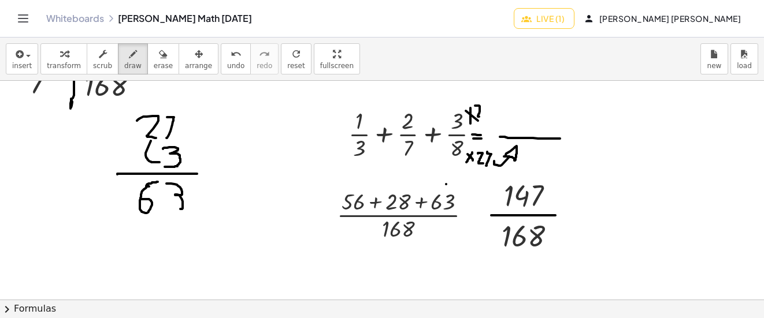
drag, startPoint x: 489, startPoint y: 117, endPoint x: 487, endPoint y: 102, distance: 15.3
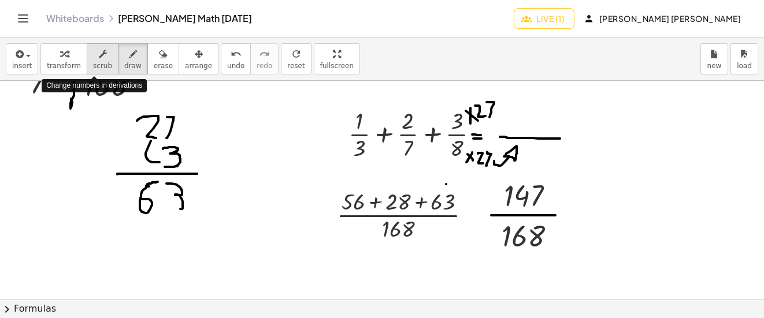
click at [87, 58] on button "scrub" at bounding box center [103, 58] width 32 height 31
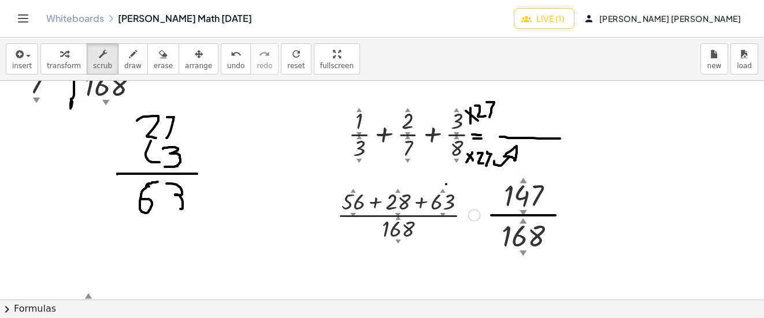
click at [473, 216] on div at bounding box center [474, 215] width 13 height 13
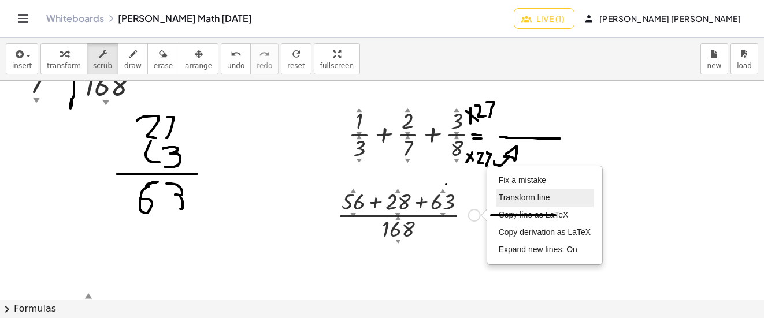
click at [515, 199] on span "Transform line" at bounding box center [524, 197] width 51 height 9
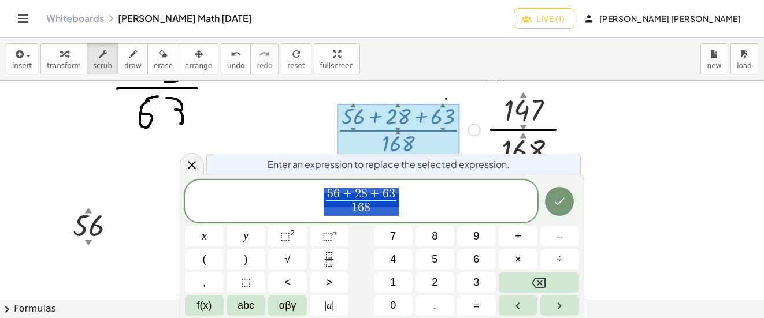
scroll to position [4347, 0]
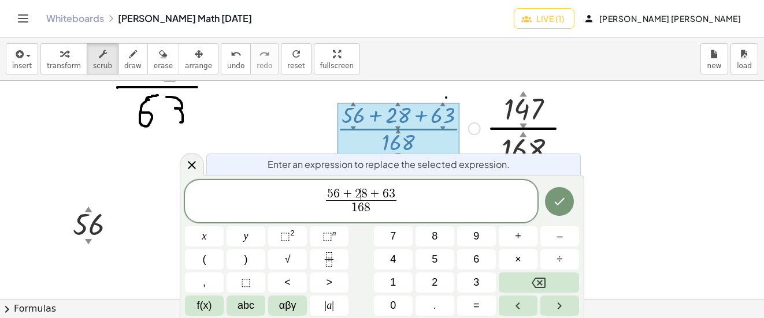
click at [363, 193] on span "8" at bounding box center [364, 194] width 6 height 13
click at [570, 199] on button "Done" at bounding box center [559, 201] width 29 height 29
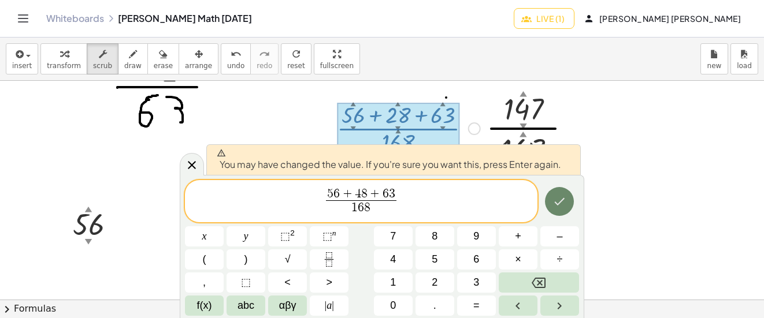
click at [559, 209] on button "Done" at bounding box center [559, 201] width 29 height 29
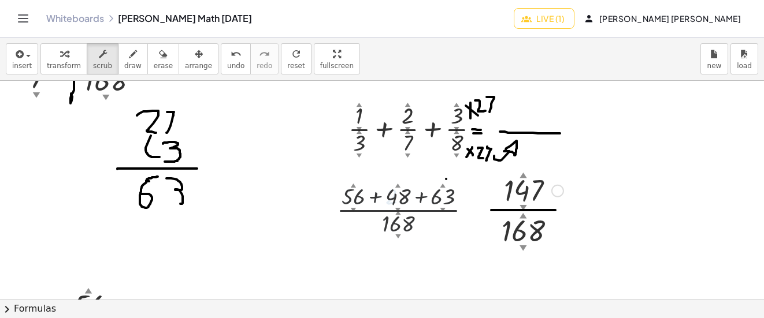
scroll to position [4261, 0]
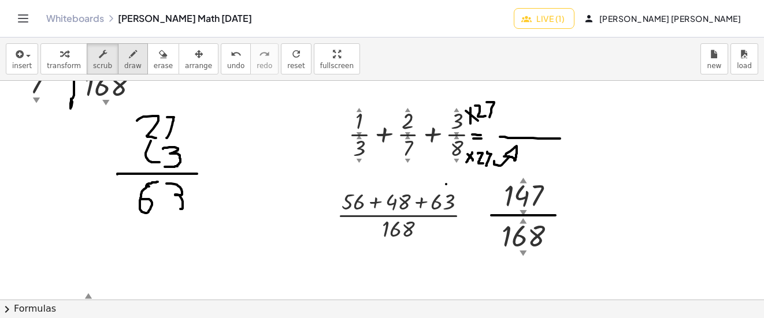
click at [118, 46] on button "draw" at bounding box center [133, 58] width 30 height 31
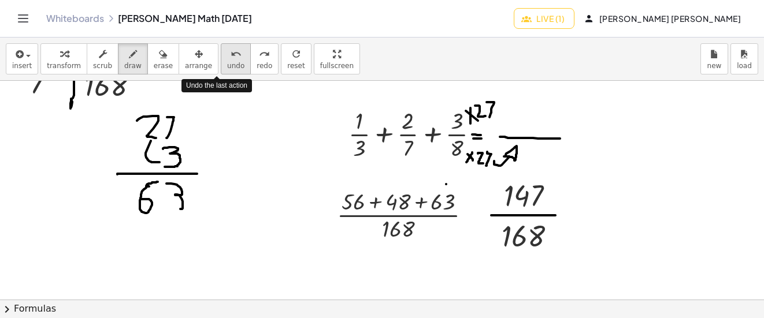
click at [227, 63] on span "undo" at bounding box center [235, 66] width 17 height 8
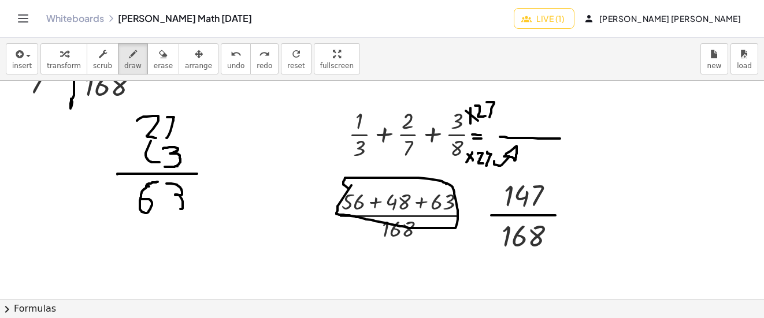
click at [231, 60] on icon "undo" at bounding box center [236, 54] width 11 height 14
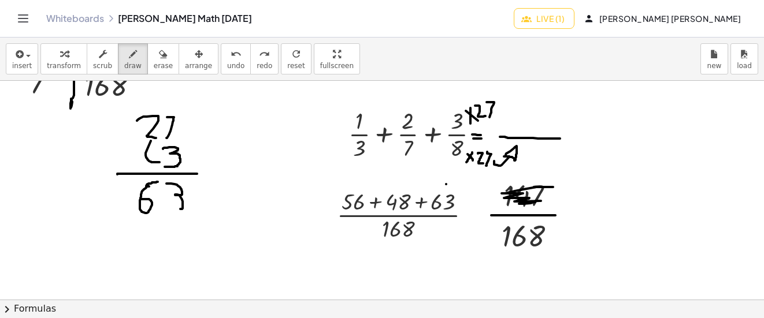
drag, startPoint x: 515, startPoint y: 191, endPoint x: 190, endPoint y: 18, distance: 368.1
drag, startPoint x: 522, startPoint y: 184, endPoint x: 540, endPoint y: 197, distance: 21.5
click at [221, 58] on button "undo undo" at bounding box center [236, 58] width 30 height 31
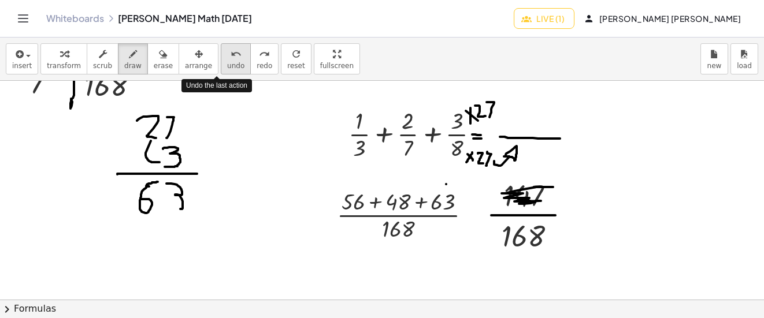
click at [221, 58] on button "undo undo" at bounding box center [236, 58] width 30 height 31
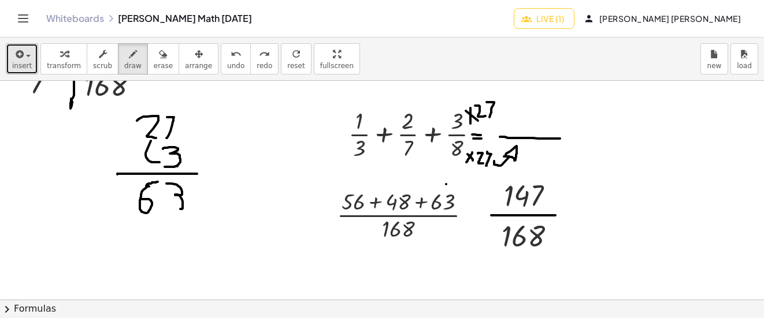
click at [25, 54] on div "button" at bounding box center [22, 54] width 20 height 14
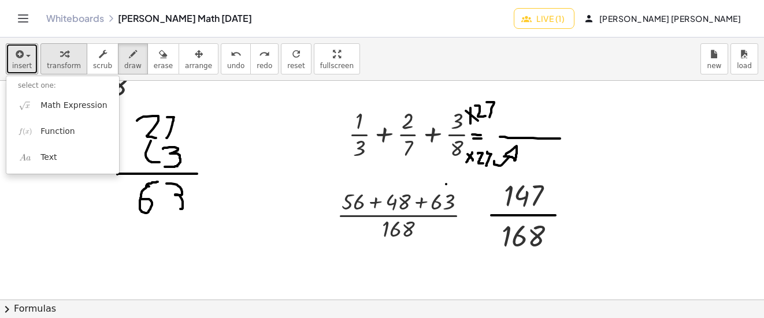
click at [68, 51] on div "button" at bounding box center [64, 54] width 34 height 14
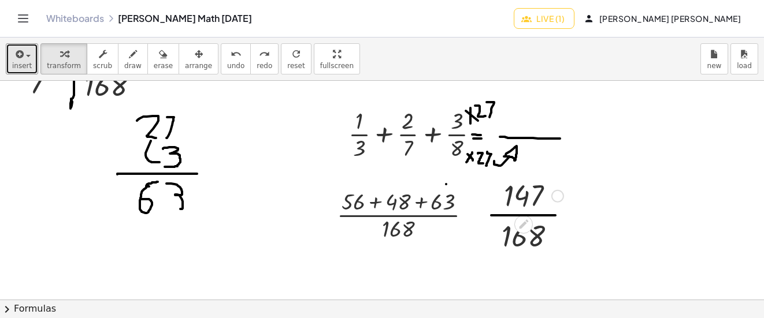
click at [546, 195] on div at bounding box center [533, 195] width 71 height 38
click at [549, 195] on div at bounding box center [533, 195] width 71 height 38
click at [552, 196] on div at bounding box center [557, 196] width 13 height 13
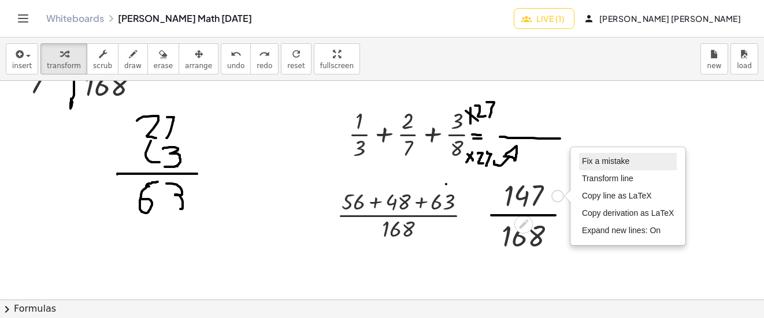
click at [610, 165] on span "Fix a mistake" at bounding box center [605, 161] width 47 height 9
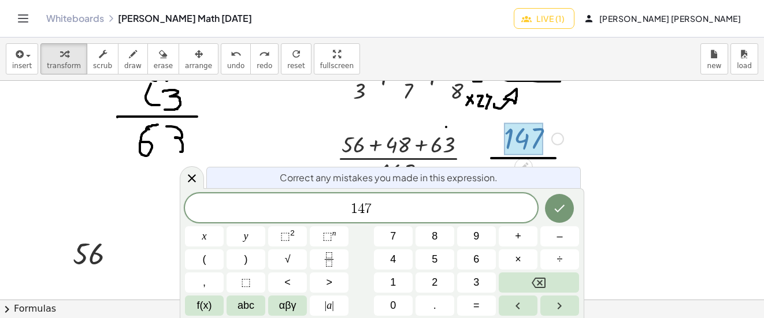
scroll to position [4318, 0]
click at [366, 209] on span "7" at bounding box center [368, 209] width 7 height 14
click at [554, 206] on icon "Done" at bounding box center [559, 209] width 14 height 14
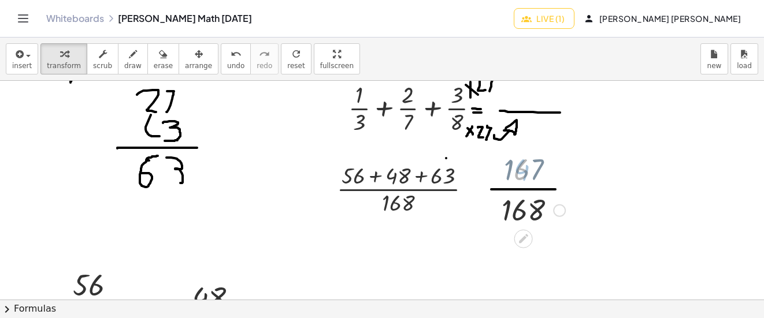
scroll to position [4261, 0]
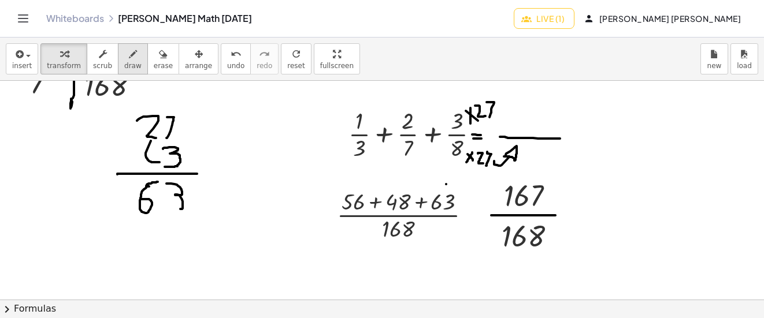
click at [129, 54] on icon "button" at bounding box center [133, 54] width 8 height 14
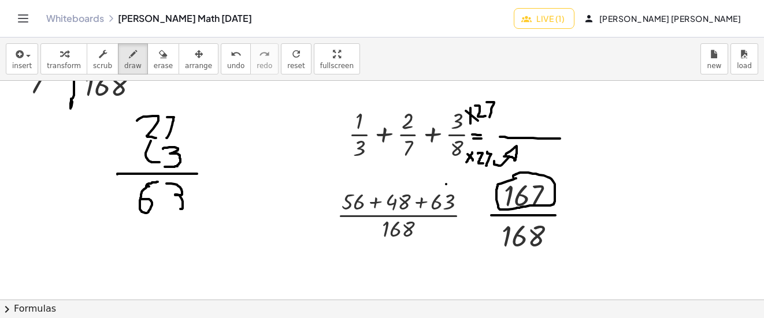
click at [221, 58] on button "undo undo" at bounding box center [236, 58] width 30 height 31
drag, startPoint x: 514, startPoint y: 202, endPoint x: 543, endPoint y: 203, distance: 28.3
drag, startPoint x: 522, startPoint y: 202, endPoint x: 519, endPoint y: 180, distance: 22.1
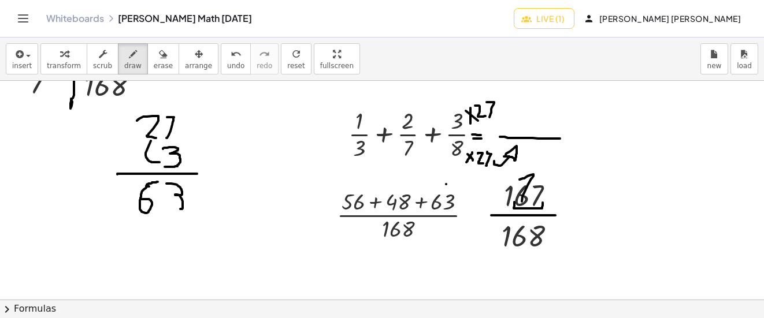
drag, startPoint x: 534, startPoint y: 194, endPoint x: 308, endPoint y: 102, distance: 243.7
click at [227, 57] on div "undo" at bounding box center [235, 54] width 17 height 14
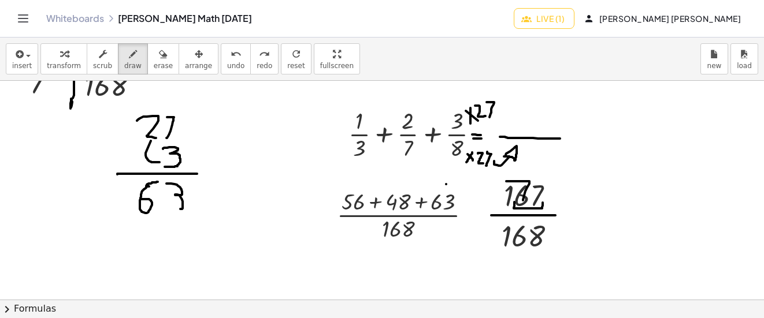
drag, startPoint x: 523, startPoint y: 200, endPoint x: 506, endPoint y: 181, distance: 25.4
click at [228, 65] on button "undo undo" at bounding box center [236, 58] width 30 height 31
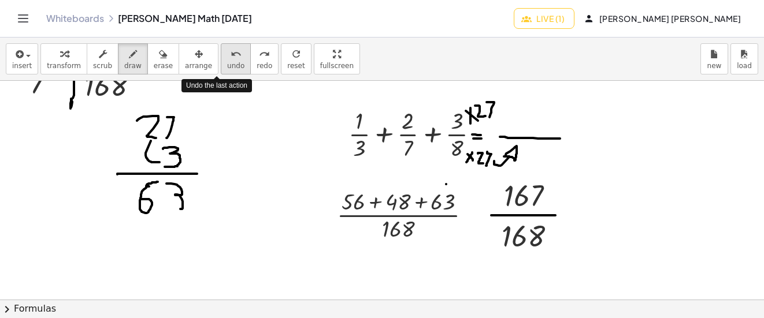
click at [231, 50] on icon "undo" at bounding box center [236, 54] width 11 height 14
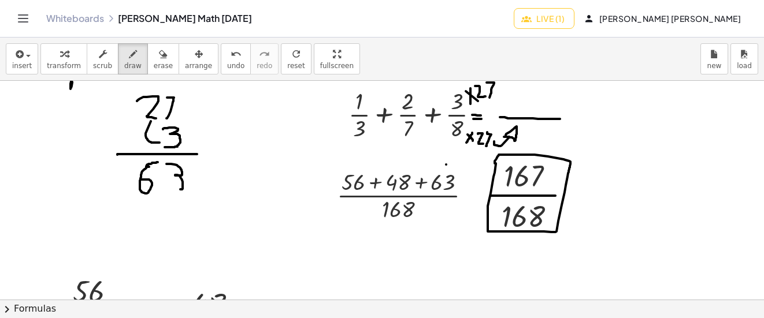
scroll to position [4376, 0]
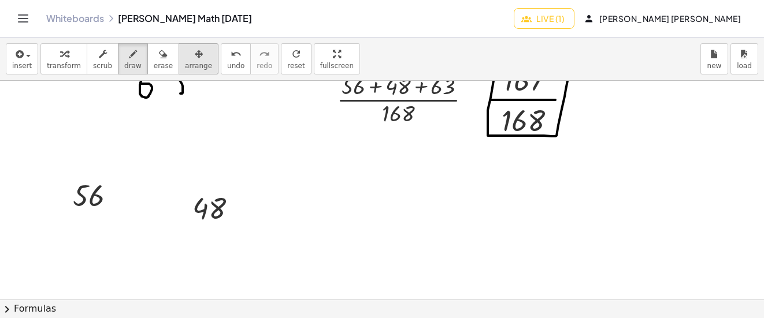
click at [185, 56] on div "button" at bounding box center [198, 54] width 27 height 14
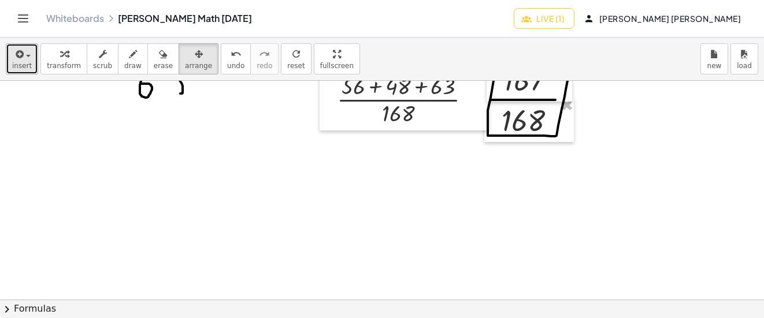
click at [20, 58] on icon "button" at bounding box center [18, 54] width 10 height 14
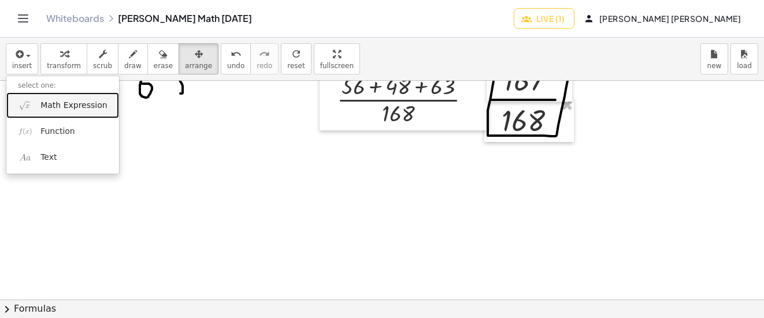
click at [54, 101] on span "Math Expression" at bounding box center [73, 106] width 66 height 12
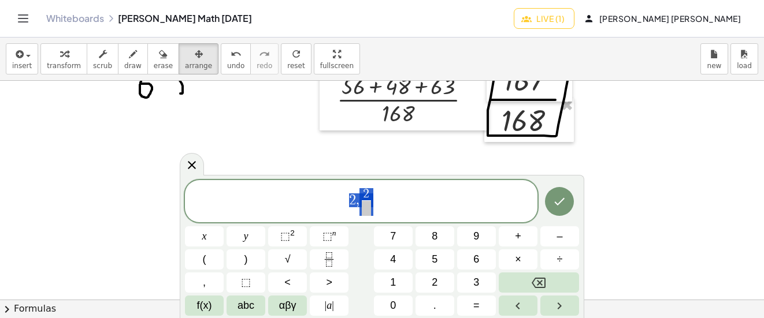
drag, startPoint x: 396, startPoint y: 207, endPoint x: 285, endPoint y: 207, distance: 111.5
click at [285, 207] on span "2 , 2 ​" at bounding box center [361, 202] width 352 height 31
click at [366, 188] on span "2 ​ ​" at bounding box center [361, 202] width 14 height 28
click at [363, 198] on span "2" at bounding box center [361, 194] width 6 height 13
click at [362, 205] on span at bounding box center [361, 208] width 18 height 16
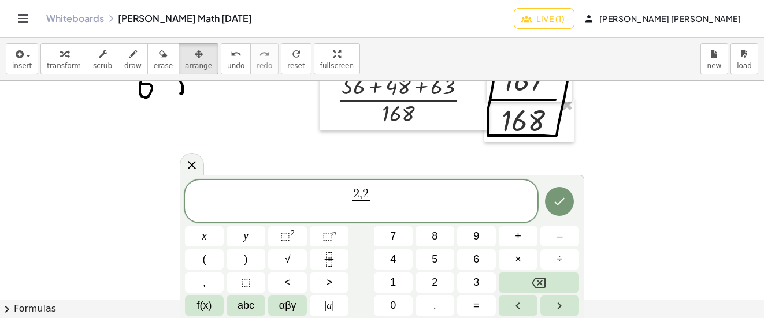
click at [375, 196] on span "2 , 2 ​ ​" at bounding box center [361, 202] width 352 height 31
click at [367, 188] on span "2" at bounding box center [365, 194] width 6 height 13
click at [356, 210] on span at bounding box center [360, 208] width 9 height 16
click at [364, 187] on span "2 ​ ​" at bounding box center [361, 202] width 352 height 31
click at [364, 211] on span at bounding box center [361, 208] width 24 height 16
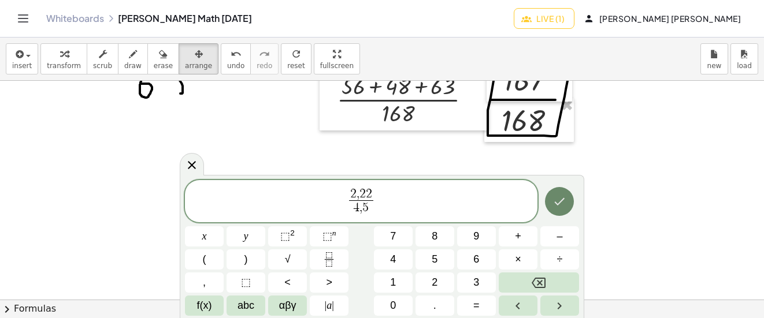
click at [553, 209] on icon "Done" at bounding box center [559, 202] width 14 height 14
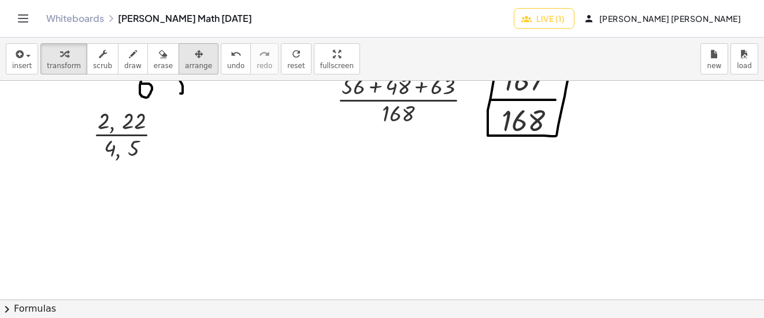
click at [195, 53] on icon "button" at bounding box center [199, 54] width 8 height 14
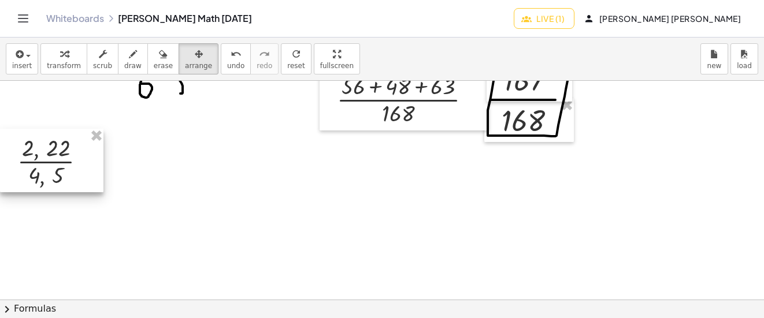
drag, startPoint x: 132, startPoint y: 127, endPoint x: 51, endPoint y: 155, distance: 85.0
click at [51, 155] on div at bounding box center [51, 161] width 103 height 64
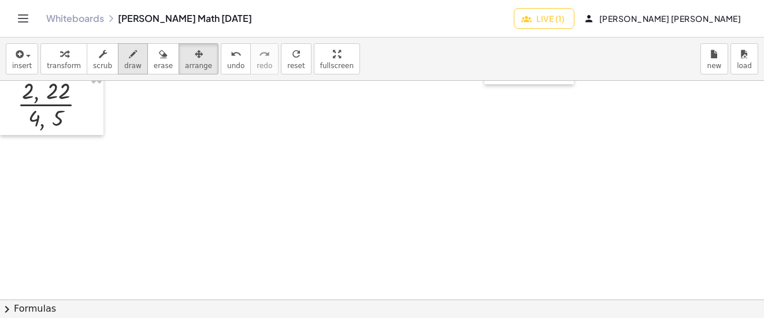
click at [124, 65] on span "draw" at bounding box center [132, 66] width 17 height 8
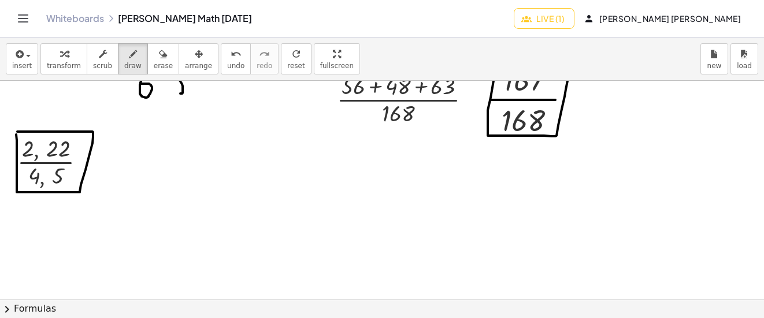
click at [227, 62] on span "undo" at bounding box center [235, 66] width 17 height 8
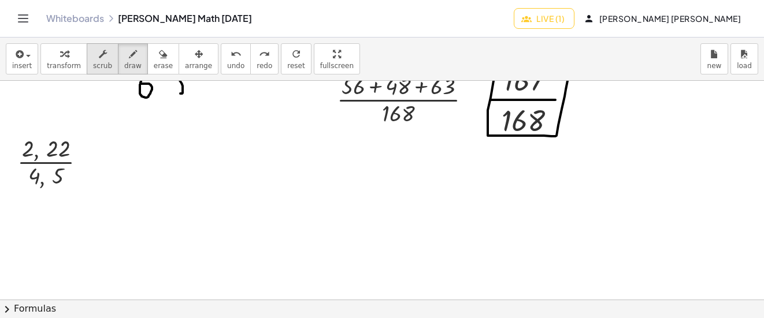
click at [99, 60] on icon "button" at bounding box center [103, 54] width 8 height 14
click at [92, 163] on div at bounding box center [89, 162] width 13 height 13
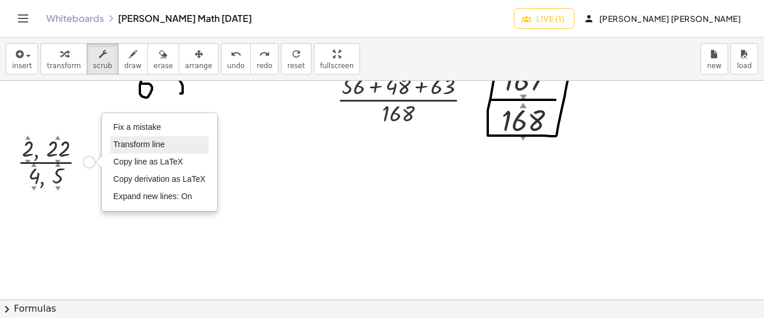
click at [151, 139] on li "Transform line" at bounding box center [159, 144] width 98 height 17
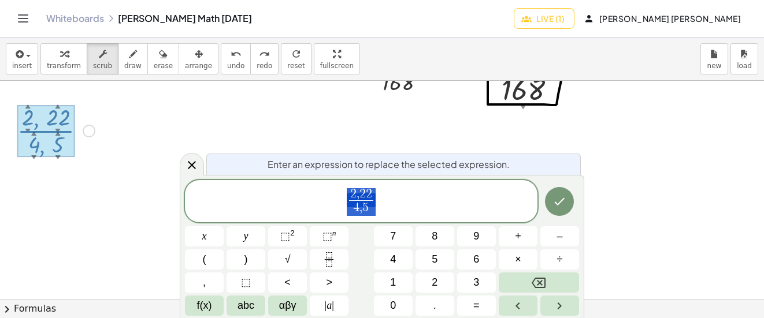
scroll to position [4410, 0]
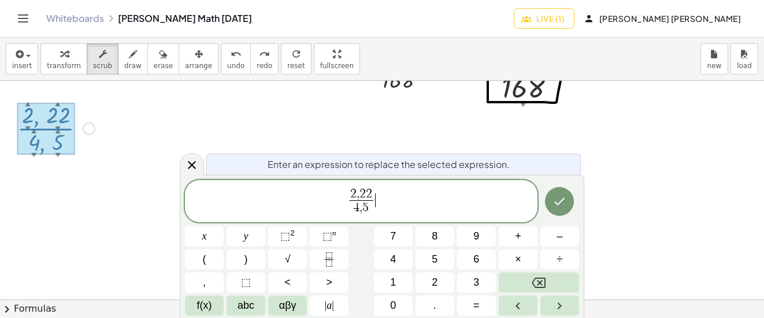
click at [378, 215] on span "2 , 2 2 4 , 5 ​ ​" at bounding box center [361, 202] width 352 height 31
click at [371, 206] on span "4 , 5" at bounding box center [361, 208] width 24 height 16
click at [379, 192] on span "2 , 2 2 2 , 2 2 ​ ​" at bounding box center [361, 202] width 352 height 31
click at [554, 204] on icon "Done" at bounding box center [559, 202] width 14 height 14
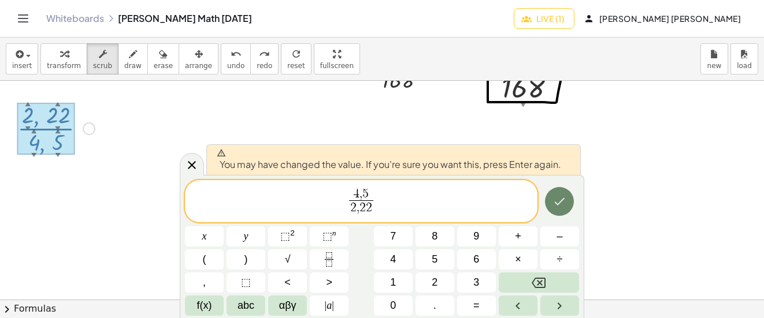
click at [563, 202] on icon "Done" at bounding box center [559, 202] width 14 height 14
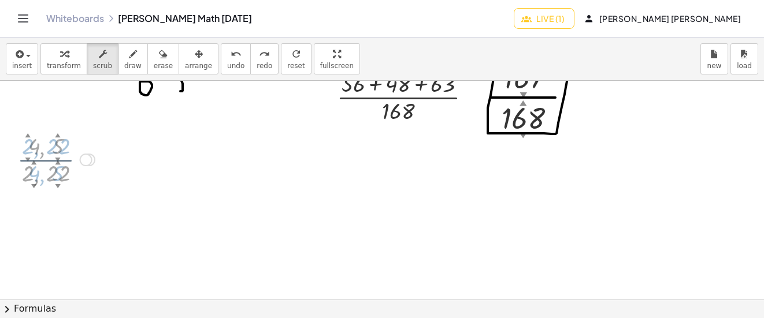
scroll to position [4376, 0]
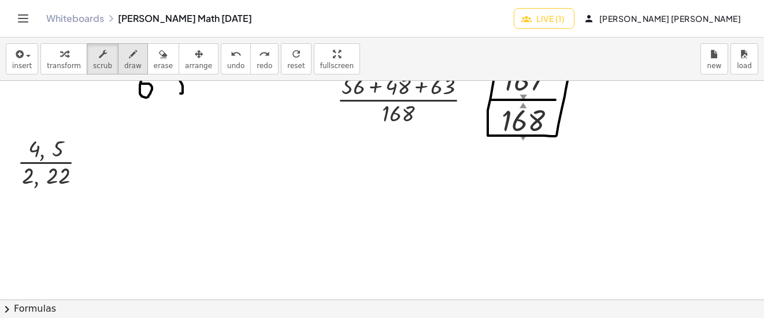
click at [132, 60] on button "draw" at bounding box center [133, 58] width 30 height 31
drag, startPoint x: 13, startPoint y: 179, endPoint x: 77, endPoint y: 180, distance: 64.1
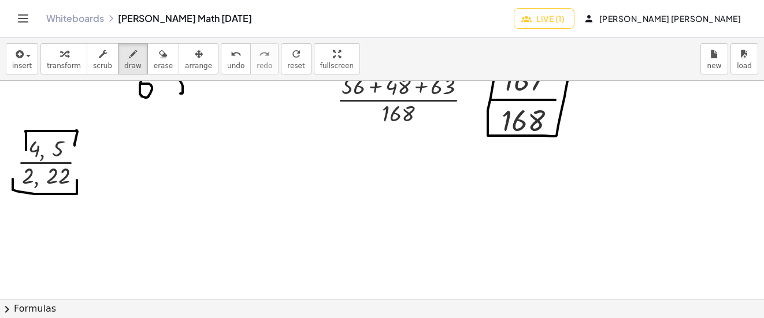
drag, startPoint x: 26, startPoint y: 150, endPoint x: 75, endPoint y: 146, distance: 48.8
click at [227, 65] on span "undo" at bounding box center [235, 66] width 17 height 8
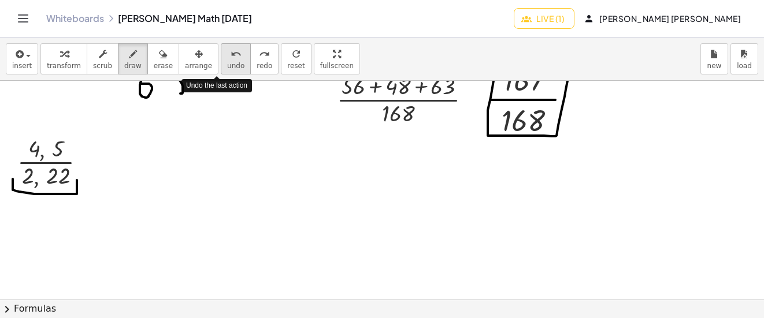
click at [227, 66] on span "undo" at bounding box center [235, 66] width 17 height 8
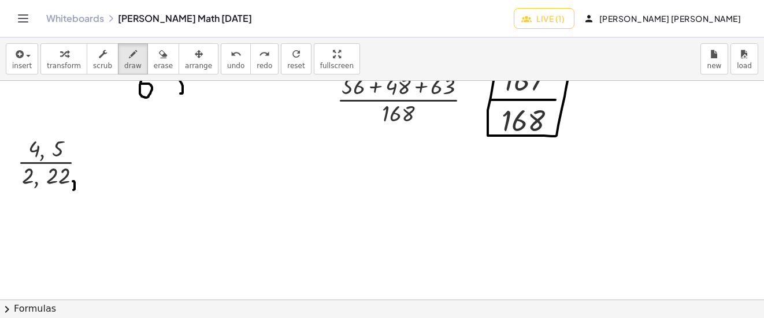
drag, startPoint x: 73, startPoint y: 181, endPoint x: 73, endPoint y: 190, distance: 8.7
click at [227, 66] on span "undo" at bounding box center [235, 66] width 17 height 8
drag, startPoint x: 90, startPoint y: 176, endPoint x: 84, endPoint y: 183, distance: 8.7
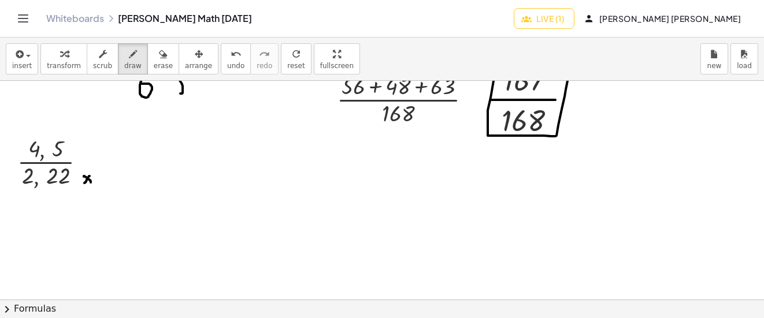
drag, startPoint x: 84, startPoint y: 177, endPoint x: 92, endPoint y: 184, distance: 10.7
drag, startPoint x: 99, startPoint y: 183, endPoint x: 95, endPoint y: 170, distance: 12.6
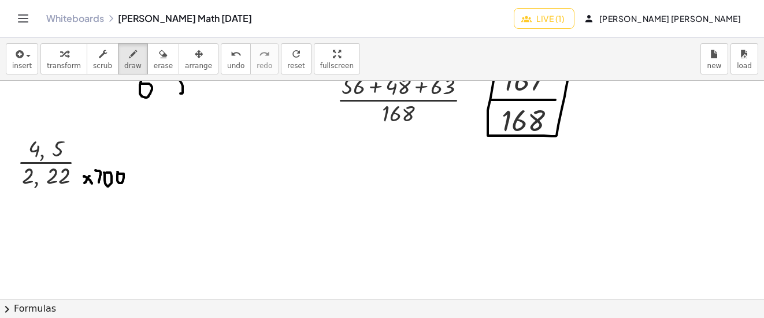
drag, startPoint x: 96, startPoint y: 146, endPoint x: 88, endPoint y: 139, distance: 9.8
click at [231, 52] on icon "undo" at bounding box center [236, 54] width 11 height 14
drag, startPoint x: 88, startPoint y: 145, endPoint x: 84, endPoint y: 151, distance: 6.7
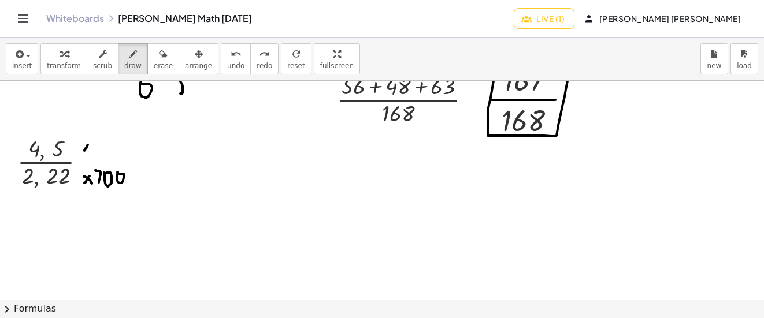
drag, startPoint x: 83, startPoint y: 140, endPoint x: 89, endPoint y: 151, distance: 12.2
drag, startPoint x: 88, startPoint y: 145, endPoint x: 101, endPoint y: 144, distance: 12.1
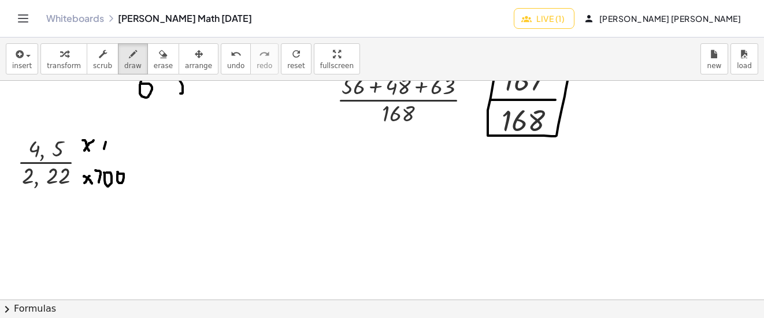
drag, startPoint x: 104, startPoint y: 149, endPoint x: 110, endPoint y: 139, distance: 11.9
drag, startPoint x: 110, startPoint y: 147, endPoint x: 112, endPoint y: 138, distance: 9.9
drag, startPoint x: 118, startPoint y: 141, endPoint x: 80, endPoint y: 103, distance: 53.1
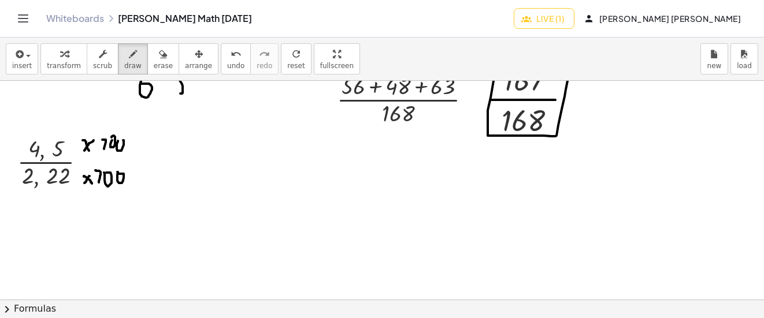
click at [25, 60] on div "button" at bounding box center [22, 54] width 20 height 14
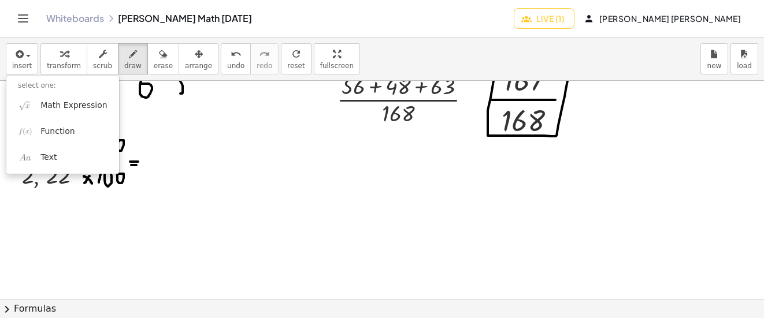
click at [53, 99] on div "Add some math to your whiteboard" at bounding box center [58, 90] width 116 height 23
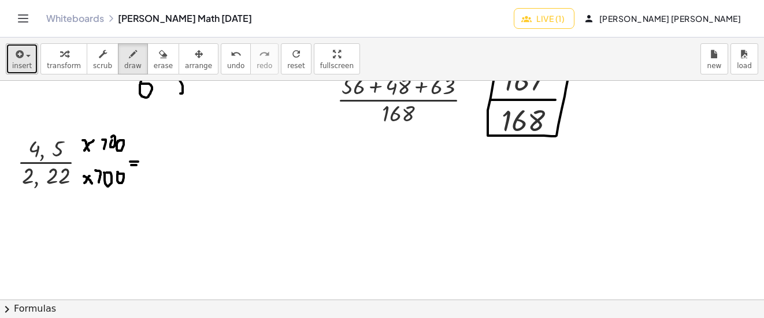
click at [22, 67] on span "insert" at bounding box center [22, 66] width 20 height 8
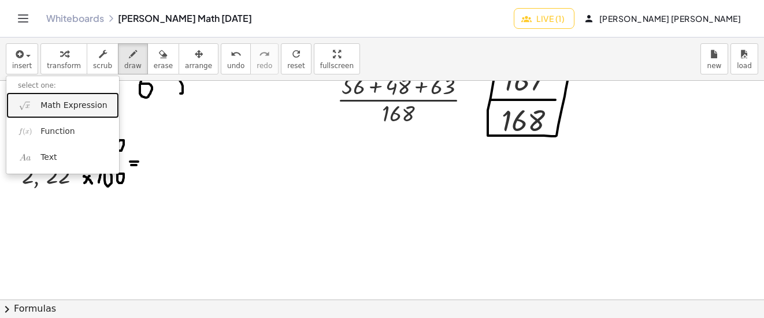
click at [68, 105] on span "Math Expression" at bounding box center [73, 106] width 66 height 12
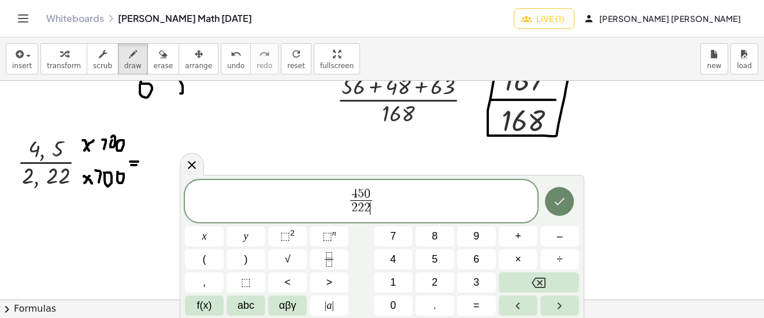
click at [565, 200] on icon "Done" at bounding box center [559, 202] width 14 height 14
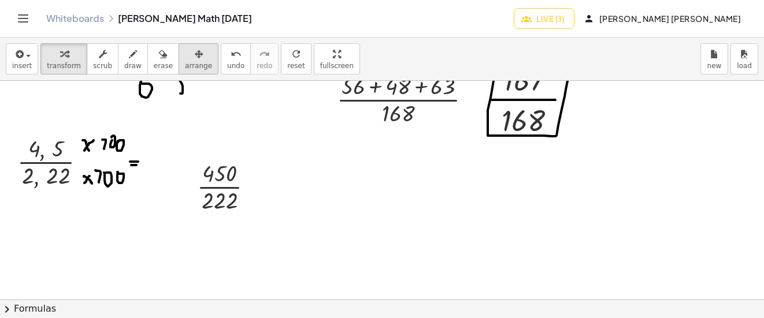
click at [195, 66] on button "arrange" at bounding box center [199, 58] width 40 height 31
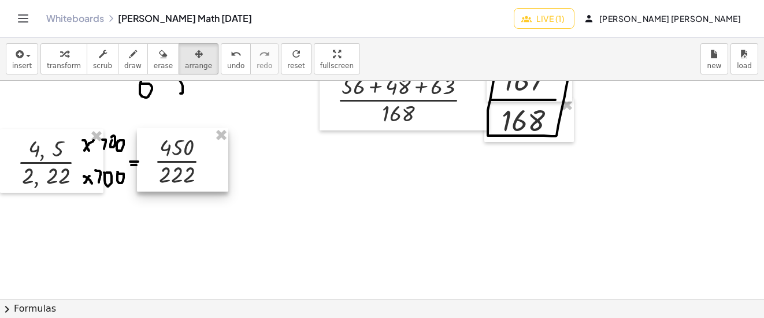
drag, startPoint x: 195, startPoint y: 66, endPoint x: 179, endPoint y: 173, distance: 108.1
click at [179, 173] on div at bounding box center [182, 160] width 91 height 64
click at [124, 51] on div "button" at bounding box center [132, 54] width 17 height 14
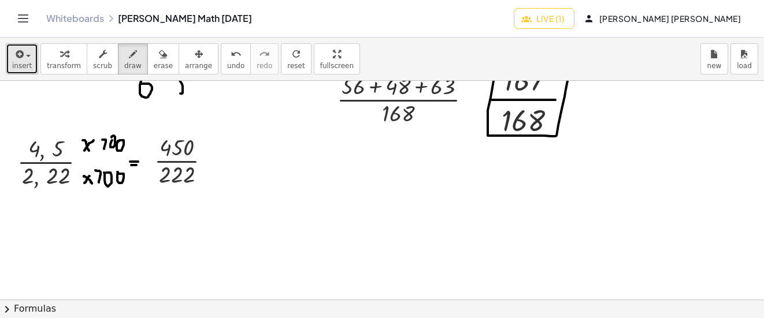
click at [29, 64] on button "insert" at bounding box center [22, 58] width 32 height 31
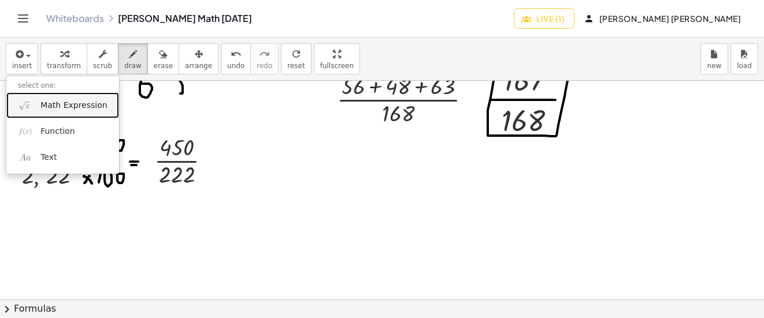
click at [75, 100] on span "Math Expression" at bounding box center [73, 106] width 66 height 12
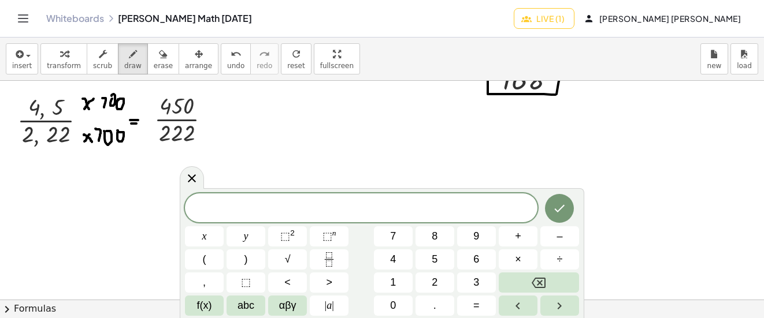
scroll to position [4434, 0]
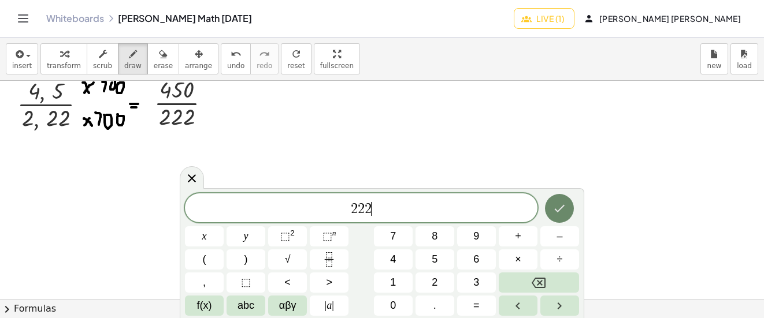
click at [555, 206] on icon "Done" at bounding box center [559, 209] width 14 height 14
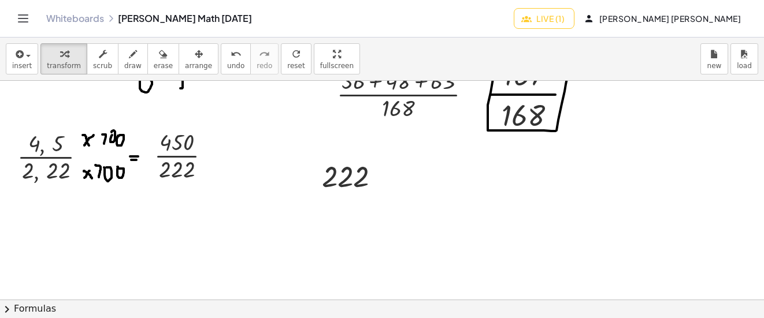
scroll to position [4376, 0]
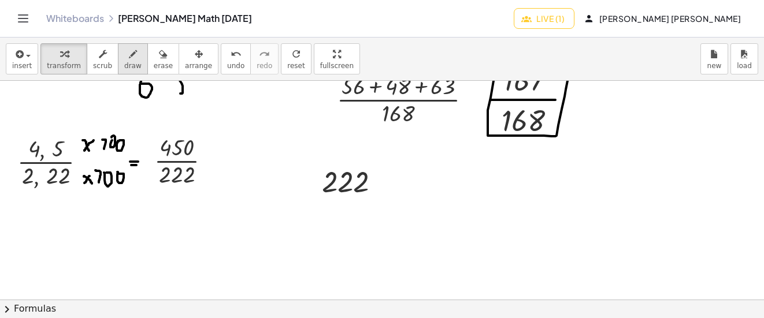
click at [124, 66] on span "draw" at bounding box center [132, 66] width 17 height 8
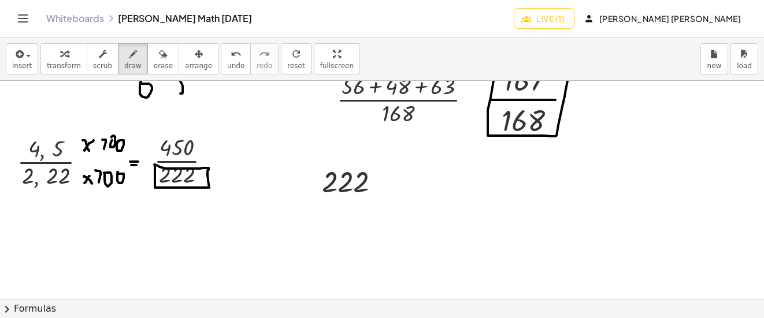
click at [227, 51] on button "undo undo" at bounding box center [236, 58] width 30 height 31
drag, startPoint x: 390, startPoint y: 202, endPoint x: 391, endPoint y: 161, distance: 40.4
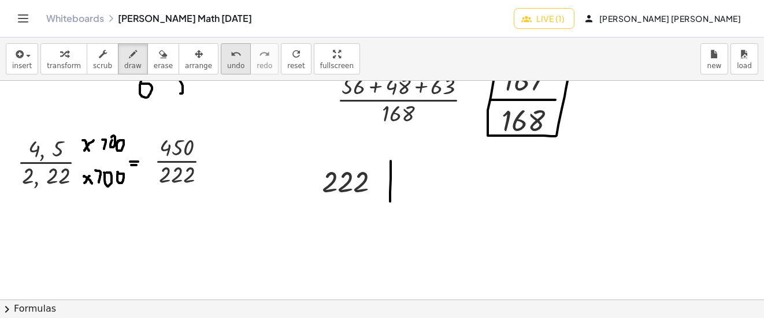
click at [227, 53] on div "undo" at bounding box center [235, 54] width 17 height 14
click at [195, 57] on icon "button" at bounding box center [199, 54] width 8 height 14
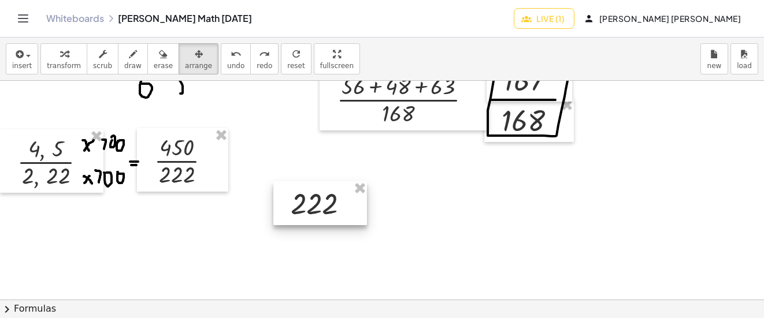
drag, startPoint x: 181, startPoint y: 57, endPoint x: 312, endPoint y: 202, distance: 195.1
click at [312, 202] on div at bounding box center [320, 203] width 94 height 44
click at [118, 69] on button "draw" at bounding box center [133, 58] width 30 height 31
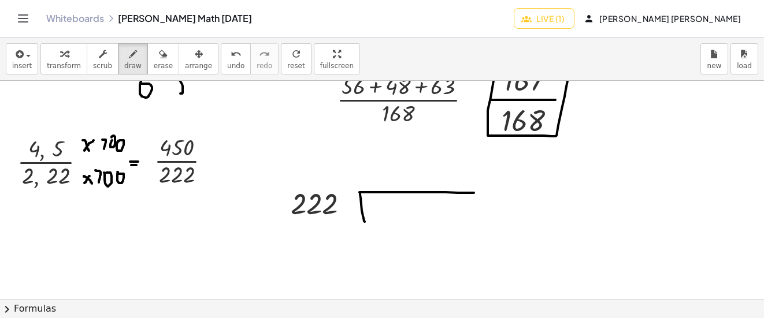
drag, startPoint x: 365, startPoint y: 222, endPoint x: 507, endPoint y: 179, distance: 149.0
drag, startPoint x: 624, startPoint y: 138, endPoint x: 622, endPoint y: 150, distance: 12.9
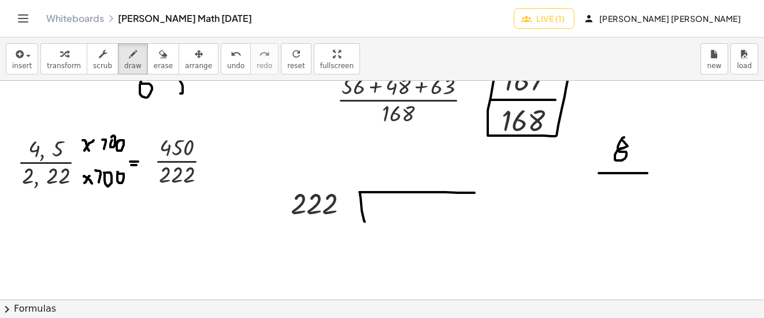
drag, startPoint x: 599, startPoint y: 173, endPoint x: 647, endPoint y: 173, distance: 48.5
drag, startPoint x: 614, startPoint y: 190, endPoint x: 644, endPoint y: 206, distance: 34.9
click at [226, 54] on button "undo undo" at bounding box center [236, 58] width 30 height 31
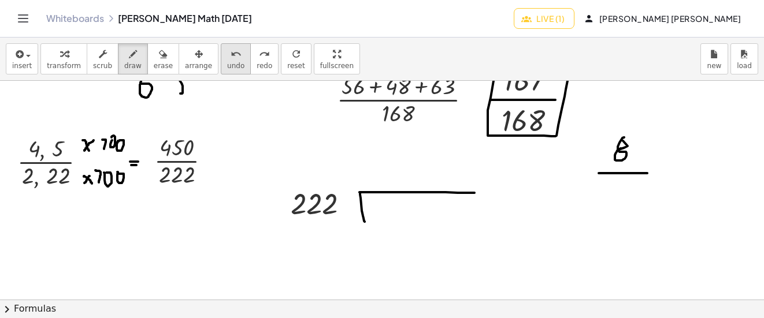
click at [226, 54] on button "undo undo" at bounding box center [236, 58] width 30 height 31
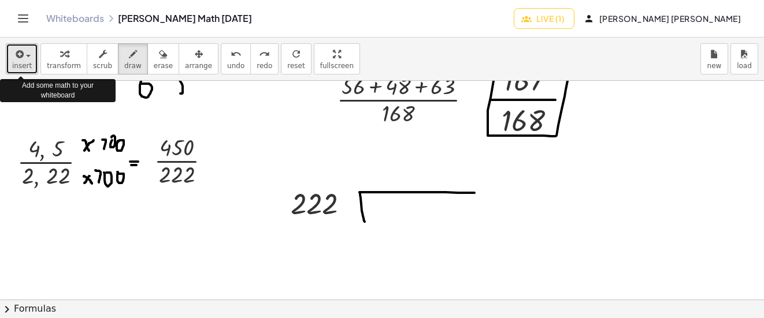
click at [25, 63] on span "insert" at bounding box center [22, 66] width 20 height 8
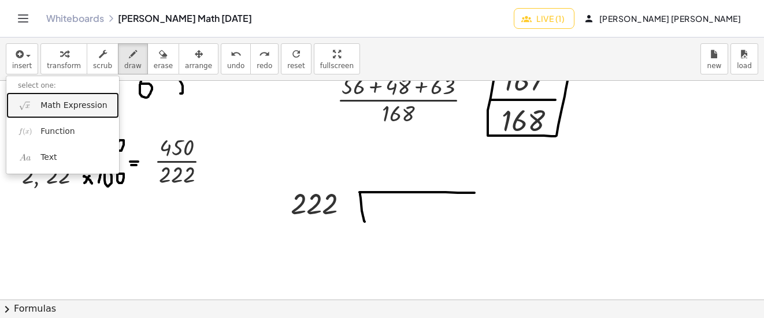
click at [54, 109] on span "Math Expression" at bounding box center [73, 106] width 66 height 12
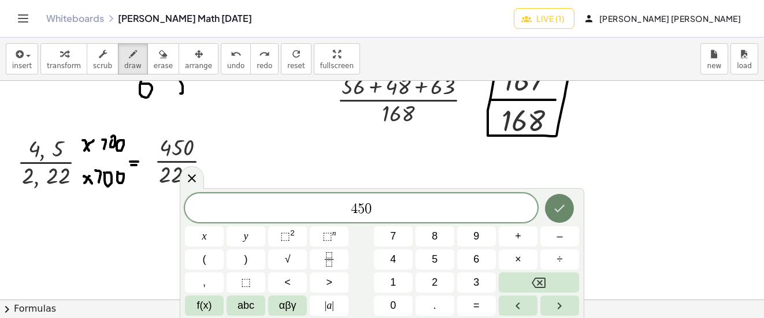
click at [567, 206] on button "Done" at bounding box center [559, 208] width 29 height 29
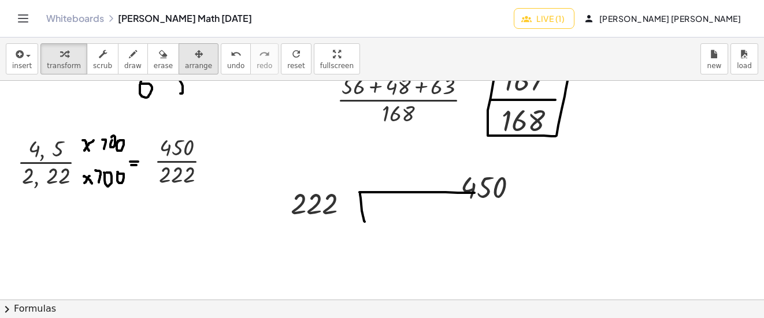
click at [186, 57] on div "button" at bounding box center [198, 54] width 27 height 14
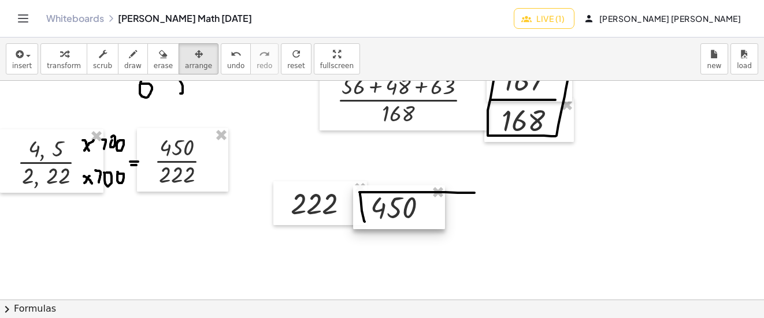
click at [418, 203] on div at bounding box center [399, 207] width 92 height 44
click at [134, 61] on button "draw" at bounding box center [133, 58] width 30 height 31
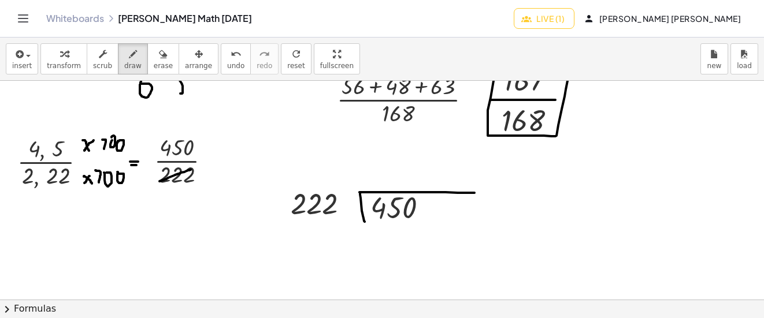
drag, startPoint x: 159, startPoint y: 181, endPoint x: 191, endPoint y: 170, distance: 33.3
drag, startPoint x: 166, startPoint y: 151, endPoint x: 193, endPoint y: 145, distance: 27.8
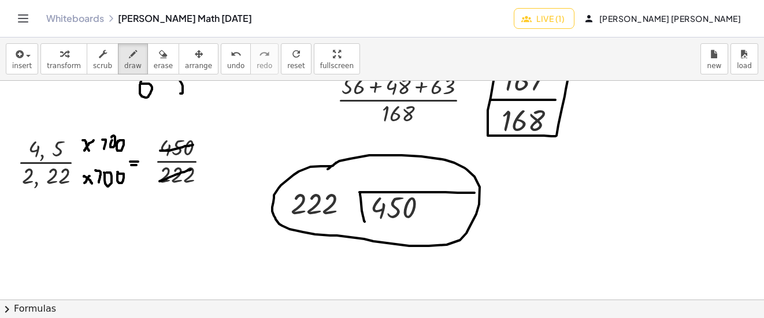
drag, startPoint x: 299, startPoint y: 172, endPoint x: 328, endPoint y: 169, distance: 29.0
click at [226, 55] on button "undo undo" at bounding box center [236, 58] width 30 height 31
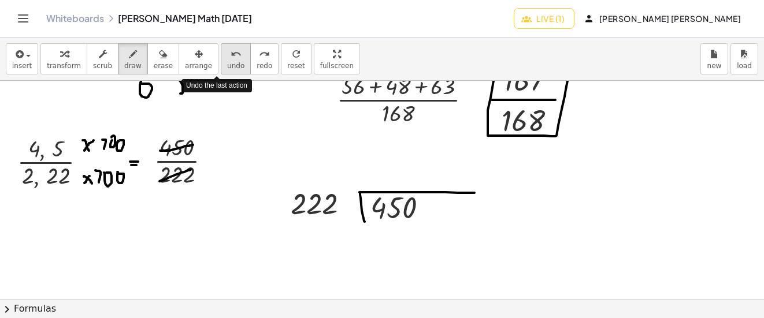
click at [226, 55] on button "undo undo" at bounding box center [236, 58] width 30 height 31
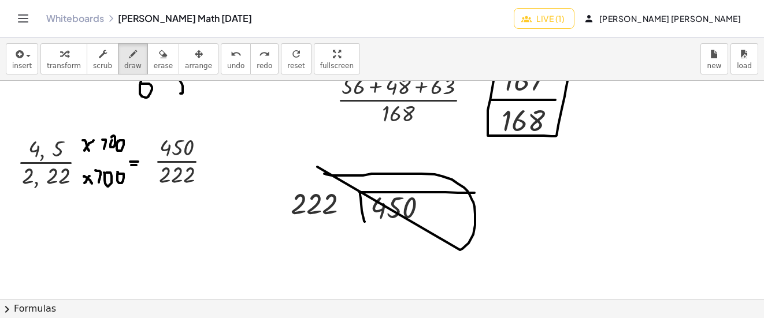
drag, startPoint x: 462, startPoint y: 249, endPoint x: 324, endPoint y: 174, distance: 157.2
click at [231, 60] on icon "undo" at bounding box center [236, 54] width 11 height 14
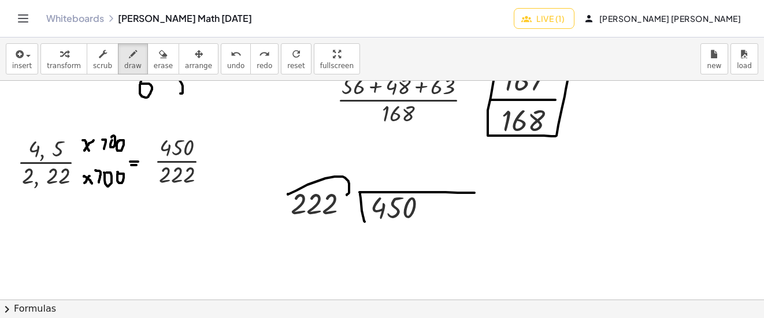
drag, startPoint x: 288, startPoint y: 194, endPoint x: 347, endPoint y: 195, distance: 58.9
drag, startPoint x: 377, startPoint y: 221, endPoint x: 419, endPoint y: 222, distance: 42.8
click at [231, 50] on icon "undo" at bounding box center [236, 54] width 11 height 14
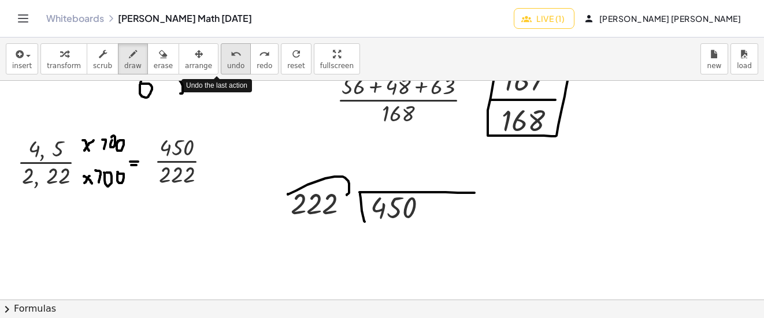
click at [231, 50] on icon "undo" at bounding box center [236, 54] width 11 height 14
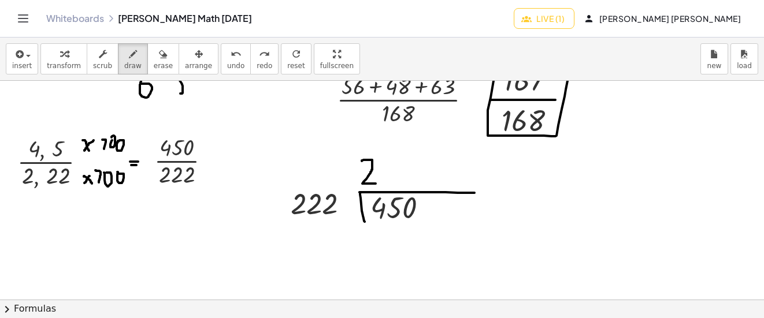
drag, startPoint x: 362, startPoint y: 161, endPoint x: 376, endPoint y: 184, distance: 26.5
click at [227, 54] on div "undo" at bounding box center [235, 54] width 17 height 14
drag, startPoint x: 375, startPoint y: 177, endPoint x: 393, endPoint y: 208, distance: 35.8
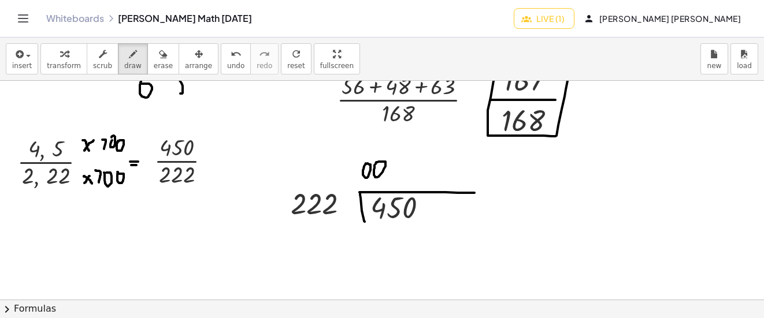
click at [221, 61] on button "undo undo" at bounding box center [236, 58] width 30 height 31
drag, startPoint x: 362, startPoint y: 164, endPoint x: 375, endPoint y: 183, distance: 22.4
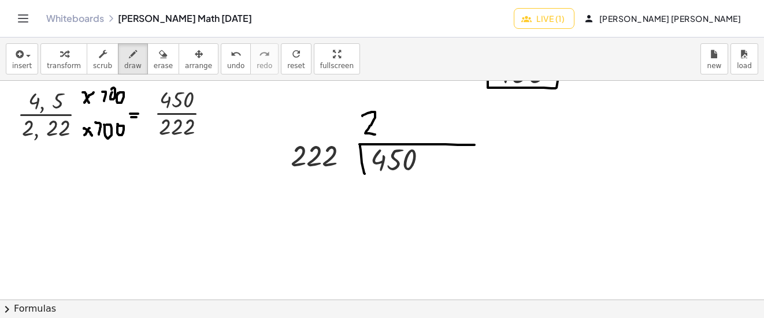
scroll to position [4434, 0]
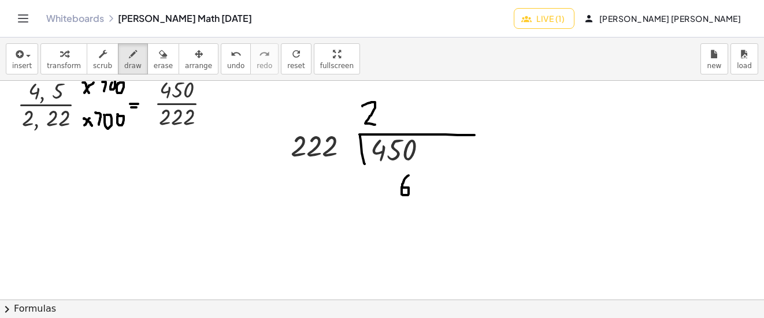
drag, startPoint x: 409, startPoint y: 176, endPoint x: 403, endPoint y: 188, distance: 13.2
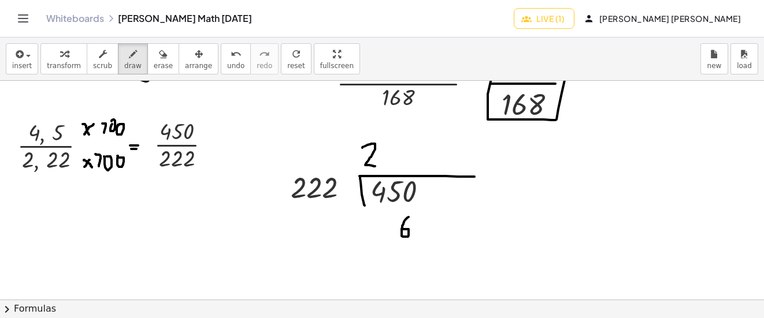
scroll to position [4376, 0]
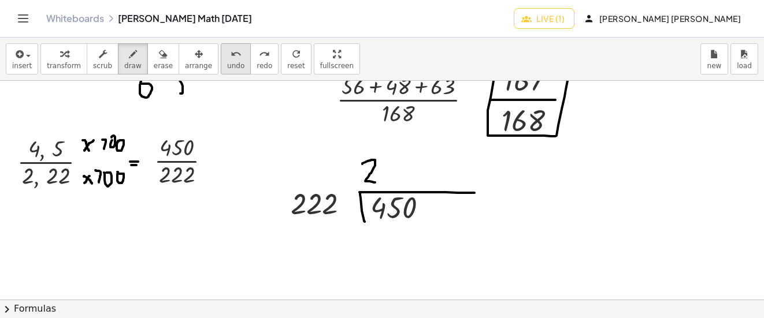
click at [231, 54] on icon "undo" at bounding box center [236, 54] width 11 height 14
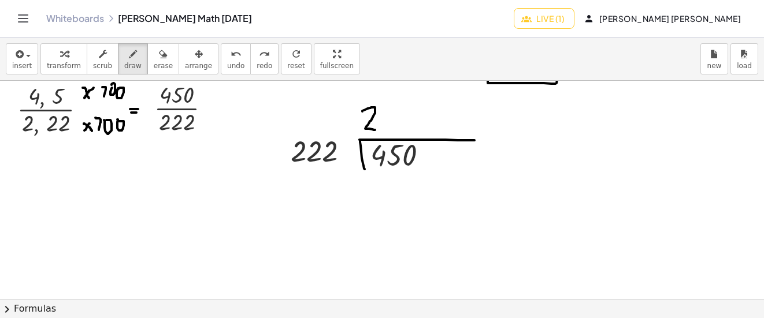
scroll to position [4434, 0]
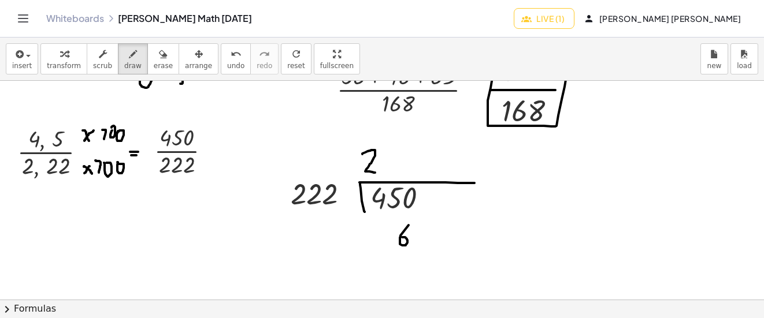
scroll to position [4376, 0]
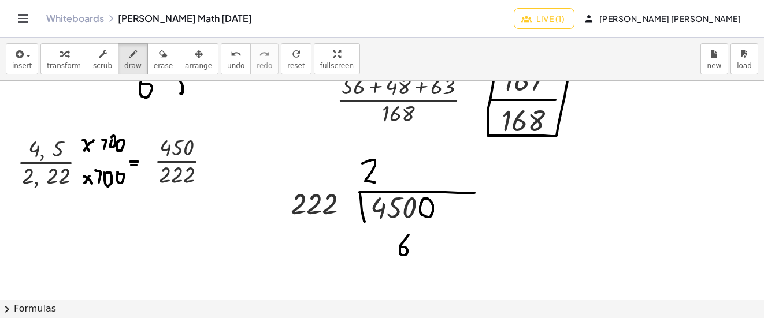
drag, startPoint x: 421, startPoint y: 239, endPoint x: 415, endPoint y: 265, distance: 26.6
click at [227, 58] on div "undo" at bounding box center [235, 54] width 17 height 14
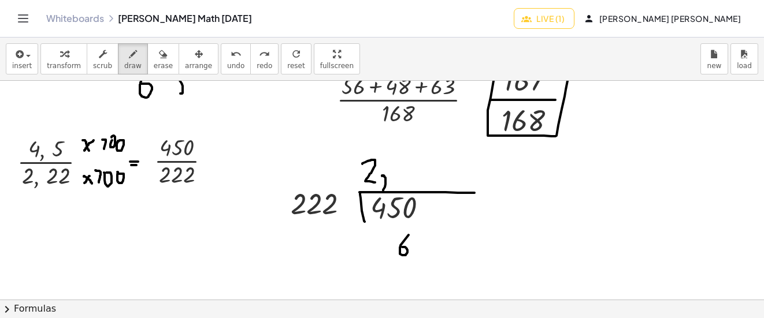
drag, startPoint x: 382, startPoint y: 176, endPoint x: 383, endPoint y: 191, distance: 14.5
drag, startPoint x: 409, startPoint y: 259, endPoint x: 477, endPoint y: 245, distance: 70.3
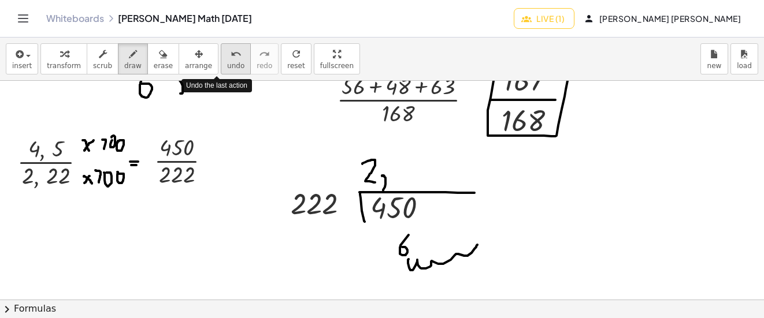
click at [231, 53] on icon "undo" at bounding box center [236, 54] width 11 height 14
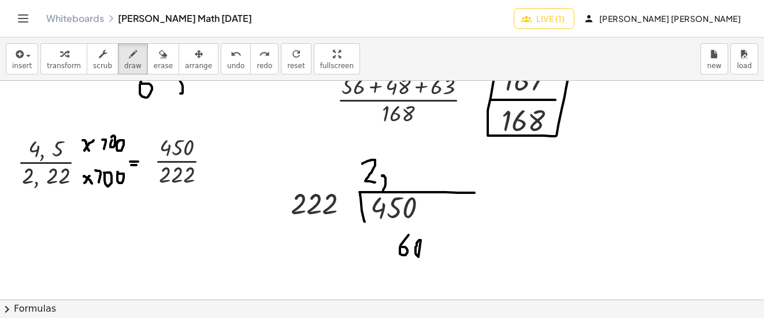
click at [231, 58] on icon "undo" at bounding box center [236, 54] width 11 height 14
click at [185, 63] on span "arrange" at bounding box center [198, 66] width 27 height 8
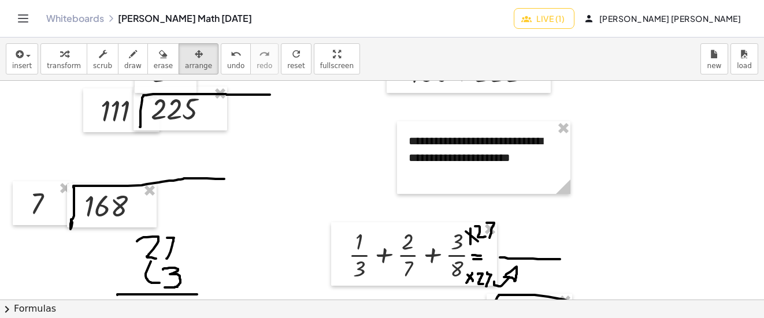
scroll to position [4145, 0]
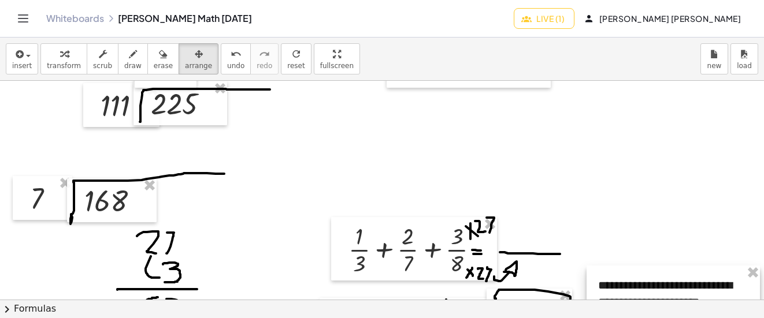
drag, startPoint x: 500, startPoint y: 143, endPoint x: 675, endPoint y: 255, distance: 207.4
click at [692, 284] on div at bounding box center [672, 302] width 173 height 73
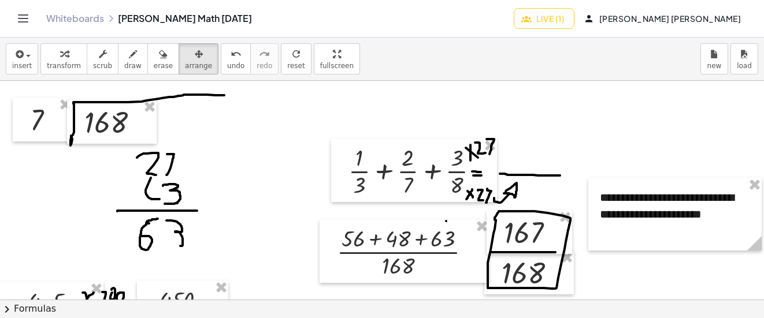
scroll to position [4261, 0]
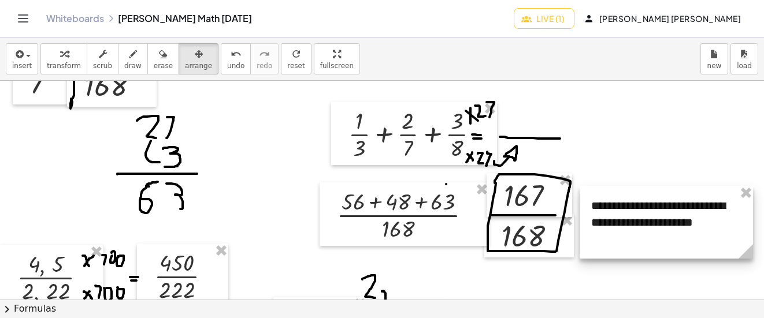
drag, startPoint x: 648, startPoint y: 187, endPoint x: 632, endPoint y: 252, distance: 67.3
click at [633, 252] on div at bounding box center [666, 222] width 173 height 73
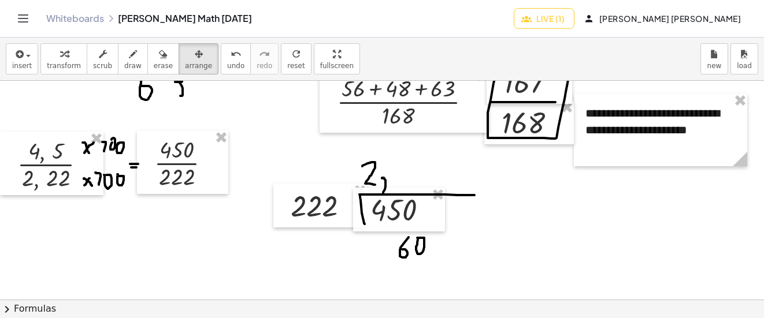
scroll to position [4376, 0]
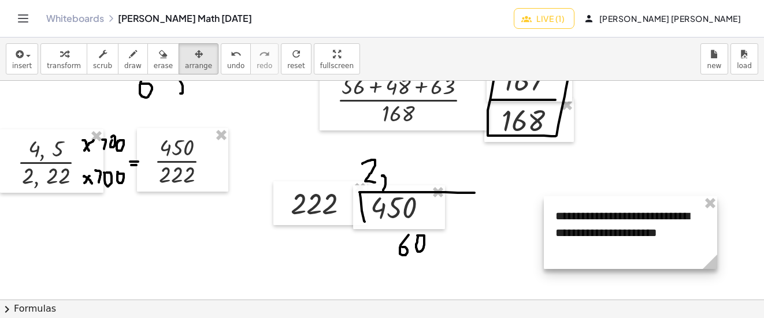
drag, startPoint x: 638, startPoint y: 133, endPoint x: 608, endPoint y: 239, distance: 109.4
click at [608, 239] on div at bounding box center [630, 232] width 173 height 73
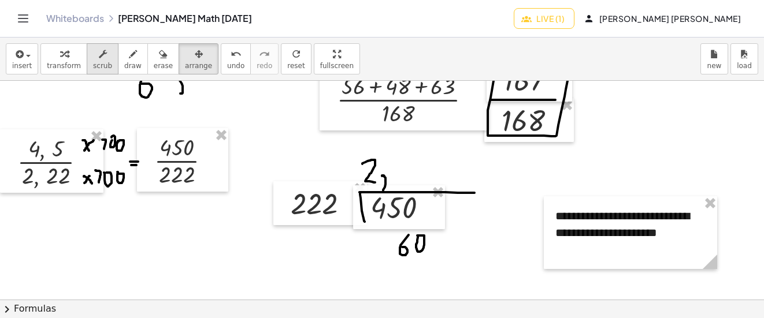
click at [103, 51] on button "scrub" at bounding box center [103, 58] width 32 height 31
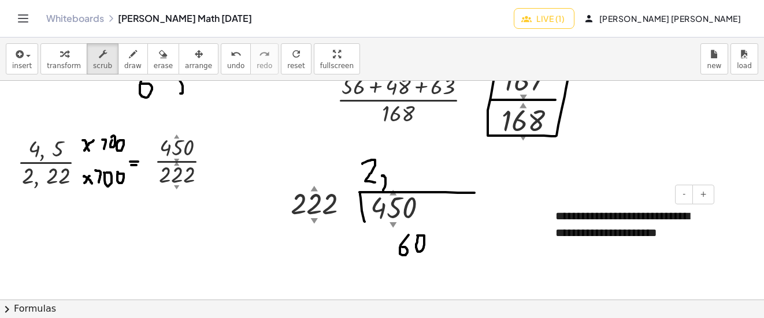
click at [558, 213] on div "**********" at bounding box center [630, 232] width 173 height 73
click at [128, 62] on span "draw" at bounding box center [132, 66] width 17 height 8
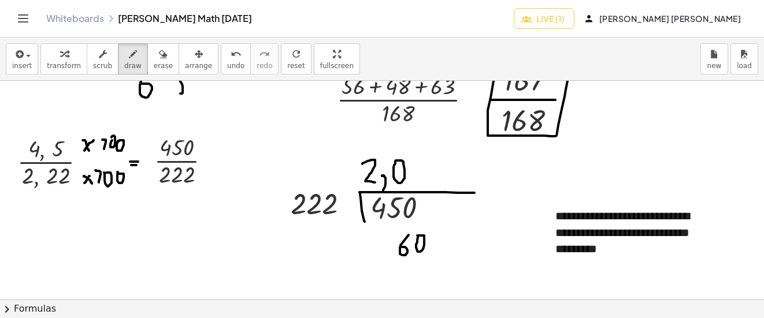
drag, startPoint x: 384, startPoint y: 235, endPoint x: 414, endPoint y: 226, distance: 31.8
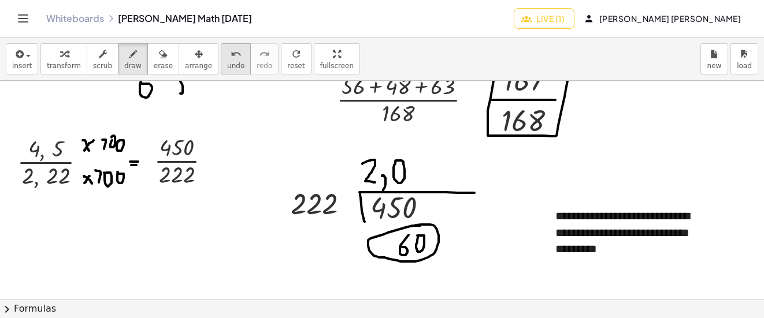
click at [231, 52] on icon "undo" at bounding box center [236, 54] width 11 height 14
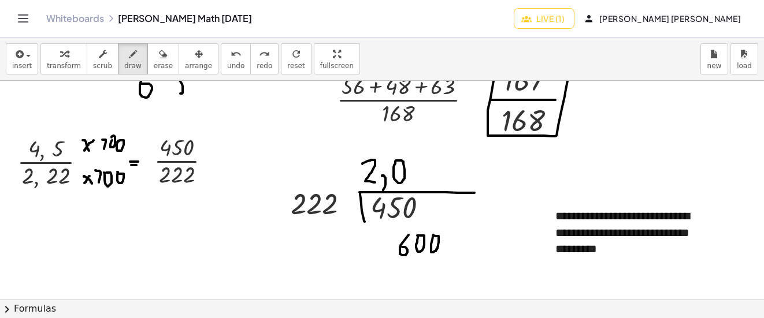
drag, startPoint x: 413, startPoint y: 159, endPoint x: 426, endPoint y: 183, distance: 27.7
drag, startPoint x: 296, startPoint y: 187, endPoint x: 363, endPoint y: 210, distance: 70.2
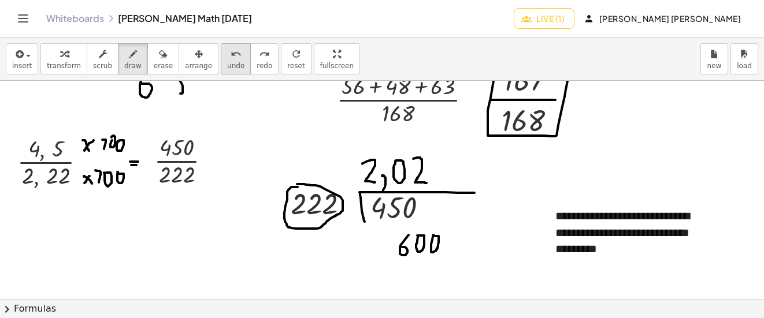
click at [231, 60] on icon "undo" at bounding box center [236, 54] width 11 height 14
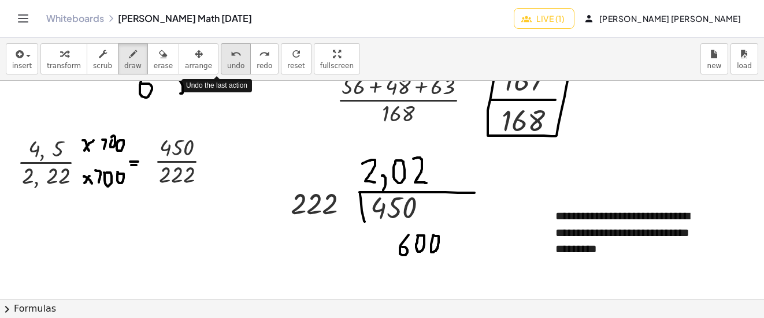
click at [231, 60] on icon "undo" at bounding box center [236, 54] width 11 height 14
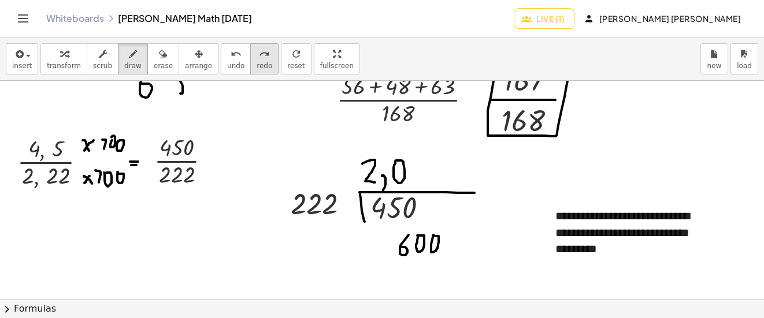
click at [250, 61] on button "redo redo" at bounding box center [264, 58] width 28 height 31
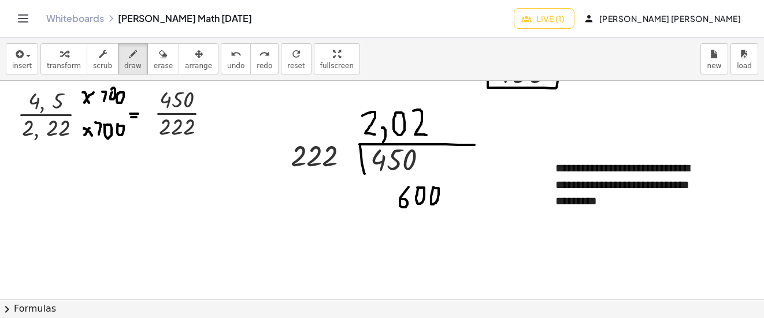
scroll to position [4434, 0]
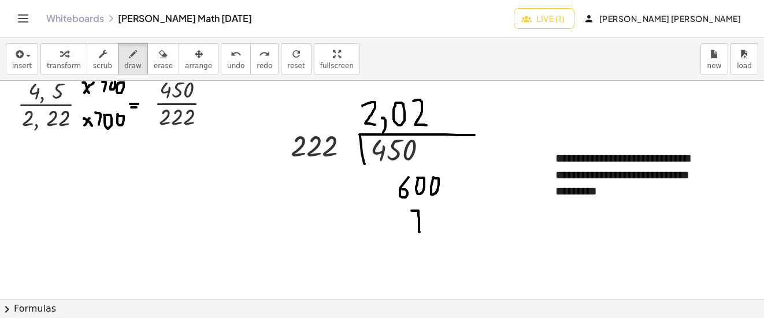
drag, startPoint x: 419, startPoint y: 232, endPoint x: 439, endPoint y: 207, distance: 31.7
drag, startPoint x: 439, startPoint y: 207, endPoint x: 435, endPoint y: 235, distance: 28.0
drag, startPoint x: 454, startPoint y: 204, endPoint x: 455, endPoint y: 220, distance: 15.6
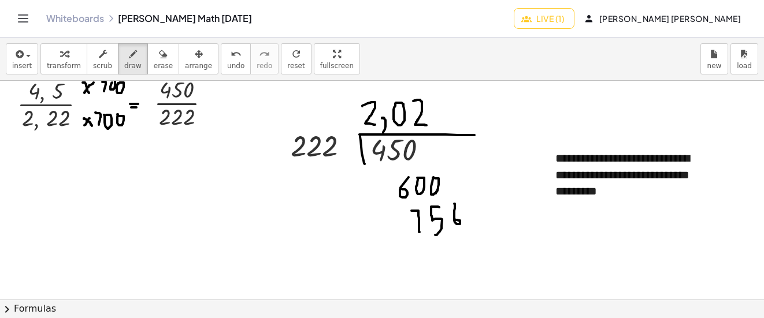
click at [227, 64] on span "undo" at bounding box center [235, 66] width 17 height 8
drag, startPoint x: 456, startPoint y: 207, endPoint x: 452, endPoint y: 222, distance: 15.6
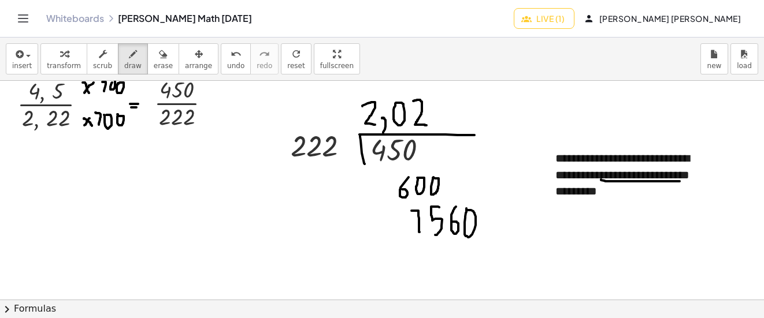
drag, startPoint x: 601, startPoint y: 180, endPoint x: 679, endPoint y: 181, distance: 78.6
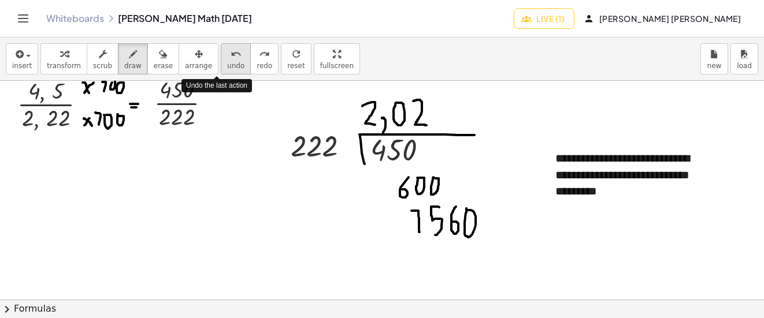
click at [226, 65] on button "undo undo" at bounding box center [236, 58] width 30 height 31
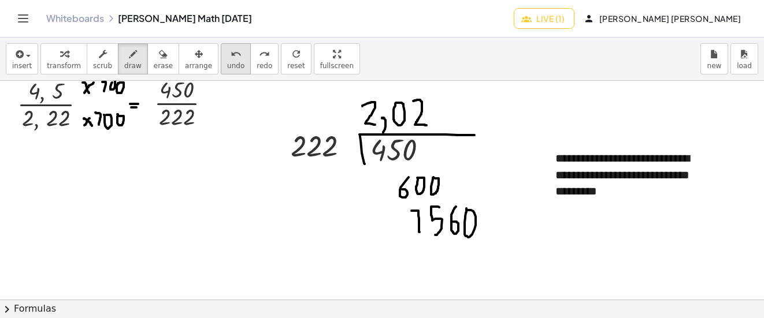
click at [231, 53] on icon "undo" at bounding box center [236, 54] width 11 height 14
drag, startPoint x: 441, startPoint y: 124, endPoint x: 436, endPoint y: 102, distance: 22.7
drag, startPoint x: 437, startPoint y: 112, endPoint x: 454, endPoint y: 112, distance: 16.8
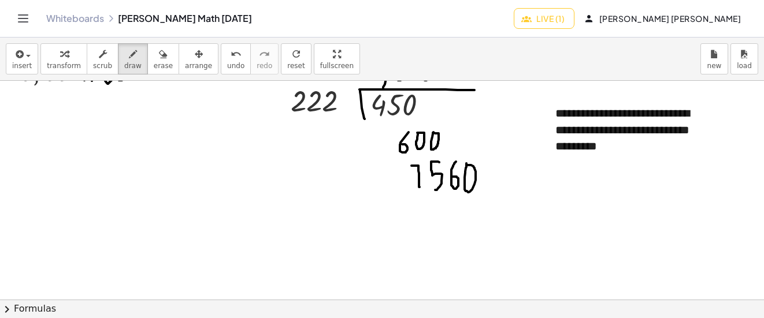
scroll to position [4492, 0]
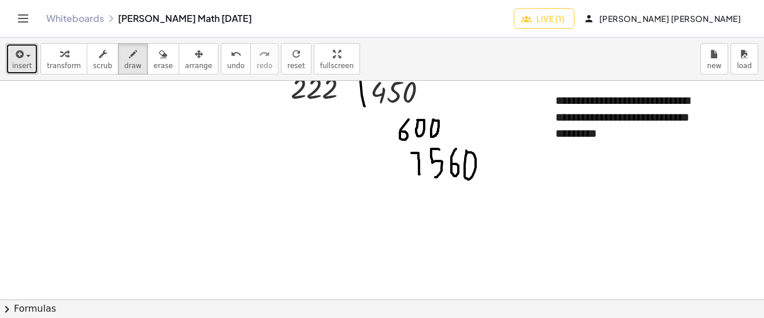
click at [24, 53] on span "button" at bounding box center [25, 55] width 2 height 8
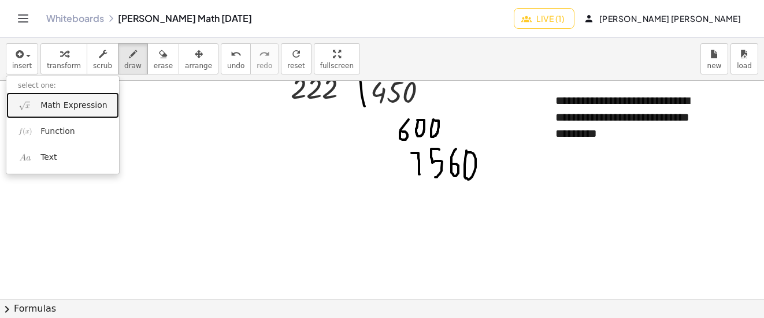
click at [61, 106] on span "Math Expression" at bounding box center [73, 106] width 66 height 12
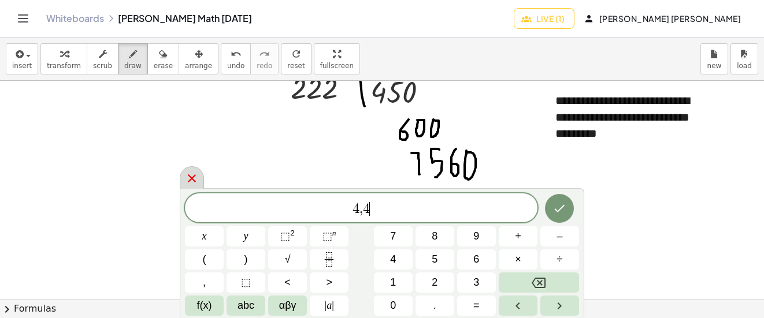
click at [195, 176] on icon at bounding box center [192, 178] width 8 height 8
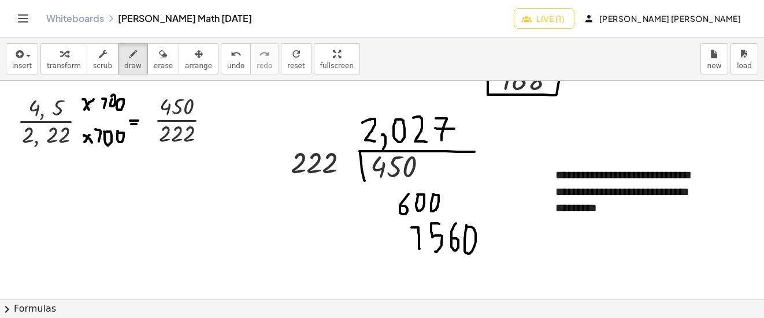
scroll to position [4376, 0]
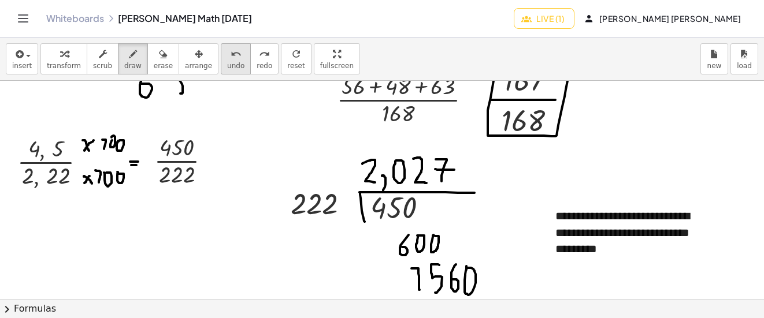
click at [227, 63] on span "undo" at bounding box center [235, 66] width 17 height 8
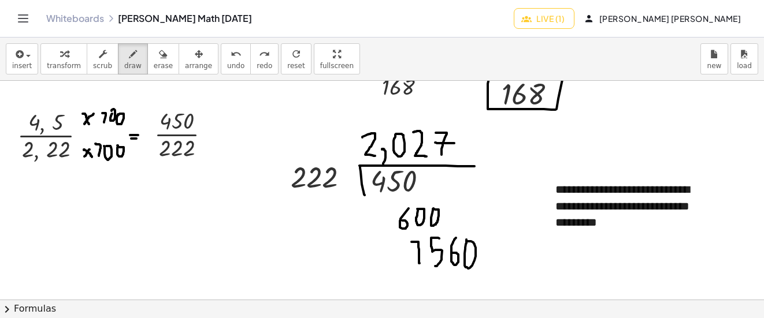
scroll to position [4434, 0]
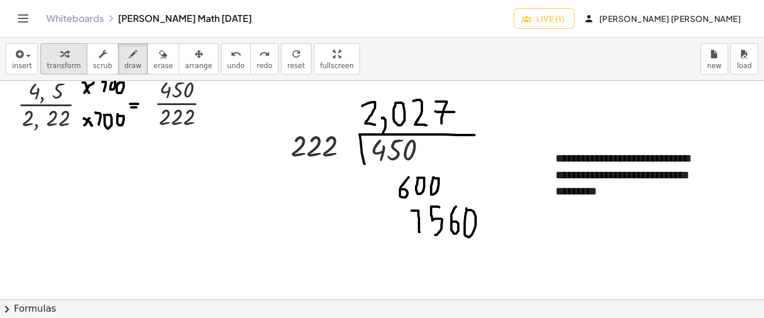
click at [40, 68] on button "transform" at bounding box center [63, 58] width 47 height 31
click at [29, 64] on span "insert" at bounding box center [22, 66] width 20 height 8
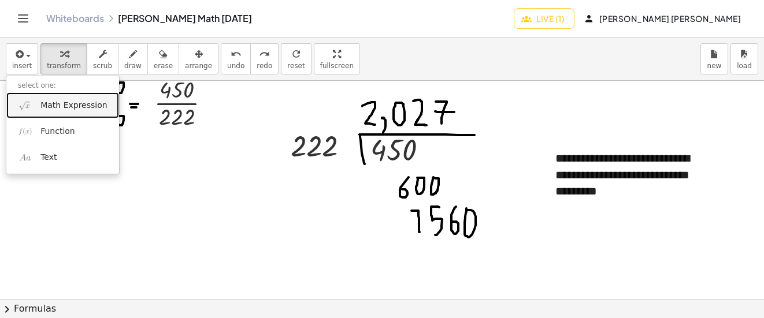
click at [65, 110] on span "Math Expression" at bounding box center [73, 106] width 66 height 12
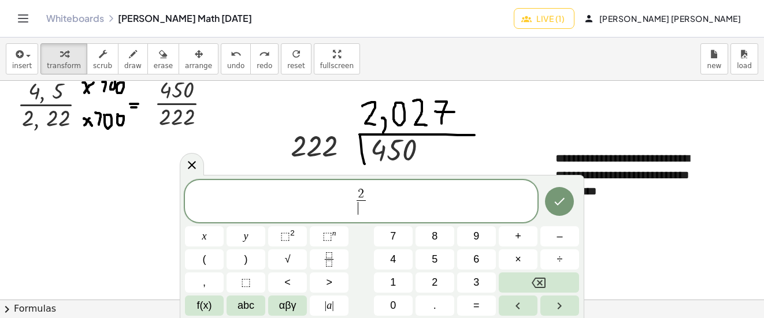
click at [373, 189] on span "2 ​ ​" at bounding box center [361, 202] width 352 height 31
click at [365, 189] on span "2 ​" at bounding box center [360, 194] width 9 height 13
click at [359, 213] on span "​" at bounding box center [361, 208] width 18 height 16
click at [560, 202] on icon "Done" at bounding box center [560, 202] width 10 height 8
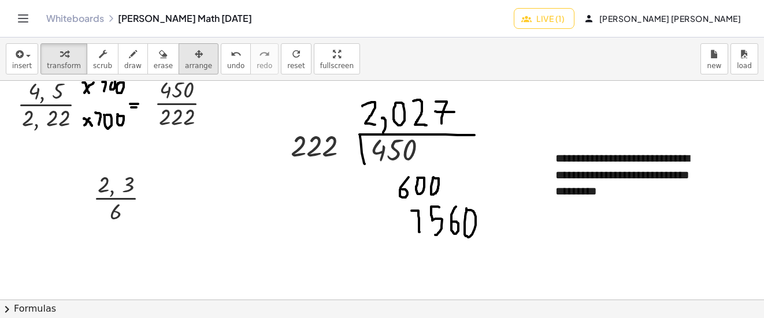
click at [185, 65] on span "arrange" at bounding box center [198, 66] width 27 height 8
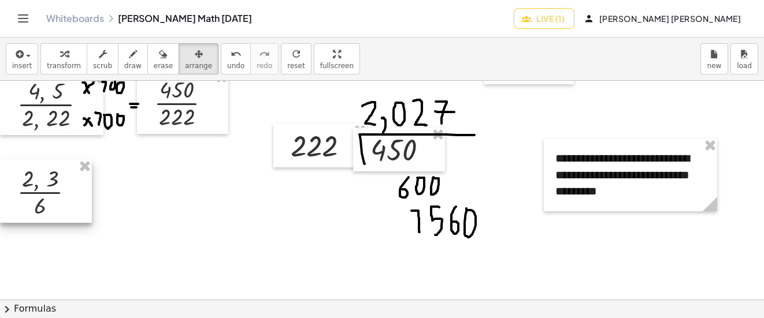
drag, startPoint x: 131, startPoint y: 188, endPoint x: 43, endPoint y: 182, distance: 88.0
click at [43, 182] on div at bounding box center [46, 191] width 92 height 64
click at [131, 53] on button "draw" at bounding box center [133, 58] width 30 height 31
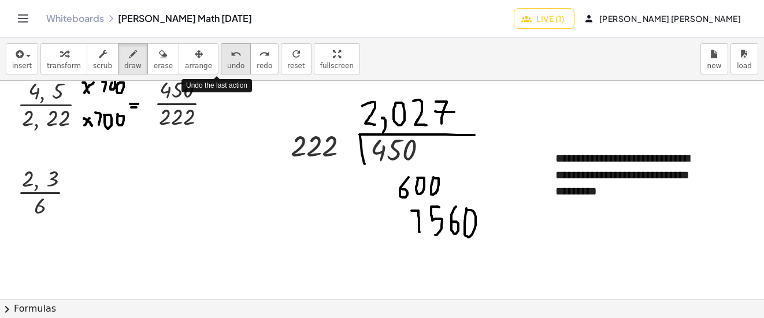
click at [227, 65] on span "undo" at bounding box center [235, 66] width 17 height 8
click at [229, 53] on button "undo undo" at bounding box center [236, 58] width 30 height 31
drag, startPoint x: 68, startPoint y: 194, endPoint x: 76, endPoint y: 194, distance: 8.1
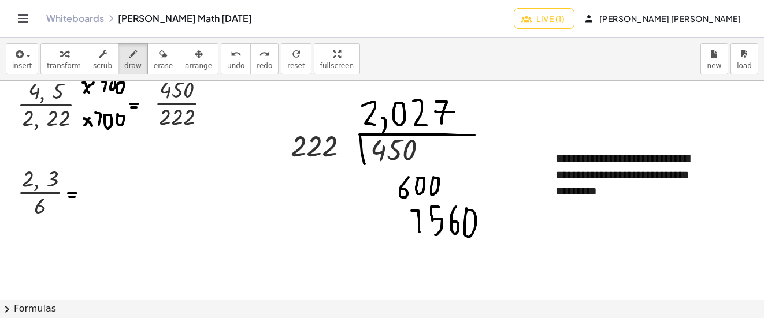
click at [21, 49] on icon "button" at bounding box center [18, 54] width 10 height 14
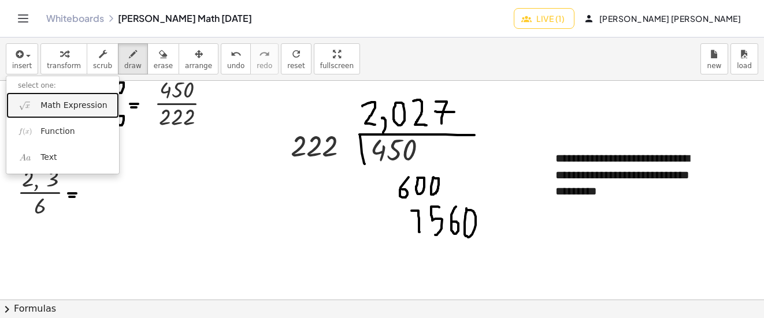
click at [47, 96] on link "Math Expression" at bounding box center [62, 105] width 113 height 26
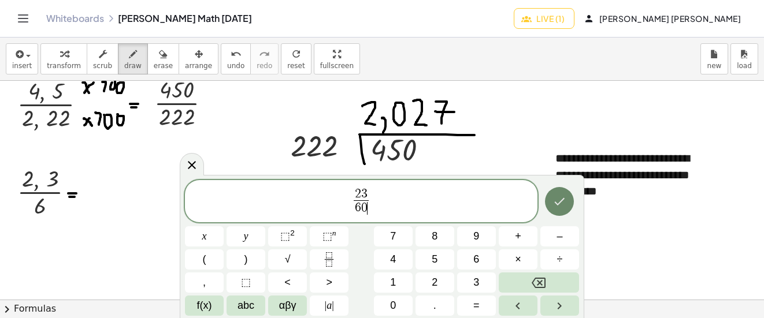
click at [546, 200] on button "Done" at bounding box center [559, 201] width 29 height 29
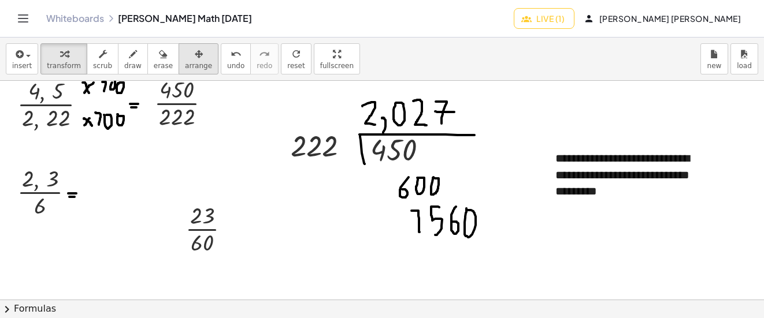
click at [185, 63] on span "arrange" at bounding box center [198, 66] width 27 height 8
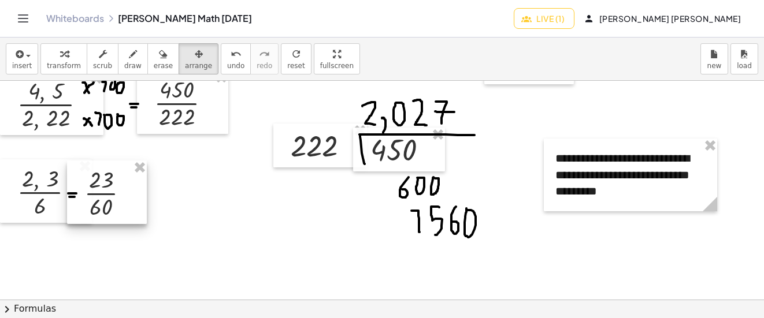
click at [101, 205] on div at bounding box center [107, 193] width 80 height 64
click at [124, 62] on span "draw" at bounding box center [132, 66] width 17 height 8
